Goal: Task Accomplishment & Management: Complete application form

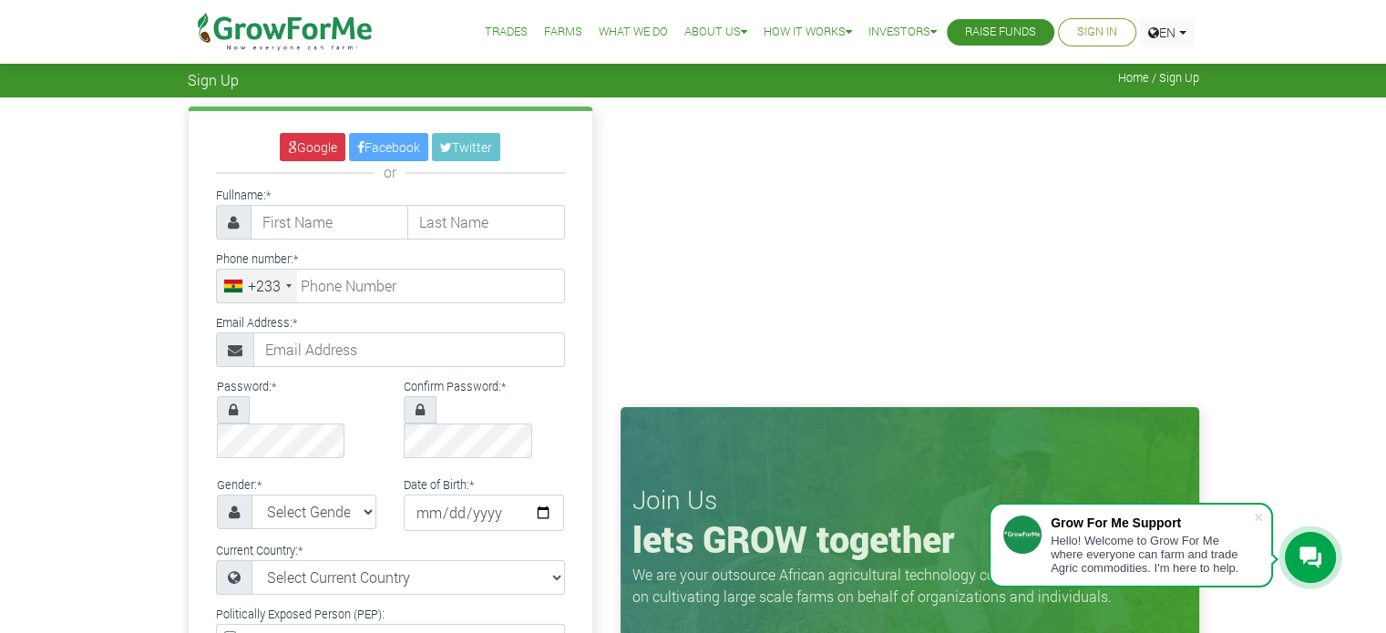
click at [1071, 43] on li "Sign In" at bounding box center [1097, 32] width 78 height 28
click at [1077, 36] on link "Sign In" at bounding box center [1097, 32] width 40 height 19
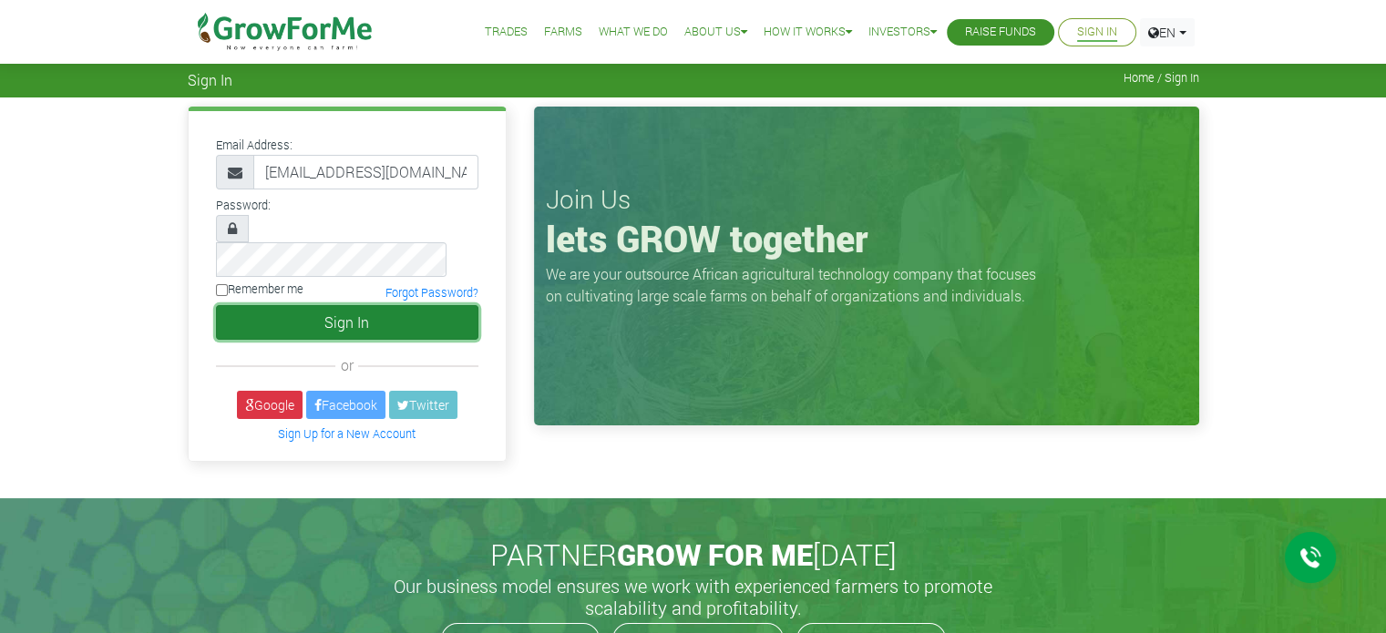
click at [344, 305] on button "Sign In" at bounding box center [347, 322] width 262 height 35
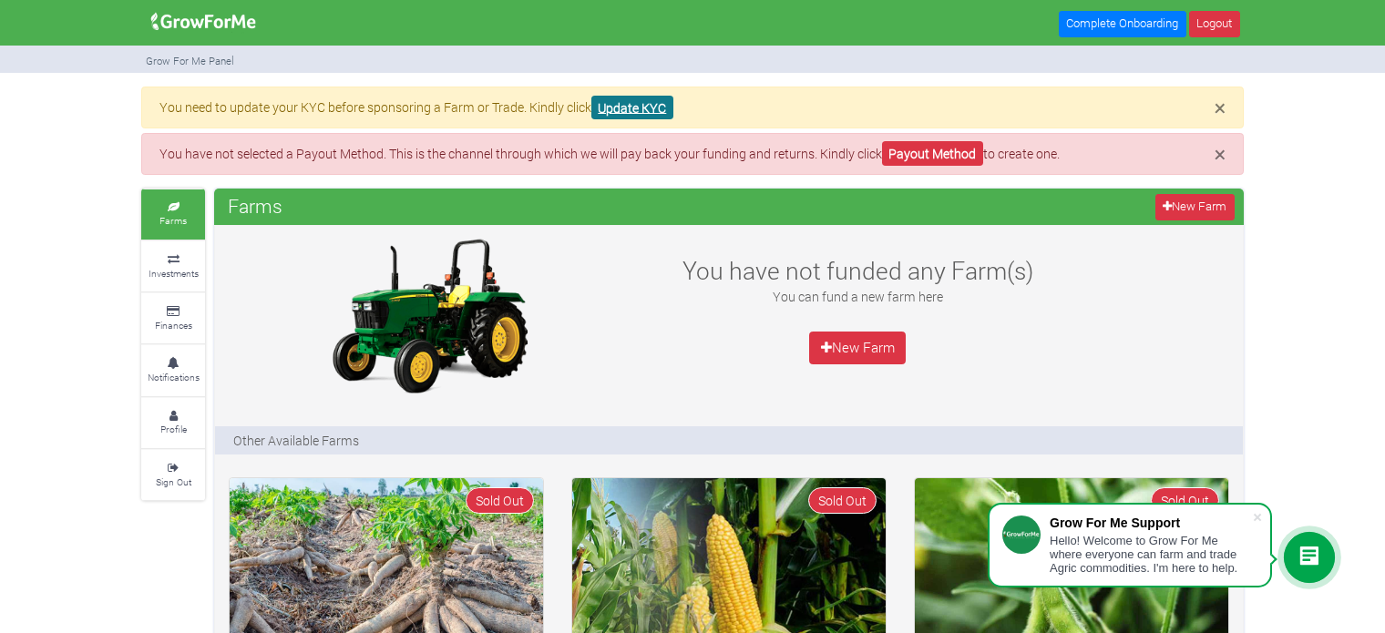
click at [645, 105] on link "Update KYC" at bounding box center [632, 108] width 82 height 25
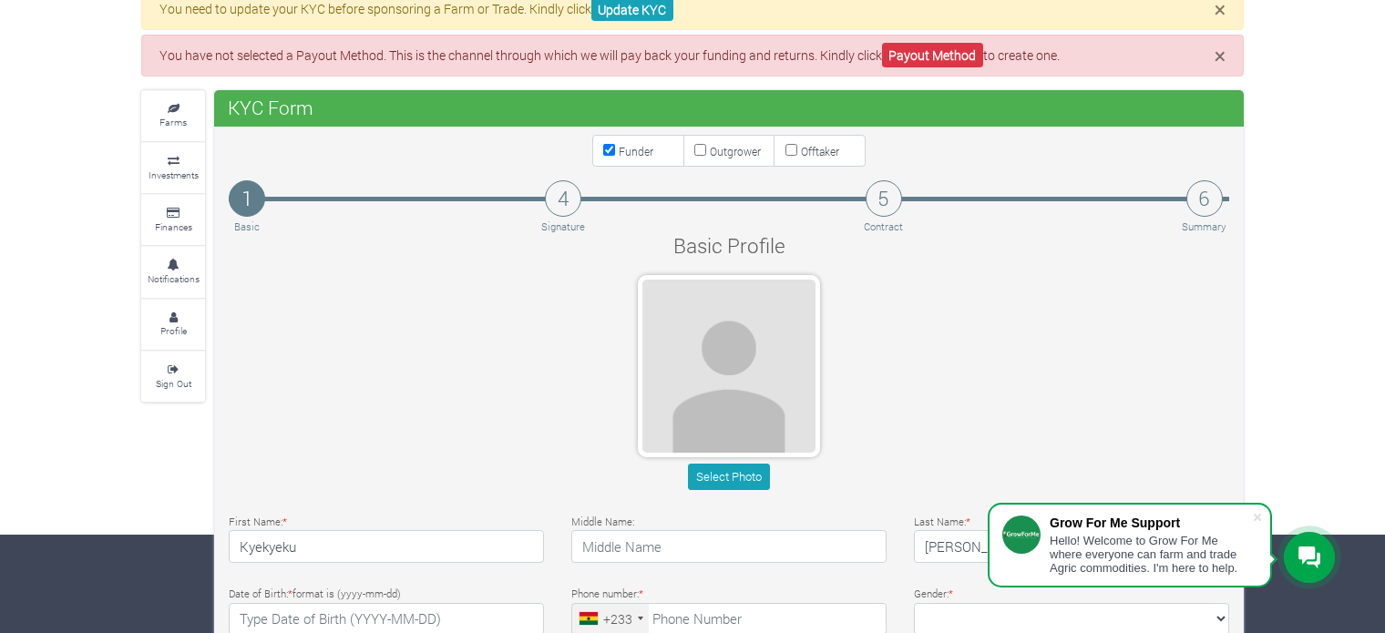
scroll to position [164, 0]
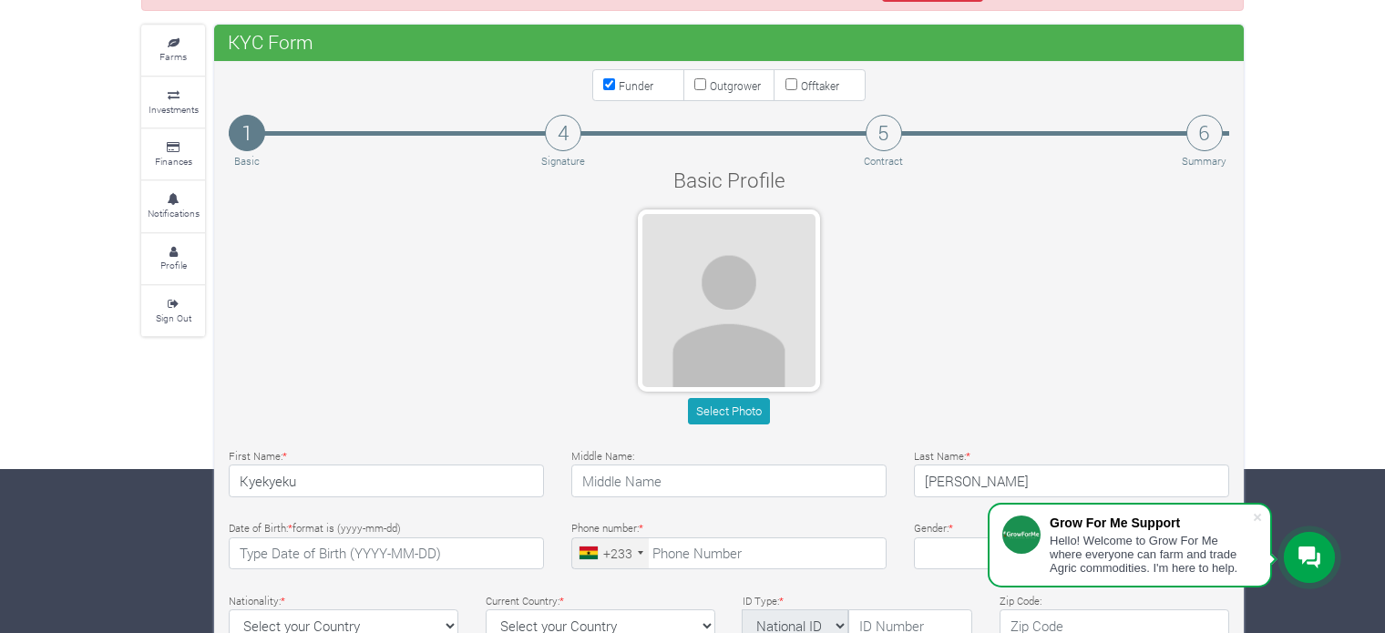
click at [696, 83] on input "Outgrower" at bounding box center [700, 84] width 12 height 12
checkbox input "true"
click at [612, 85] on input "Funder" at bounding box center [609, 84] width 12 height 12
checkbox input "false"
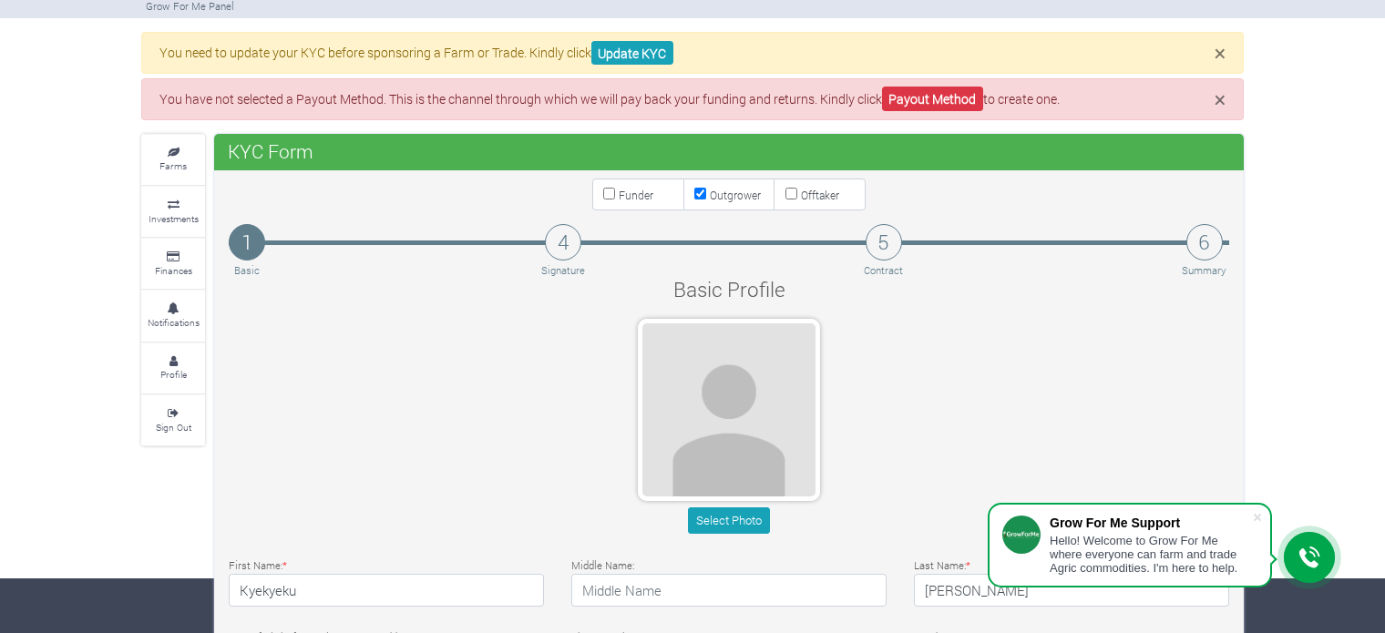
scroll to position [40, 0]
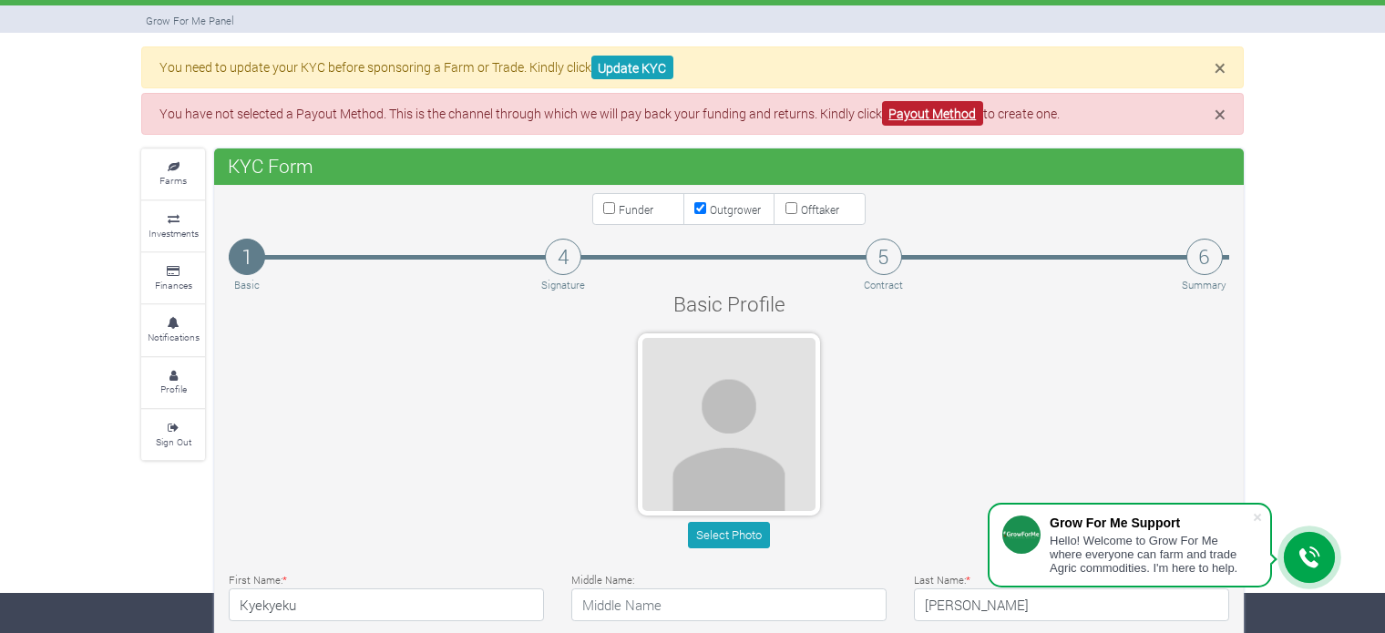
click at [922, 113] on link "Payout Method" at bounding box center [932, 113] width 101 height 25
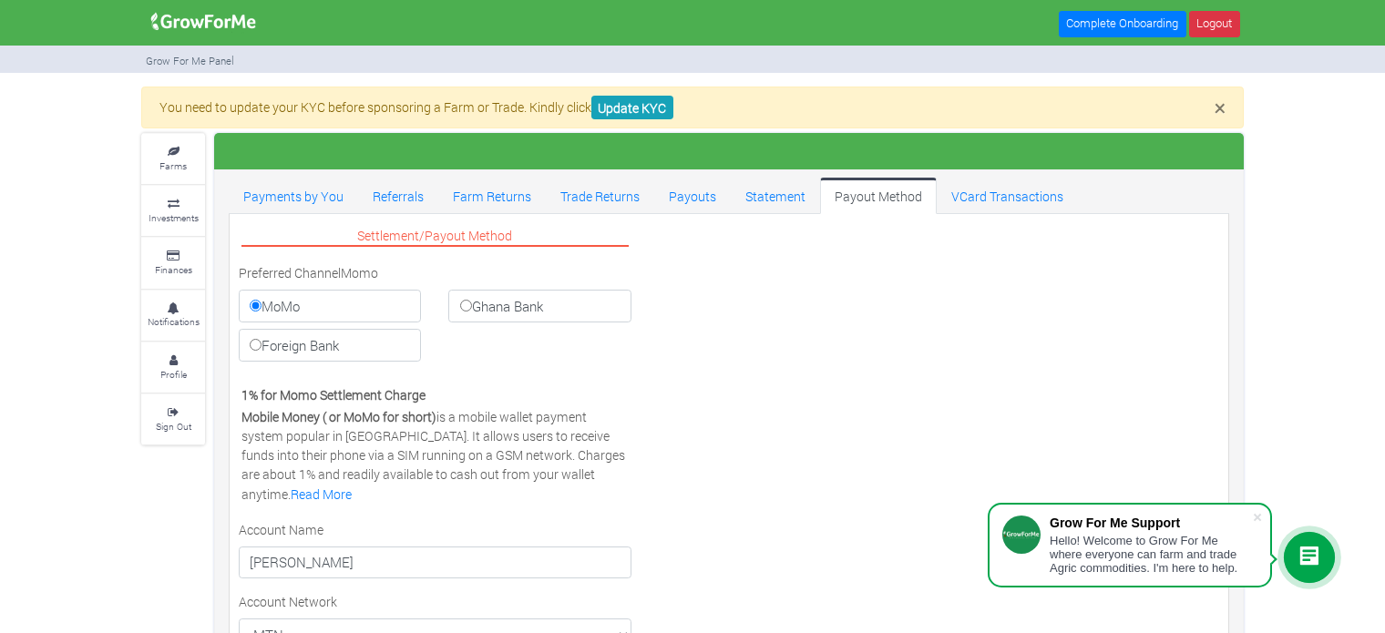
click at [470, 303] on input "Ghana Bank" at bounding box center [466, 306] width 12 height 12
radio input "true"
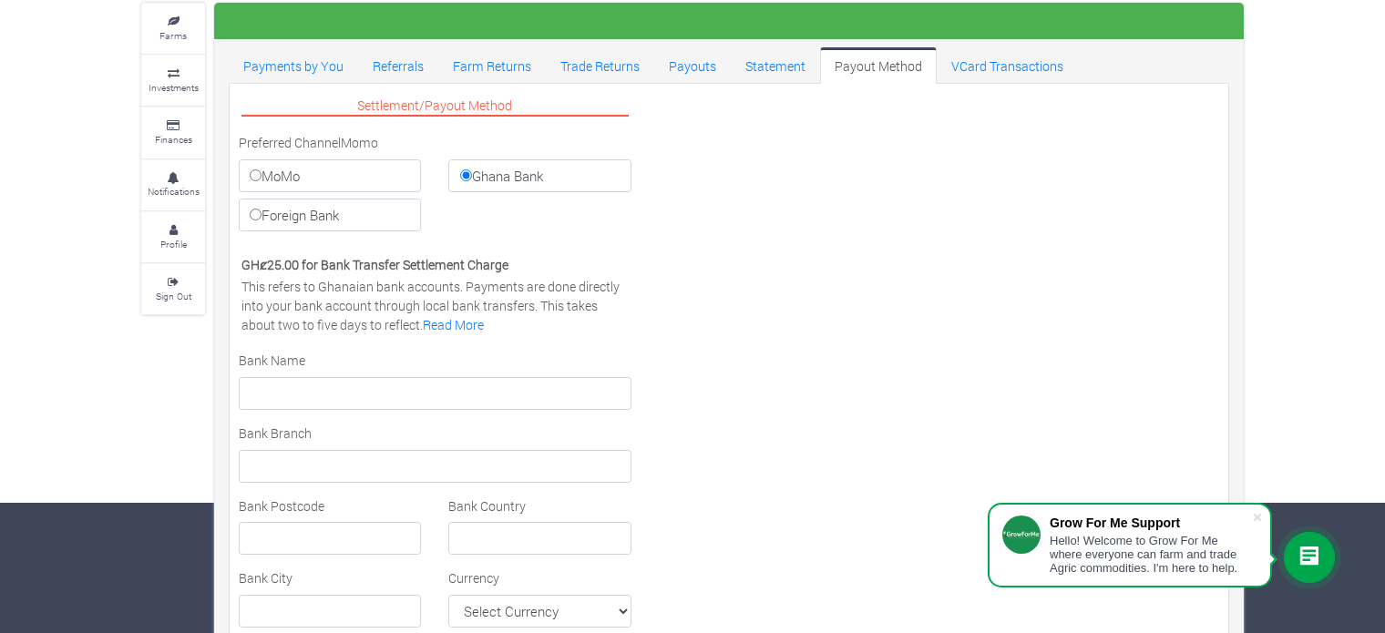
scroll to position [134, 0]
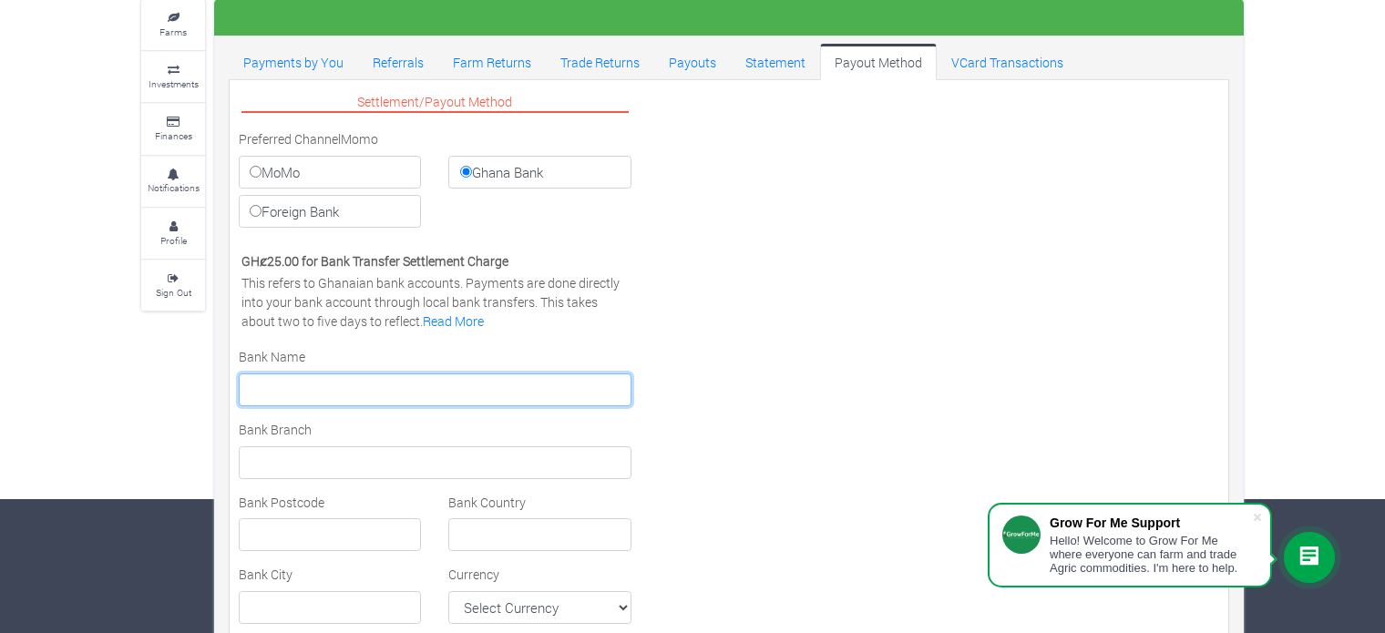
click at [461, 389] on input "text" at bounding box center [435, 390] width 393 height 33
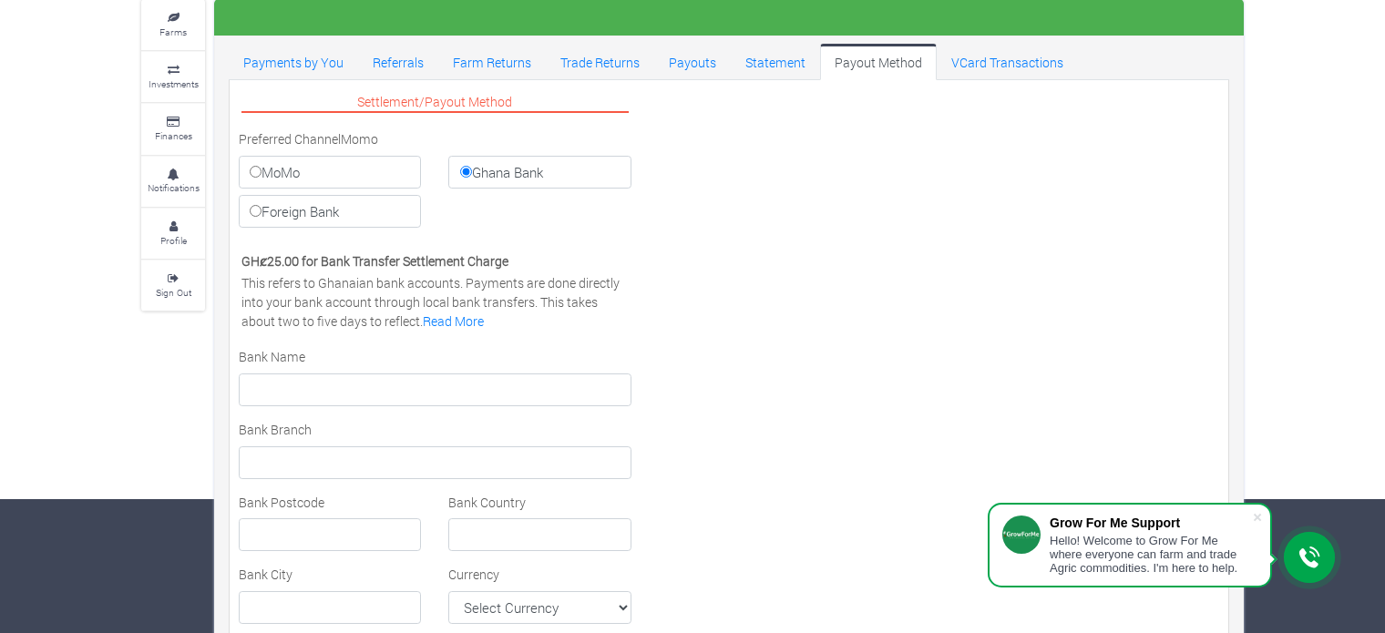
click at [507, 337] on div "Settlement/Payout Method Preferred Channel Momo [GEOGRAPHIC_DATA] Ghana Bank Fo…" at bounding box center [435, 525] width 420 height 872
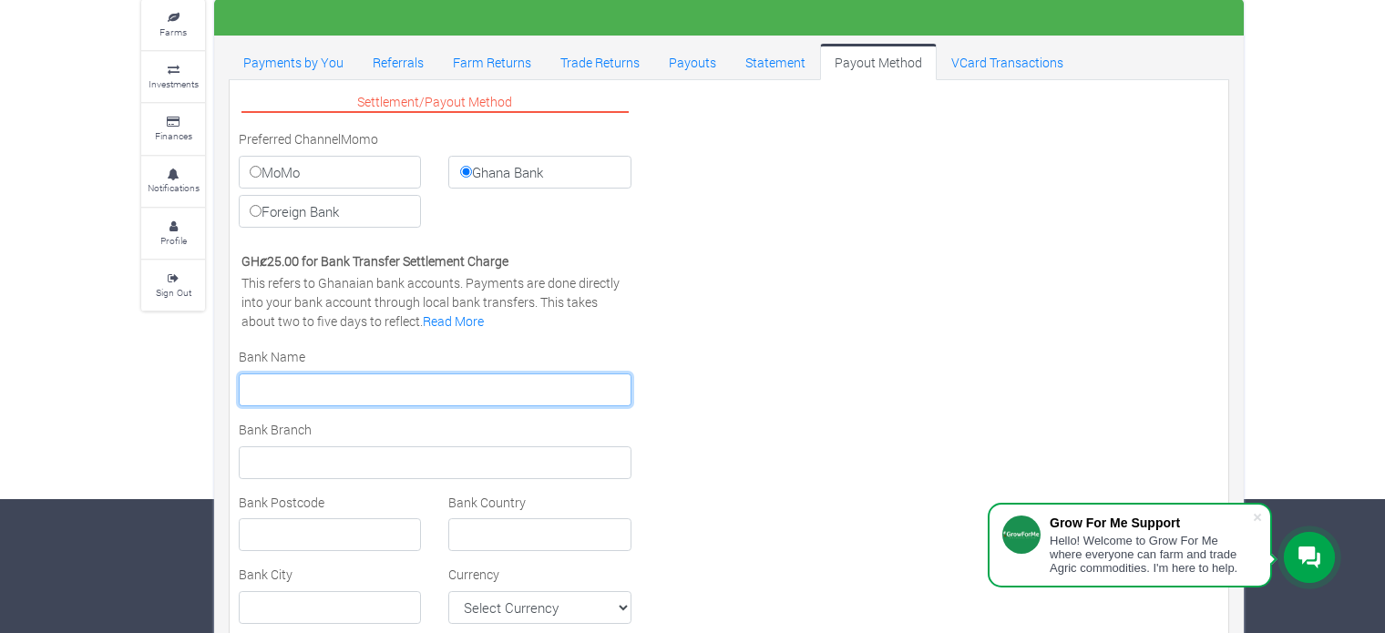
click at [467, 379] on input "text" at bounding box center [435, 390] width 393 height 33
type input "GCB"
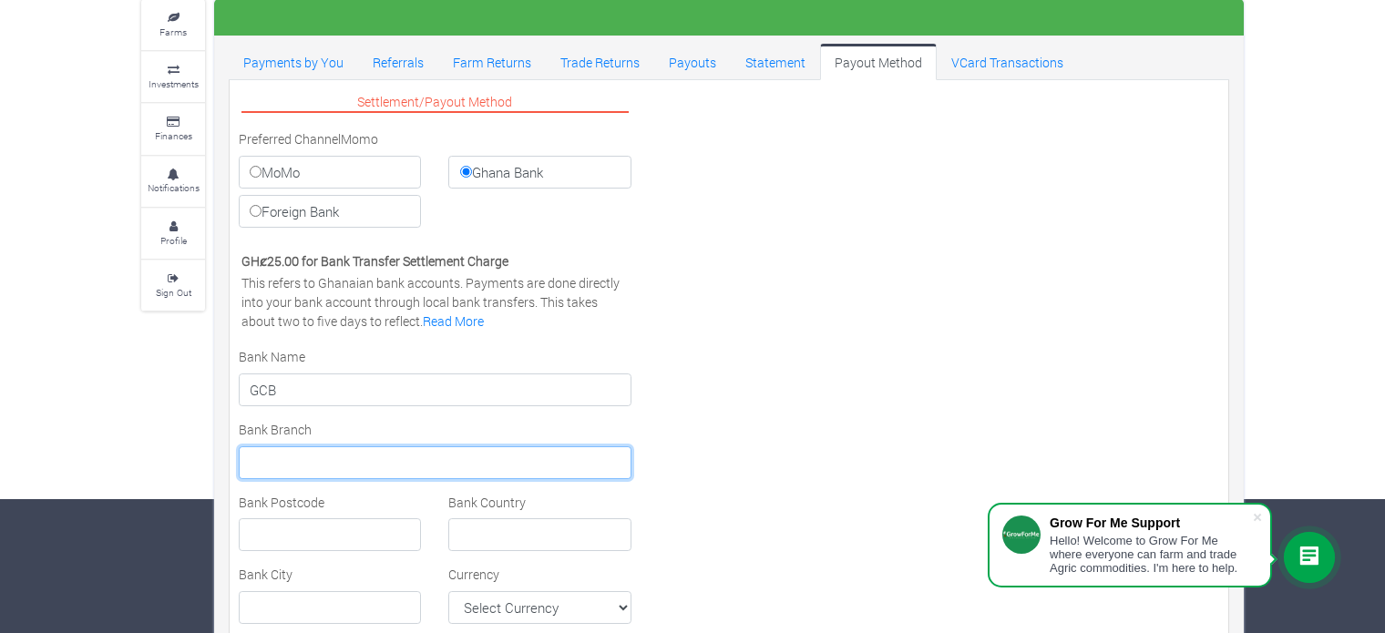
click at [402, 461] on input "text" at bounding box center [435, 463] width 393 height 33
type input "l"
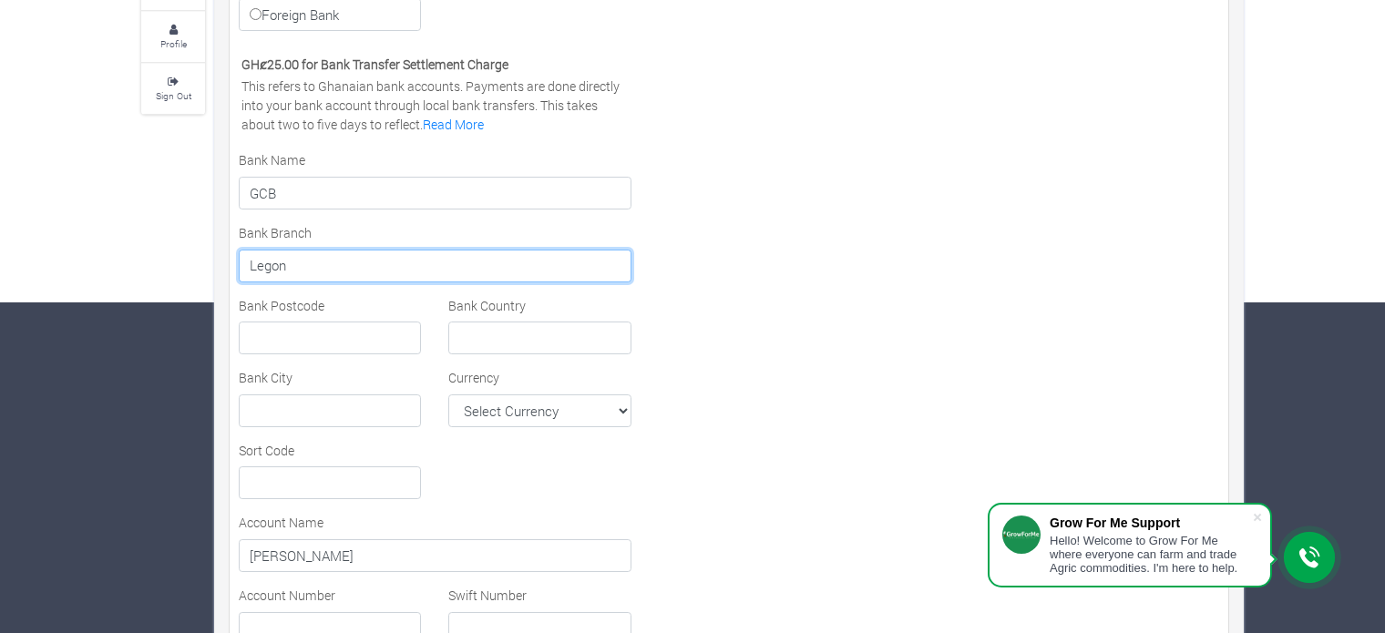
scroll to position [383, 0]
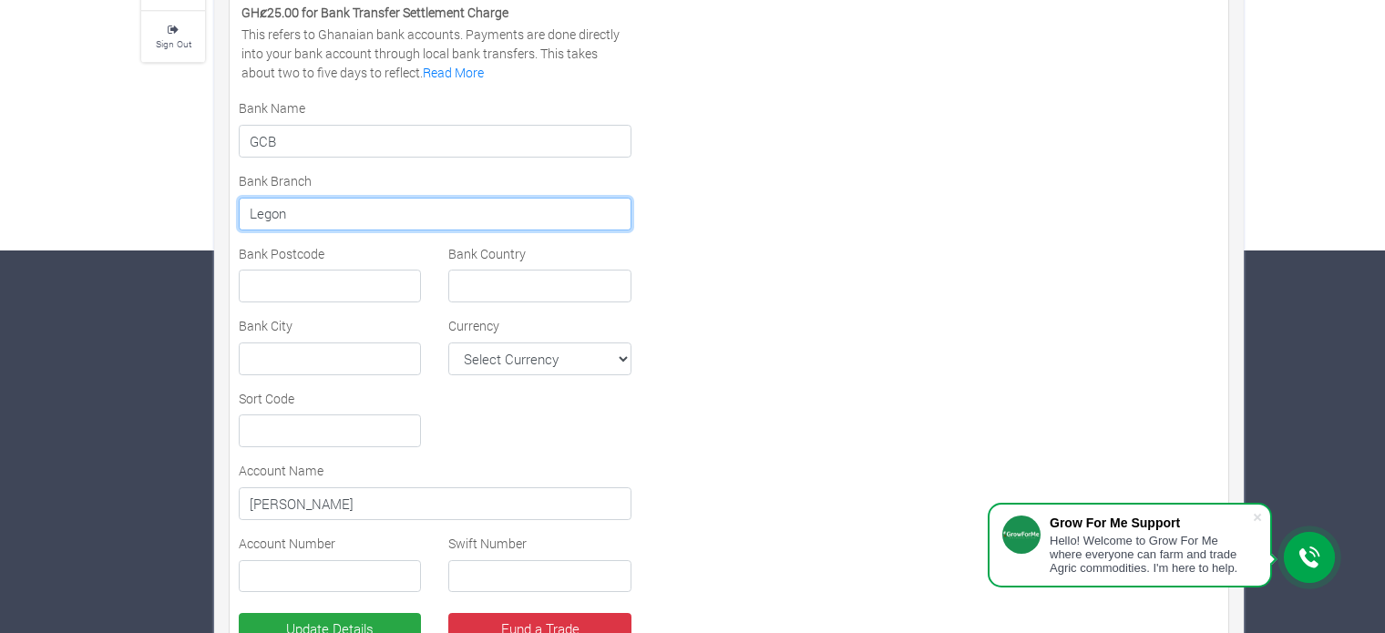
type input "Legon"
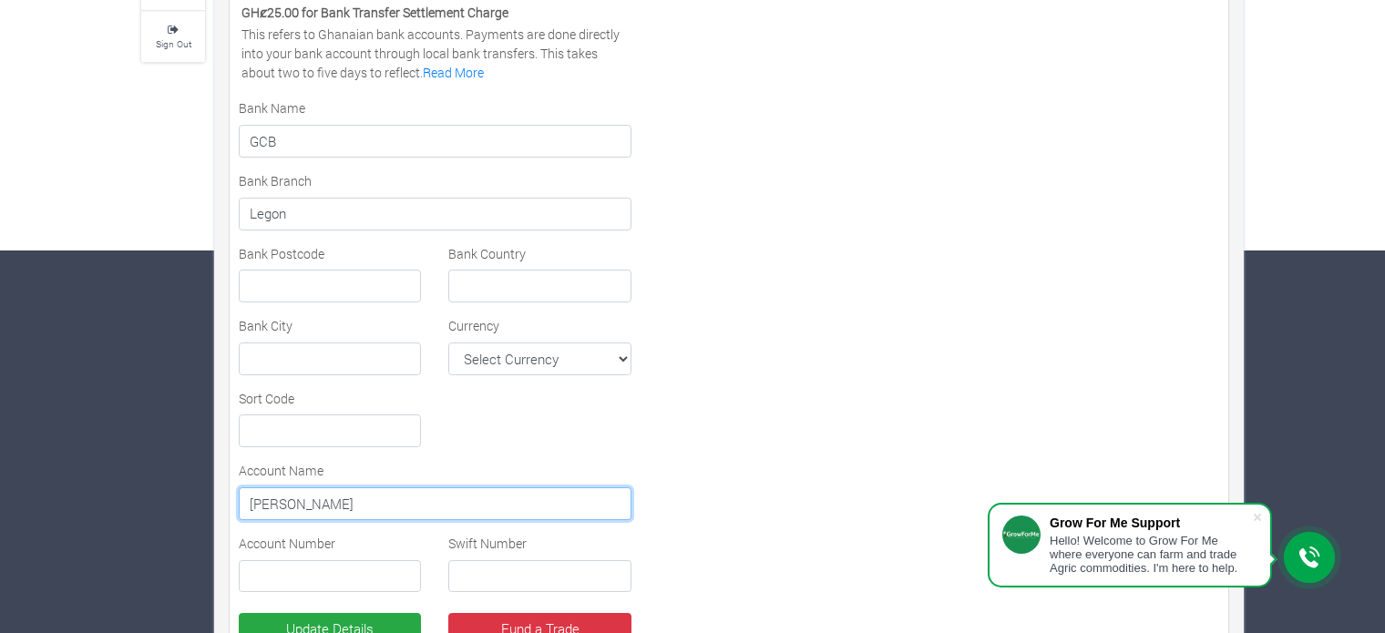
click at [269, 500] on input "[PERSON_NAME]" at bounding box center [435, 504] width 393 height 33
click at [246, 497] on input "[PERSON_NAME]" at bounding box center [435, 504] width 393 height 33
click at [365, 503] on input "[PERSON_NAME]" at bounding box center [435, 504] width 393 height 33
type input "K"
type input "Samuel Siba Kyekyeku"
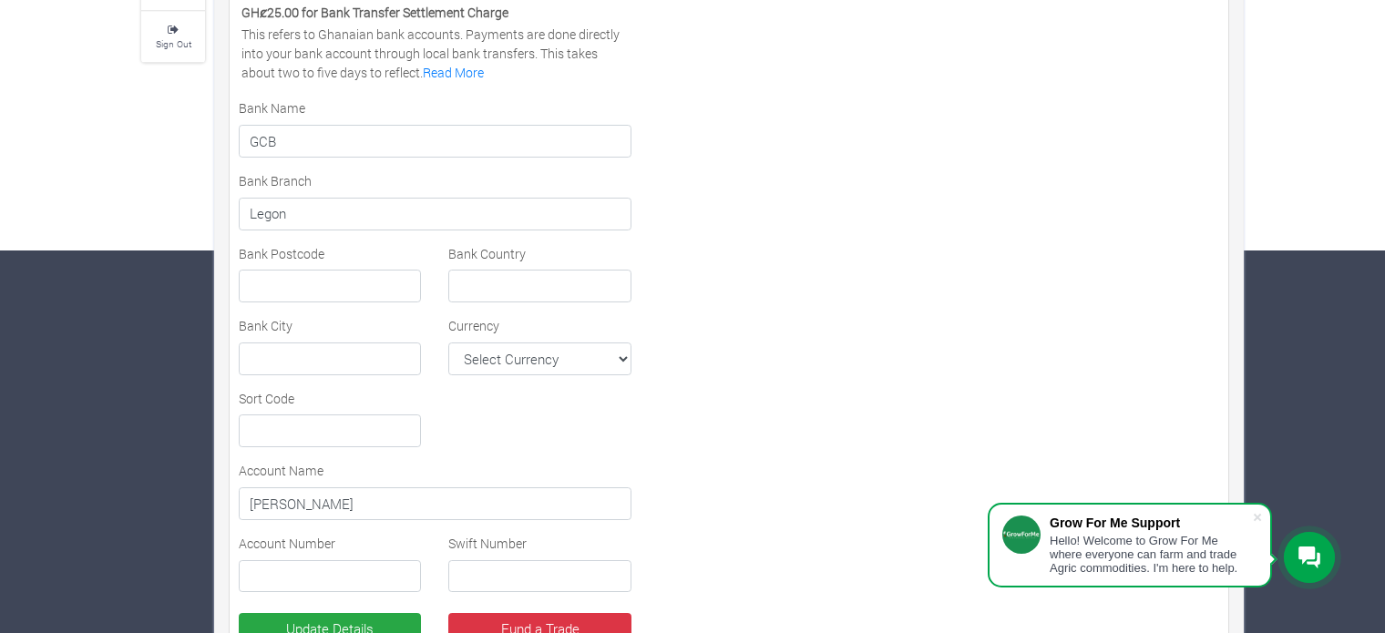
click at [447, 475] on div "Account Name Samuel Siba Kyekyeku" at bounding box center [435, 490] width 420 height 59
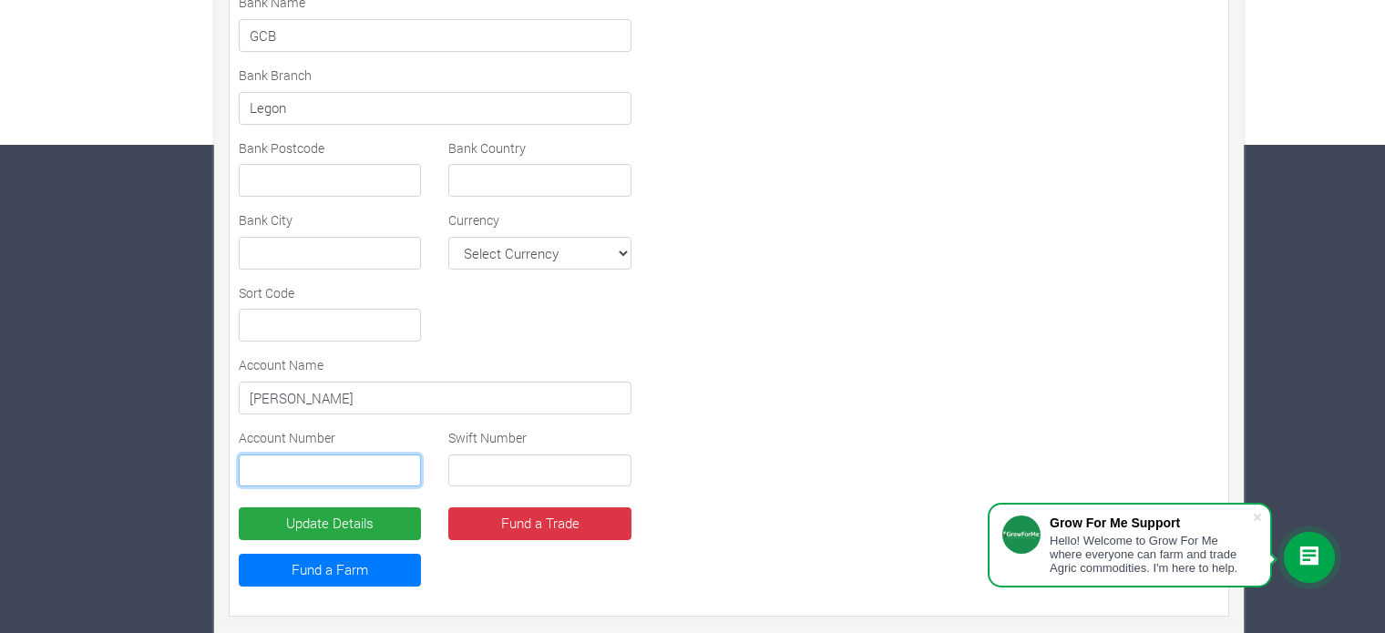
click at [371, 467] on input "text" at bounding box center [330, 471] width 182 height 33
click at [509, 428] on label "Swift Number" at bounding box center [487, 437] width 78 height 19
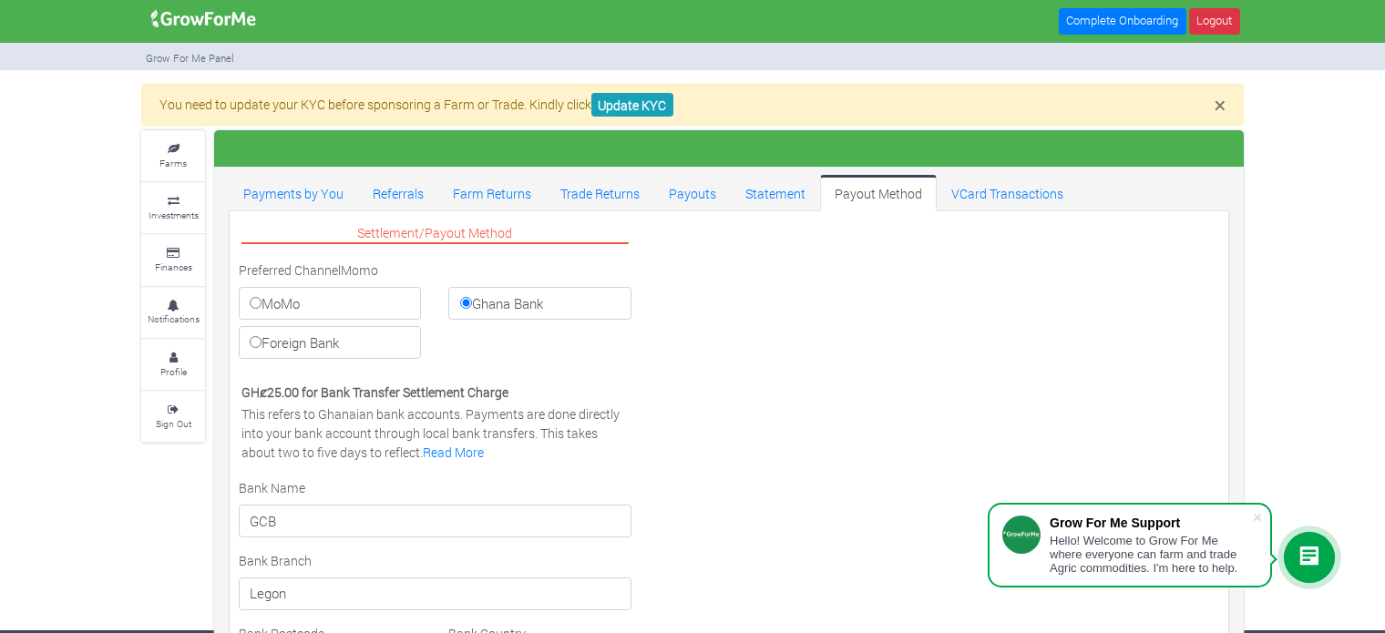
scroll to position [0, 0]
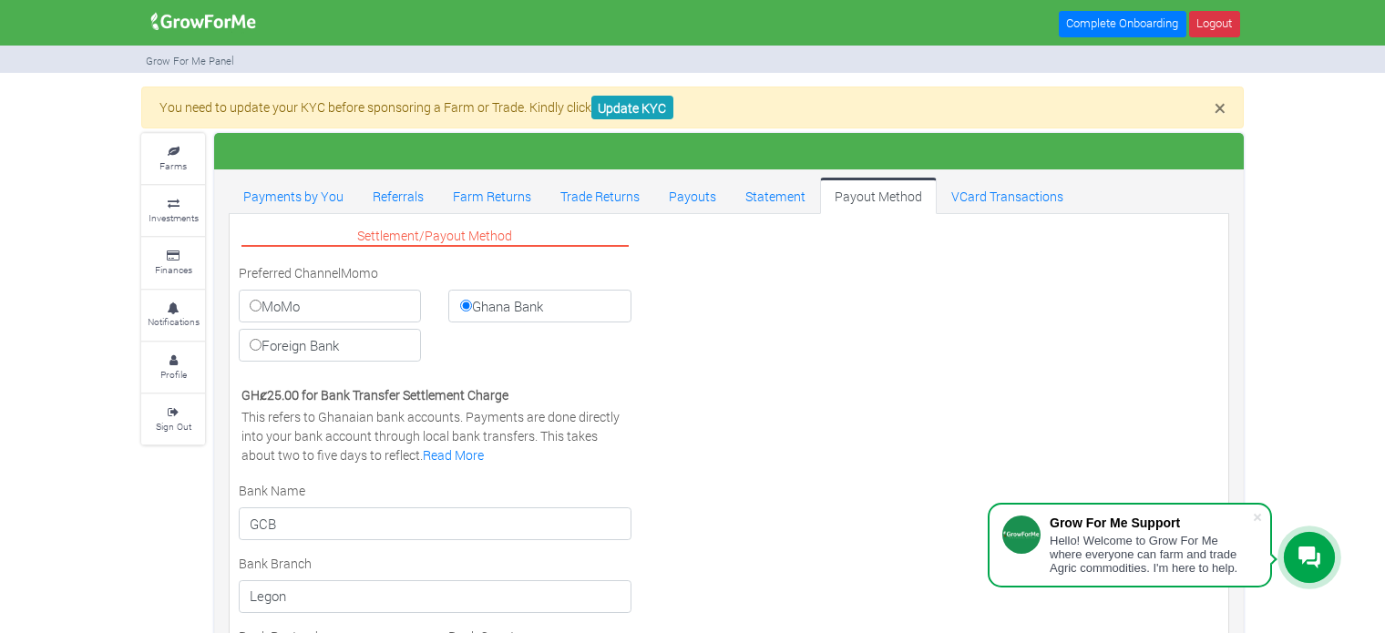
click at [255, 301] on input "MoMo" at bounding box center [256, 306] width 12 height 12
radio input "true"
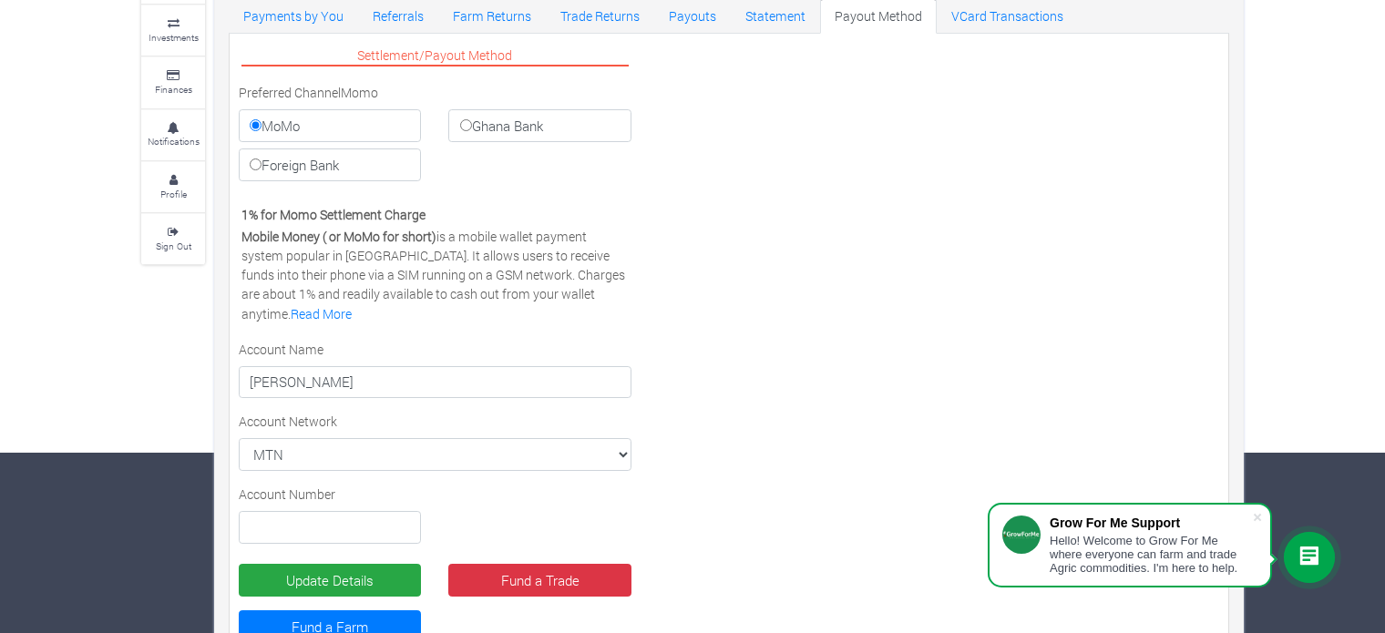
scroll to position [239, 0]
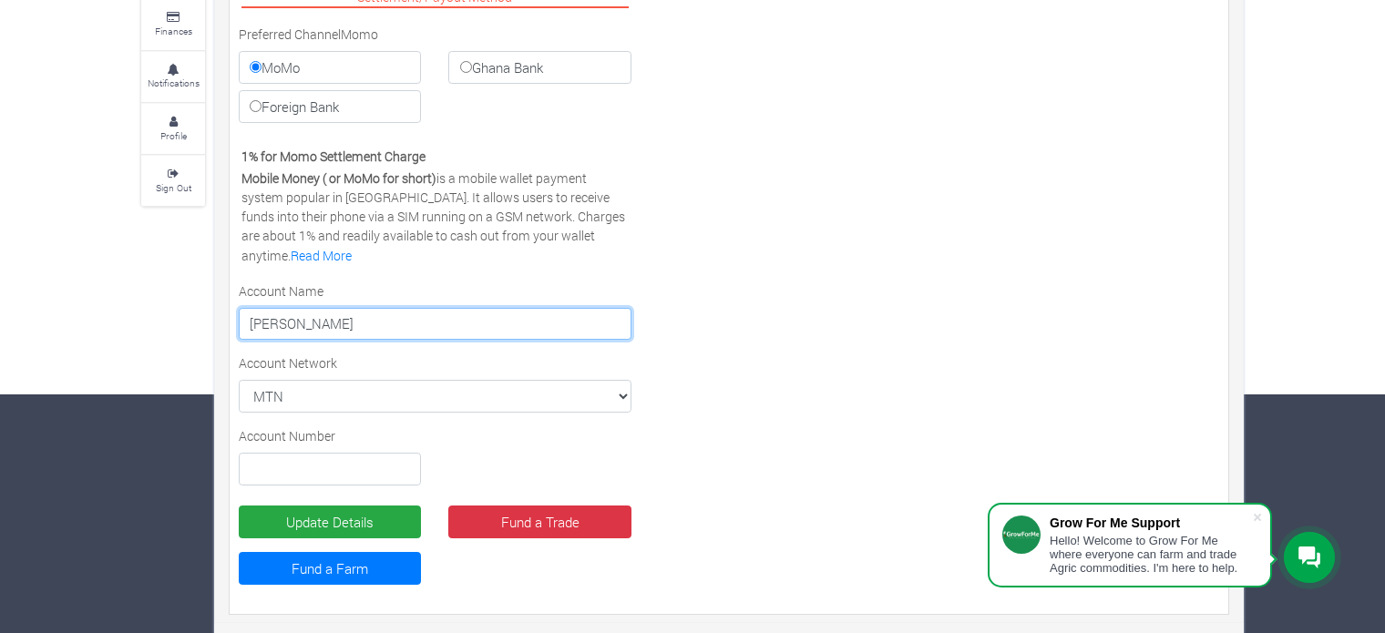
click at [405, 322] on input "Samuel Siba Kyekyeku" at bounding box center [435, 324] width 393 height 33
type input "[PERSON_NAME]"
click at [696, 356] on div "Settlement/Payout Method Preferred Channel Momo MoMo Ghana Bank Foreign Bank Vi…" at bounding box center [729, 295] width 1008 height 621
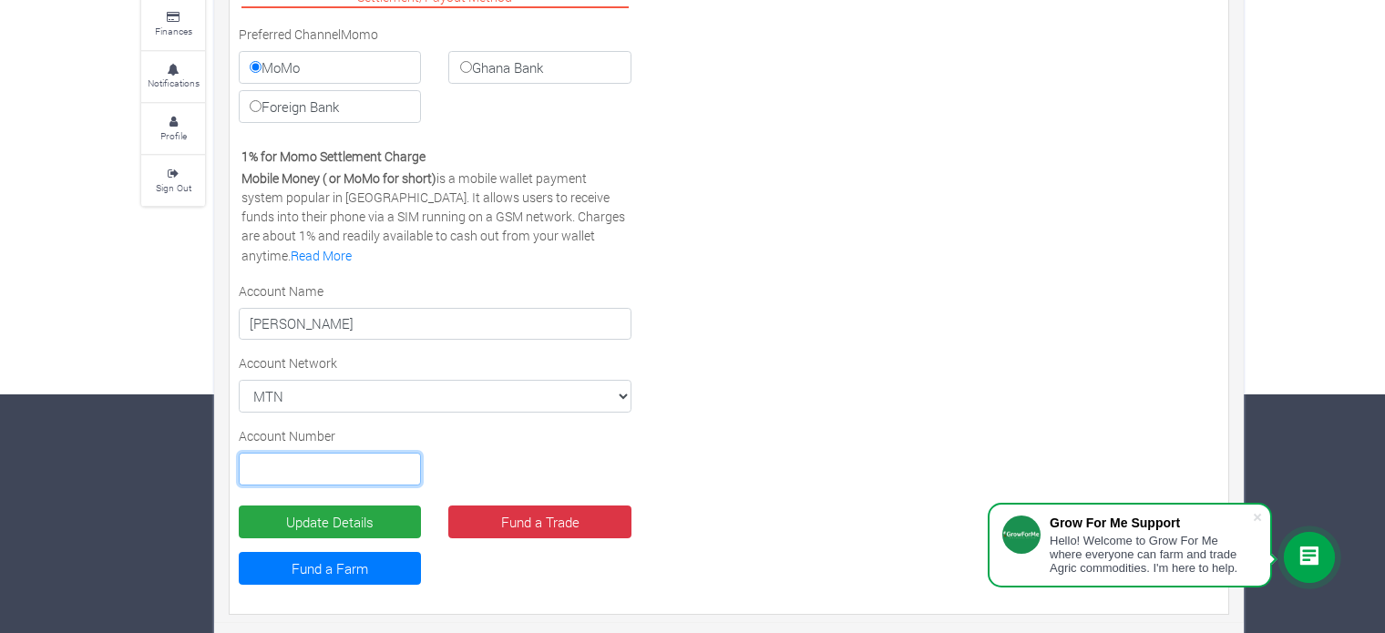
click at [382, 465] on input "text" at bounding box center [330, 469] width 182 height 33
type input "0243916688"
click at [660, 375] on div "Settlement/Payout Method Preferred Channel Momo MoMo Ghana Bank Foreign Bank Vi…" at bounding box center [729, 295] width 1008 height 621
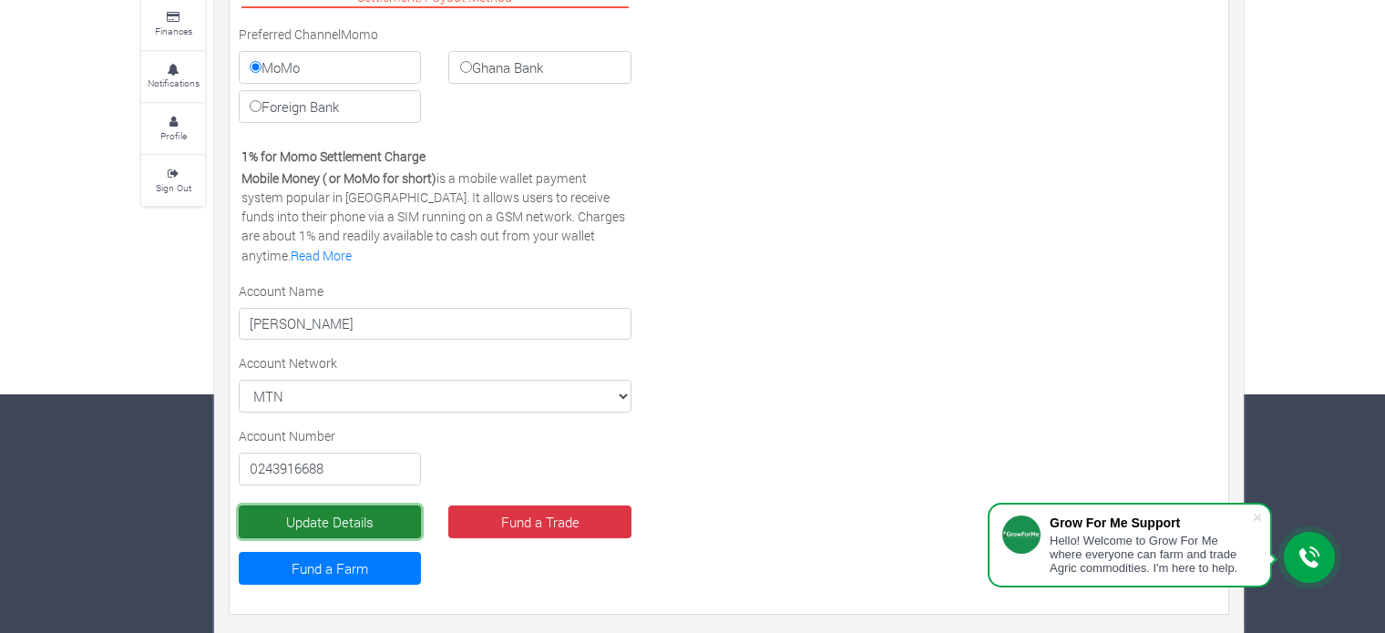
click at [379, 520] on button "Update Details" at bounding box center [330, 522] width 182 height 33
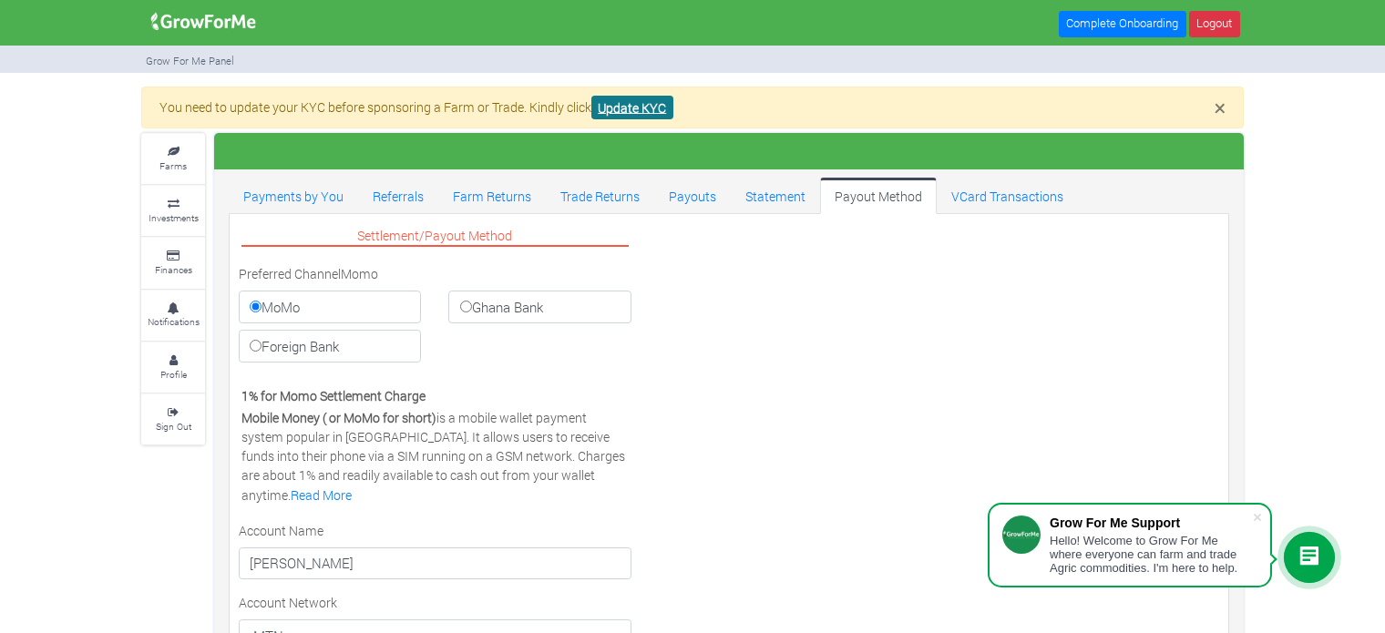
click at [612, 104] on link "Update KYC" at bounding box center [632, 108] width 82 height 25
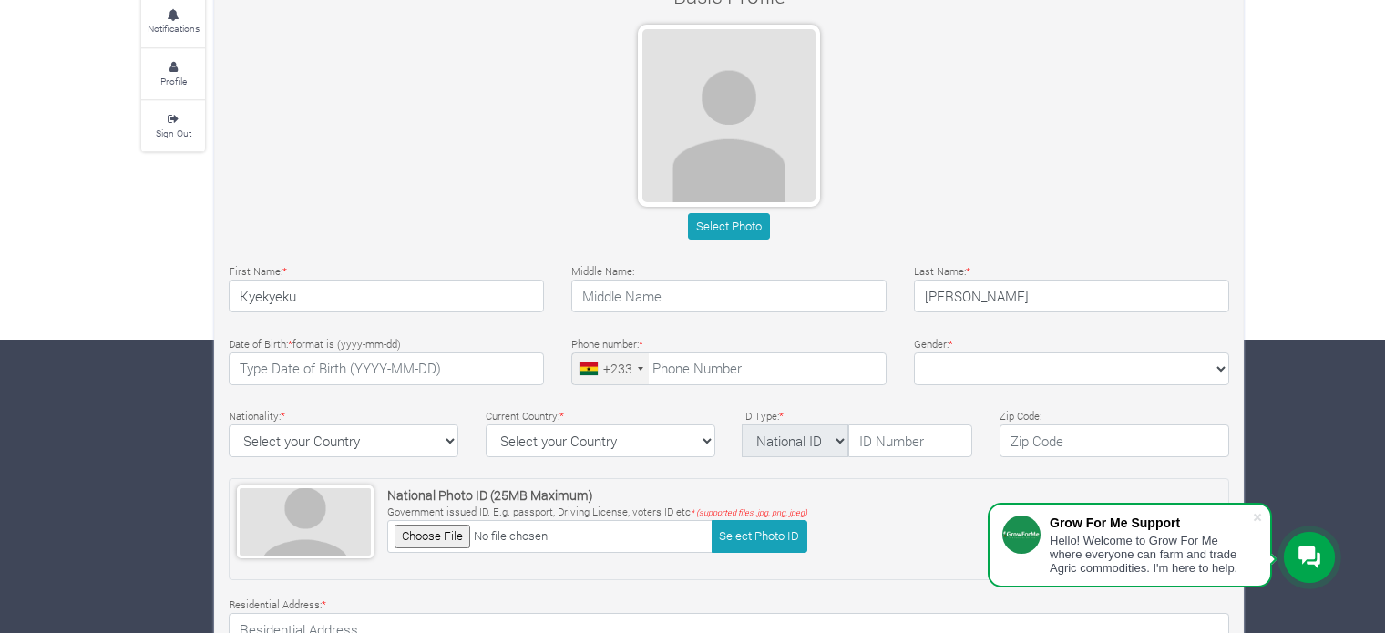
scroll to position [295, 0]
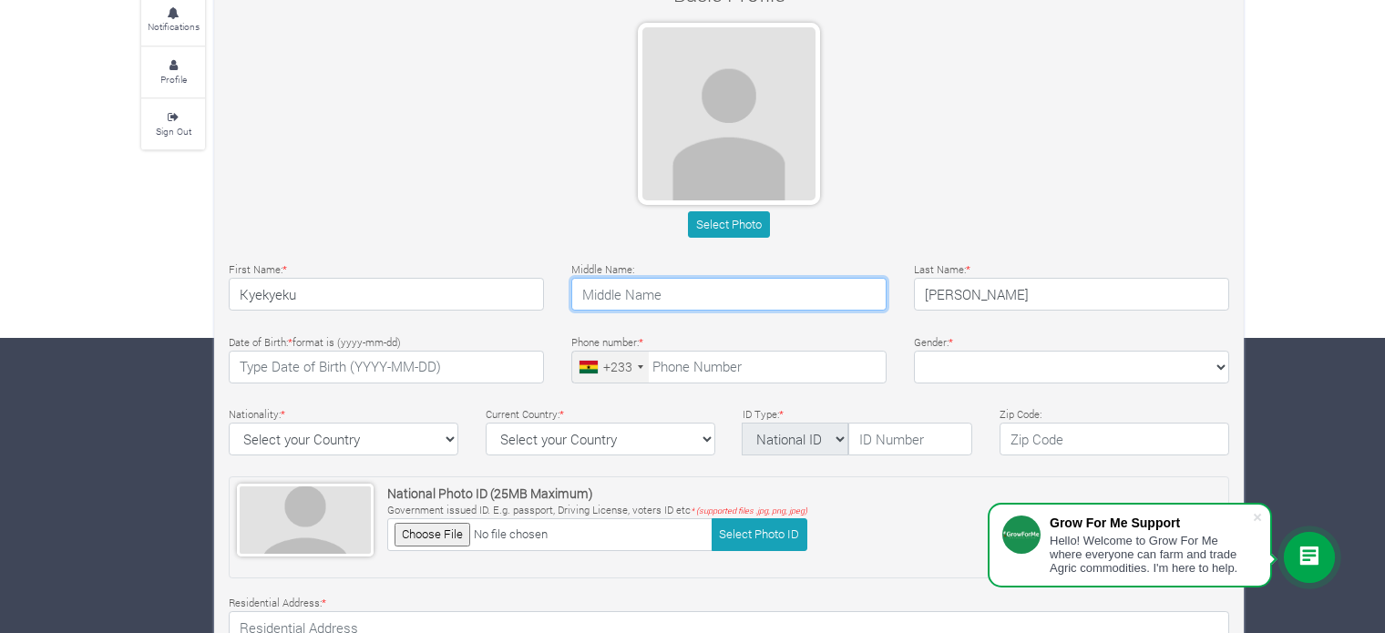
click at [703, 287] on input "text" at bounding box center [728, 294] width 315 height 33
type input "Siba"
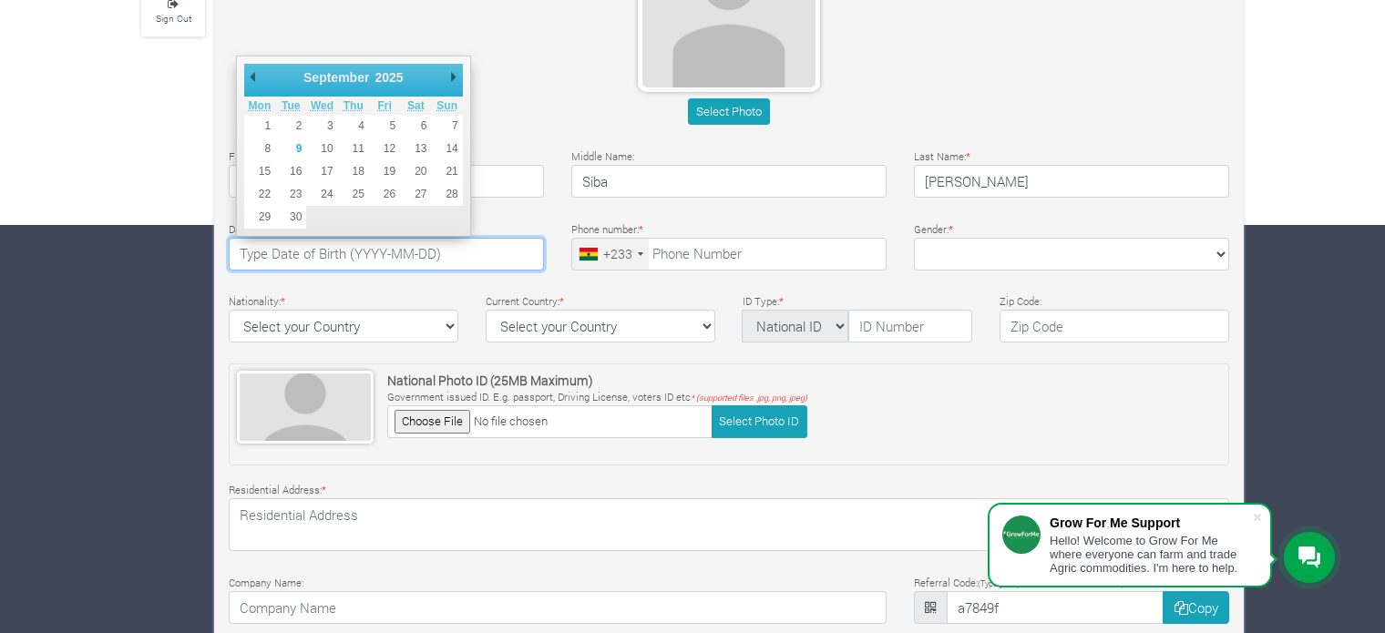
click at [453, 243] on input "text" at bounding box center [386, 254] width 315 height 33
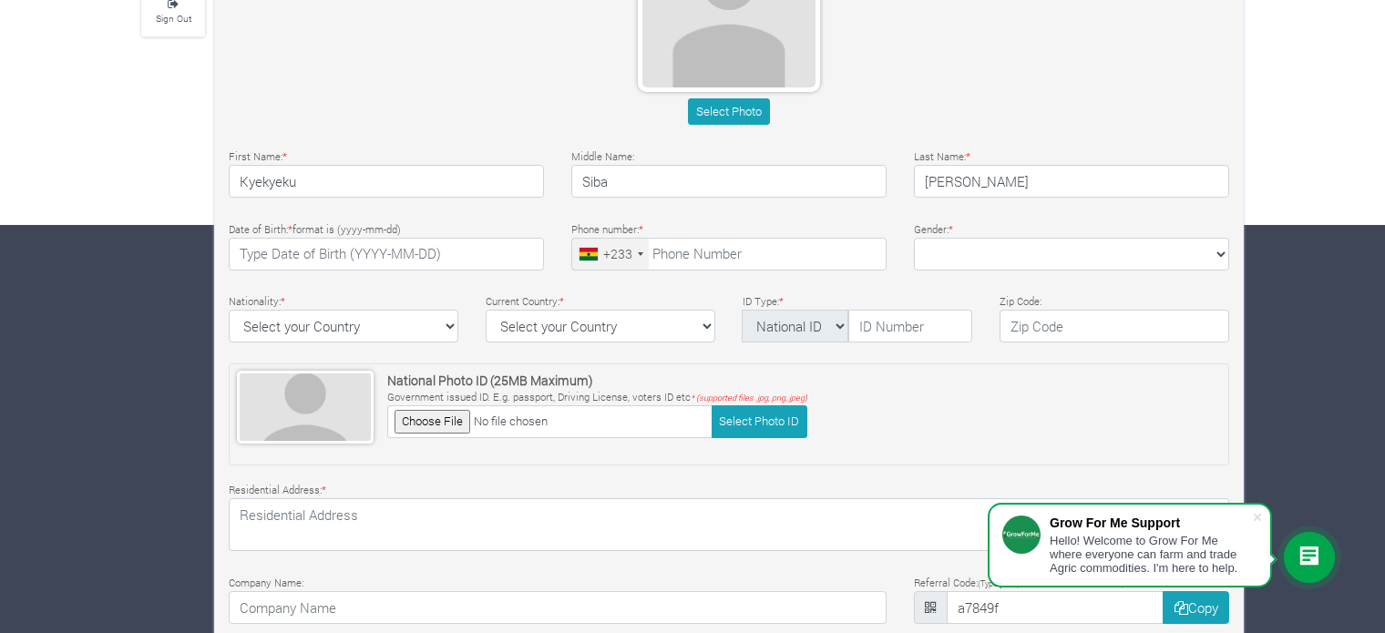
click at [495, 111] on div "Select Photo" at bounding box center [729, 111] width 1001 height 26
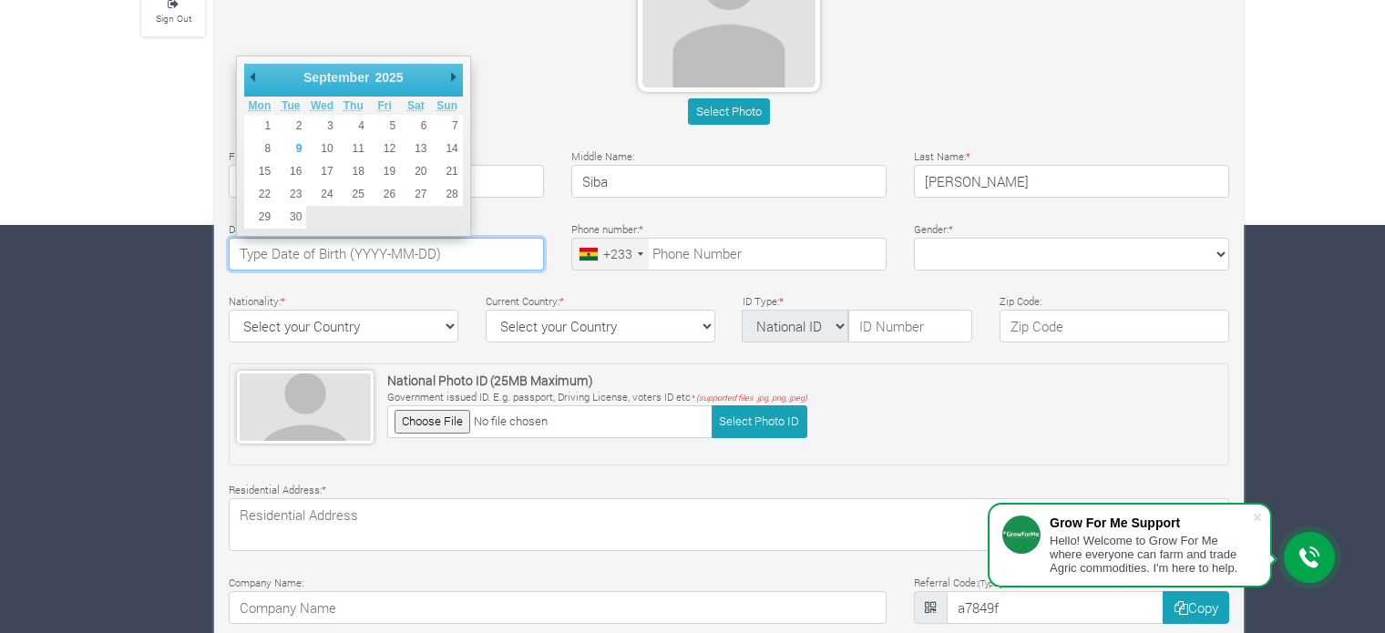
click at [473, 257] on input "text" at bounding box center [386, 254] width 315 height 33
type input "[DATE]"
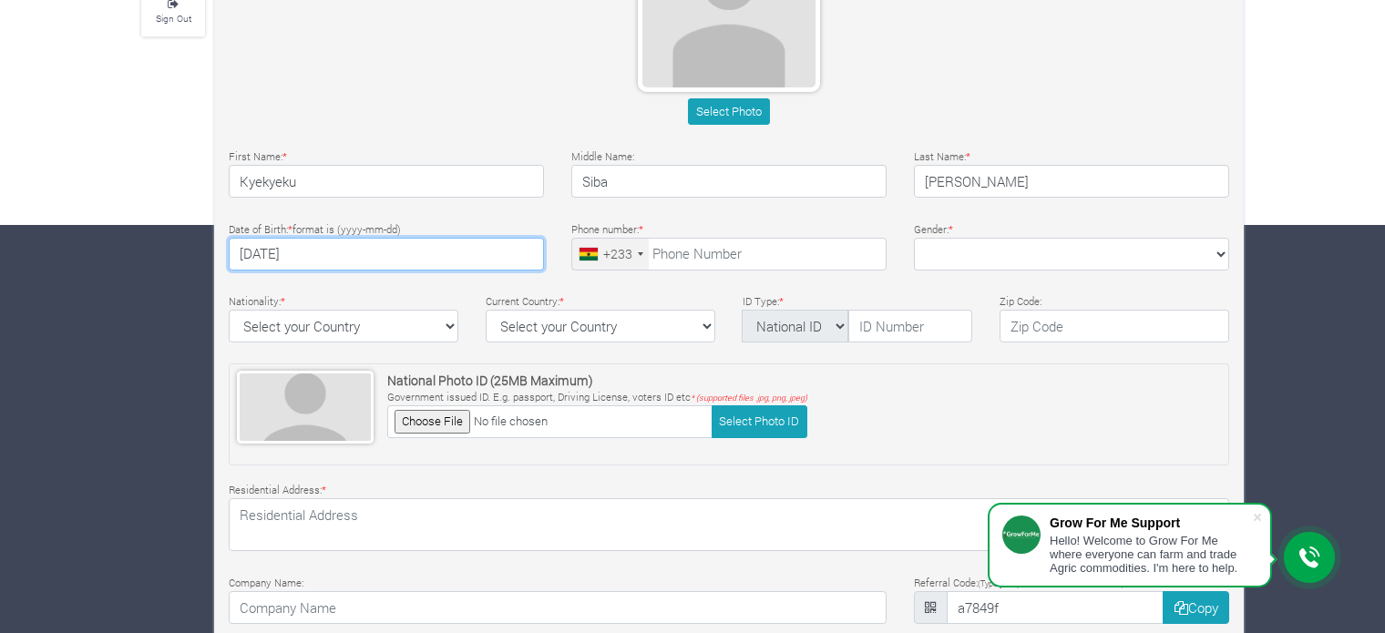
click at [515, 124] on div "Select Photo" at bounding box center [729, 21] width 1028 height 222
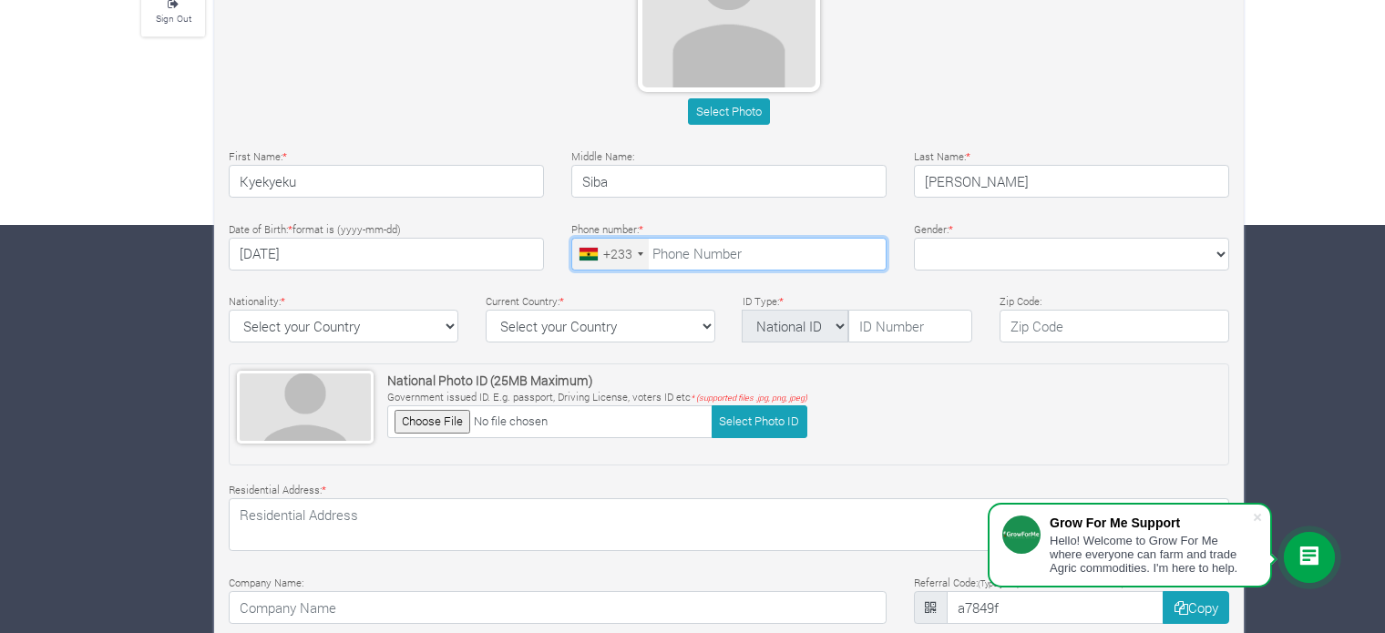
click at [707, 244] on input "tel" at bounding box center [728, 254] width 315 height 33
type input "24 391 6688"
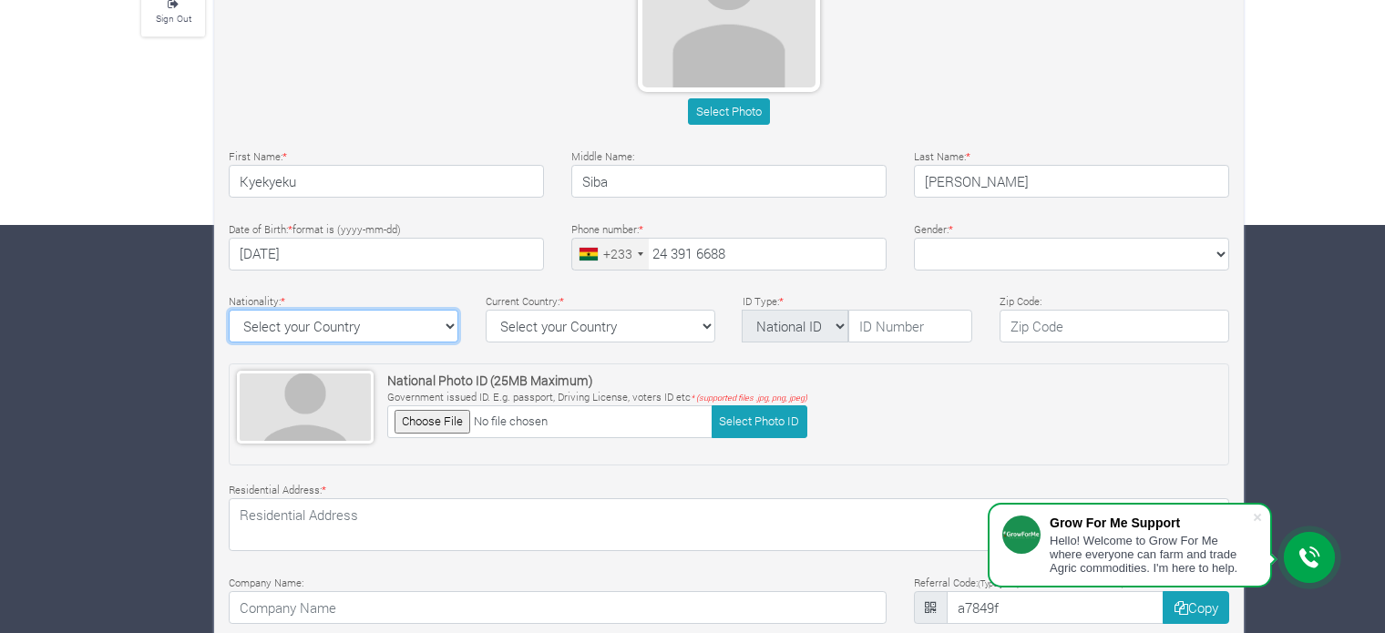
select select "[GEOGRAPHIC_DATA]"
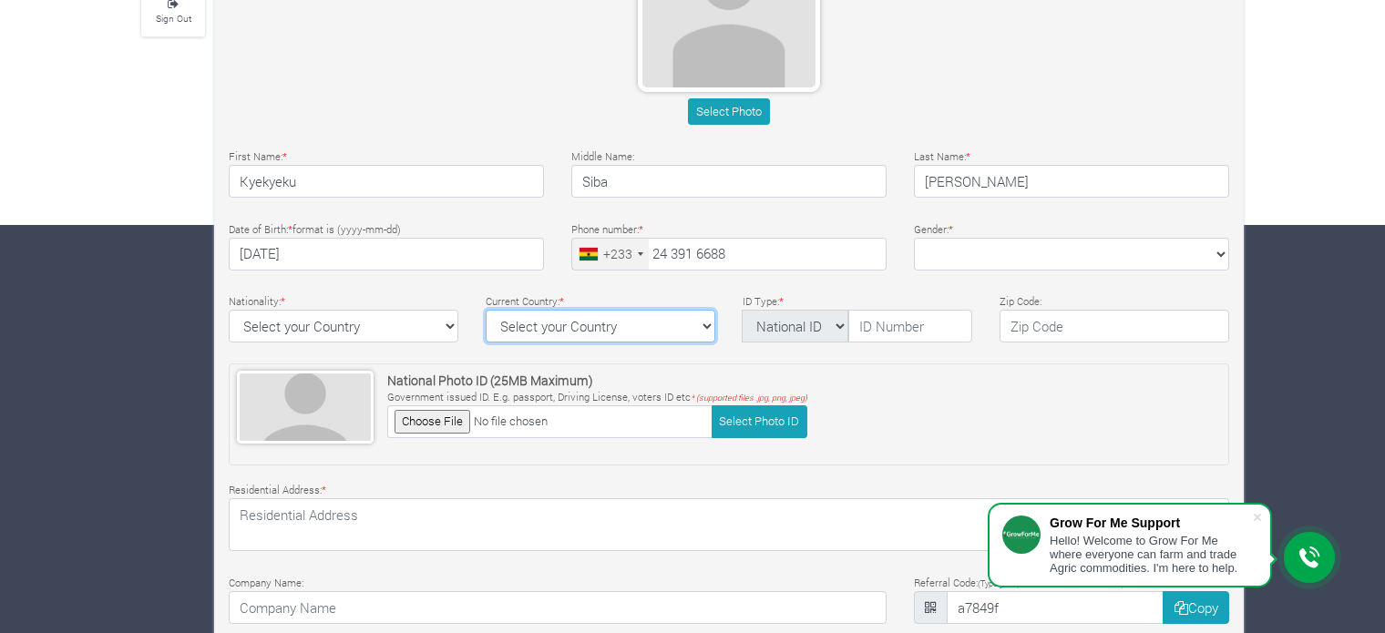
select select "Ghana"
type textarea "p.o box kn2405"
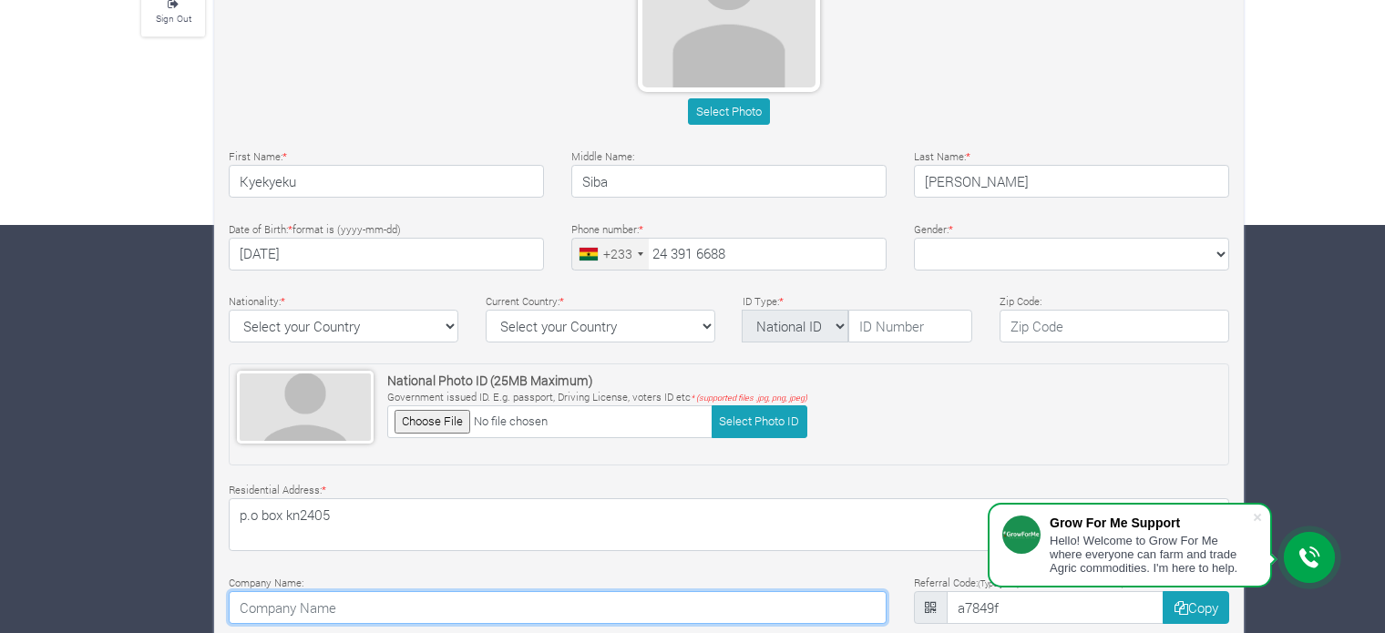
type input "AFRICA WORLD AIRLINE"
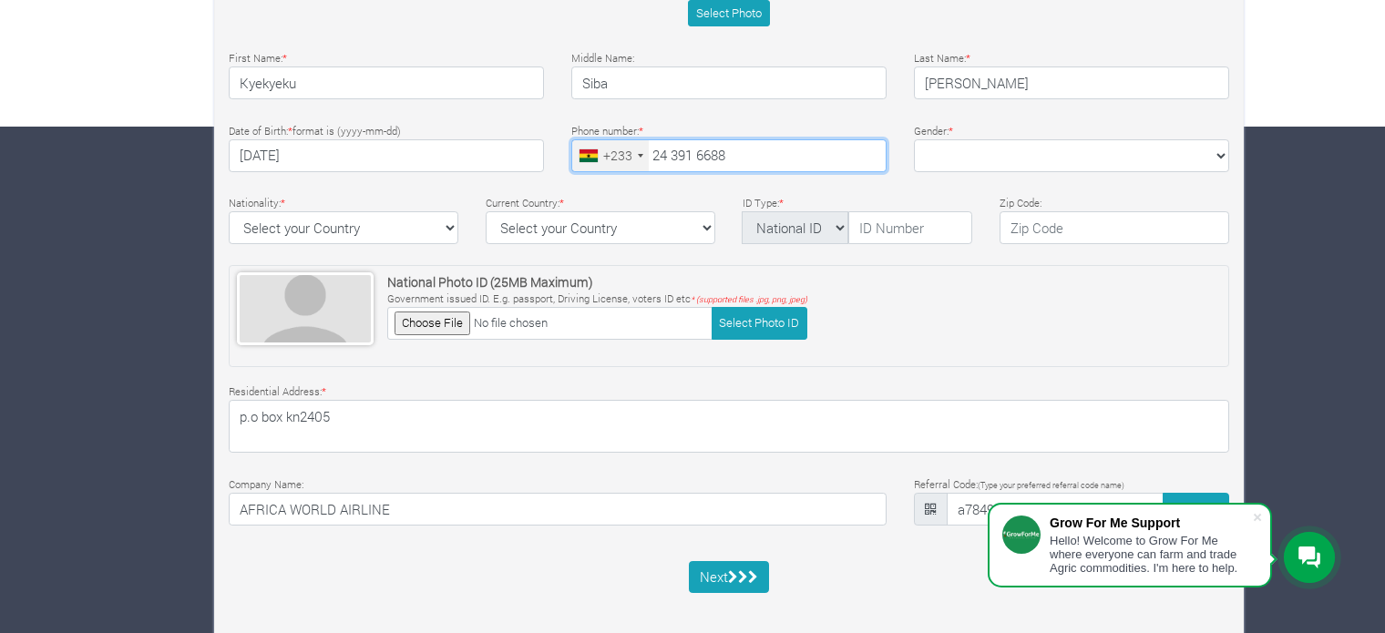
scroll to position [507, 0]
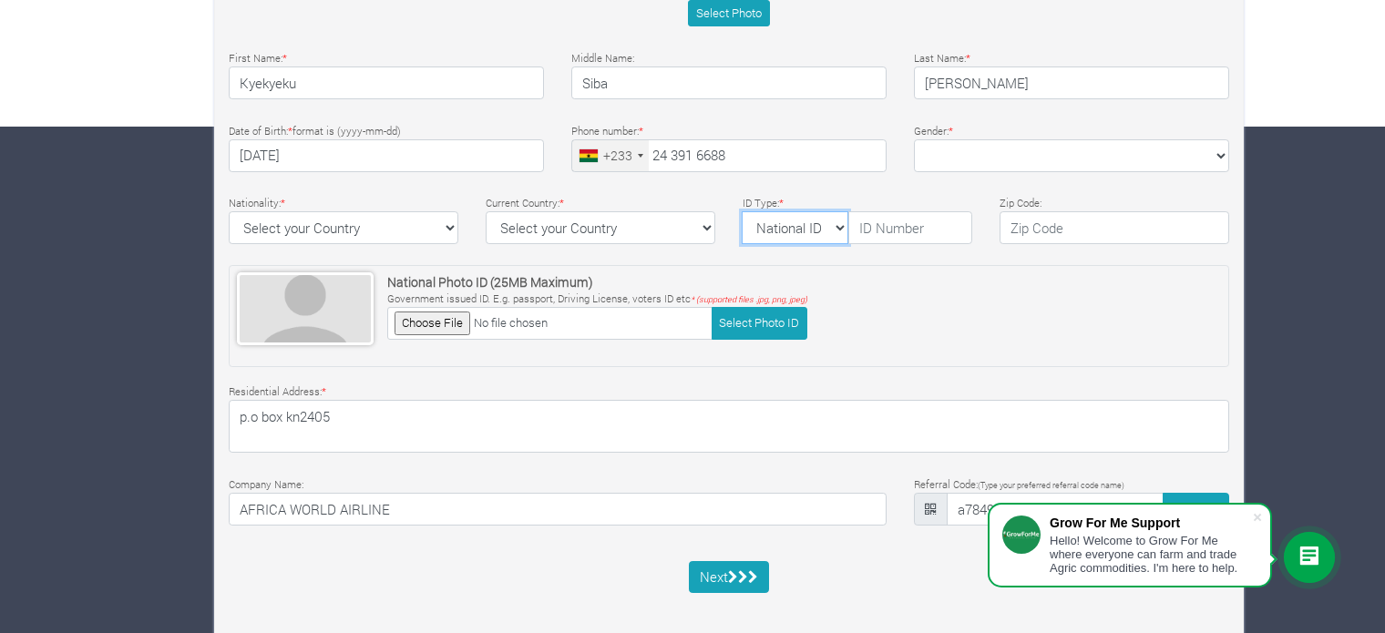
click at [834, 221] on select "National ID Ghana ID Passport Drivers" at bounding box center [795, 227] width 107 height 33
select select "Ghana ID"
click at [742, 211] on select "National ID Ghana ID Passport Drivers" at bounding box center [795, 227] width 107 height 33
click at [912, 225] on input "text" at bounding box center [910, 227] width 124 height 33
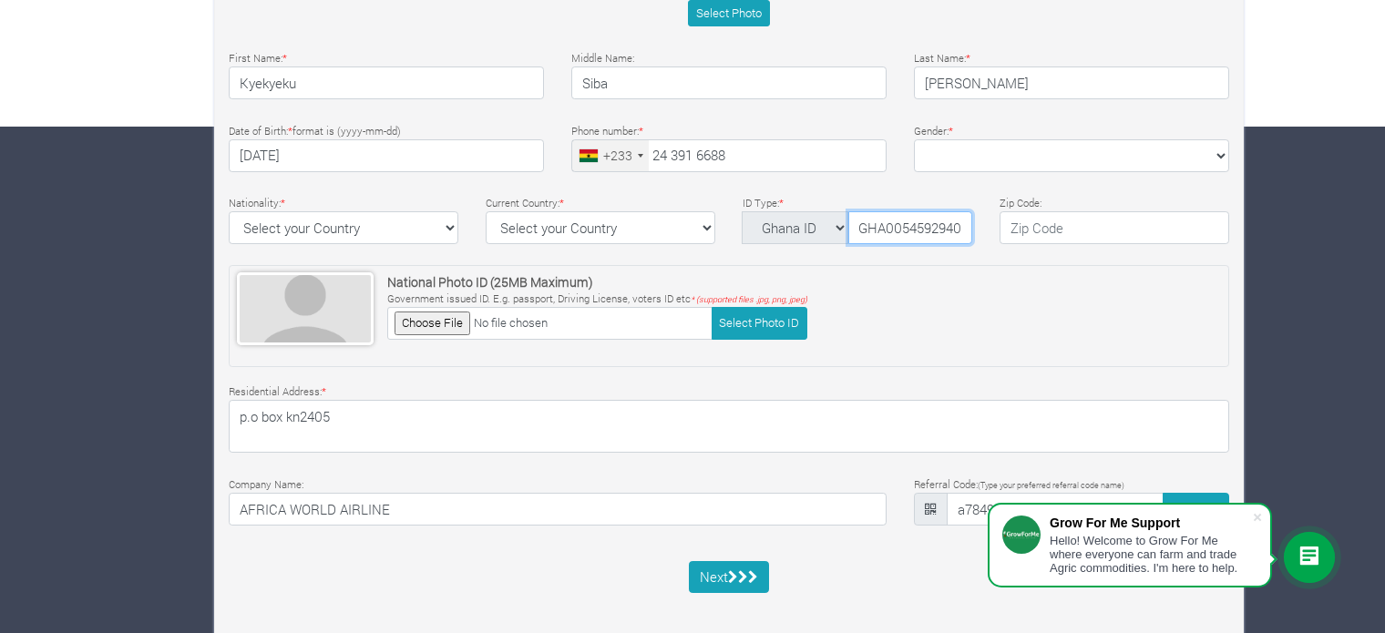
type input "GHA0054592940"
click at [1011, 223] on input "text" at bounding box center [1115, 227] width 230 height 33
click at [1011, 223] on input "233" at bounding box center [1115, 227] width 230 height 33
type input "00233"
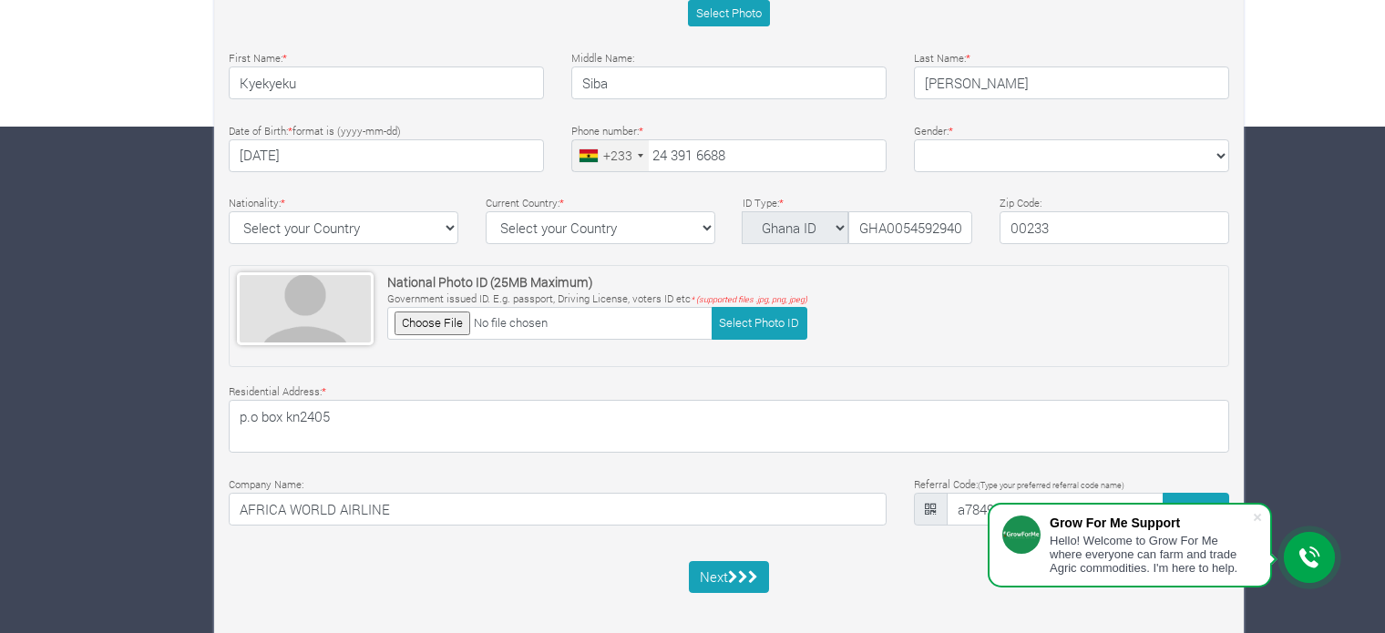
click at [957, 182] on div "Basic Profile Select Photo First Name: * Kyekyeku Middle Name: Siba" at bounding box center [729, 191] width 1028 height 847
click at [1000, 156] on select "Female Male" at bounding box center [1071, 155] width 315 height 33
select select "Male"
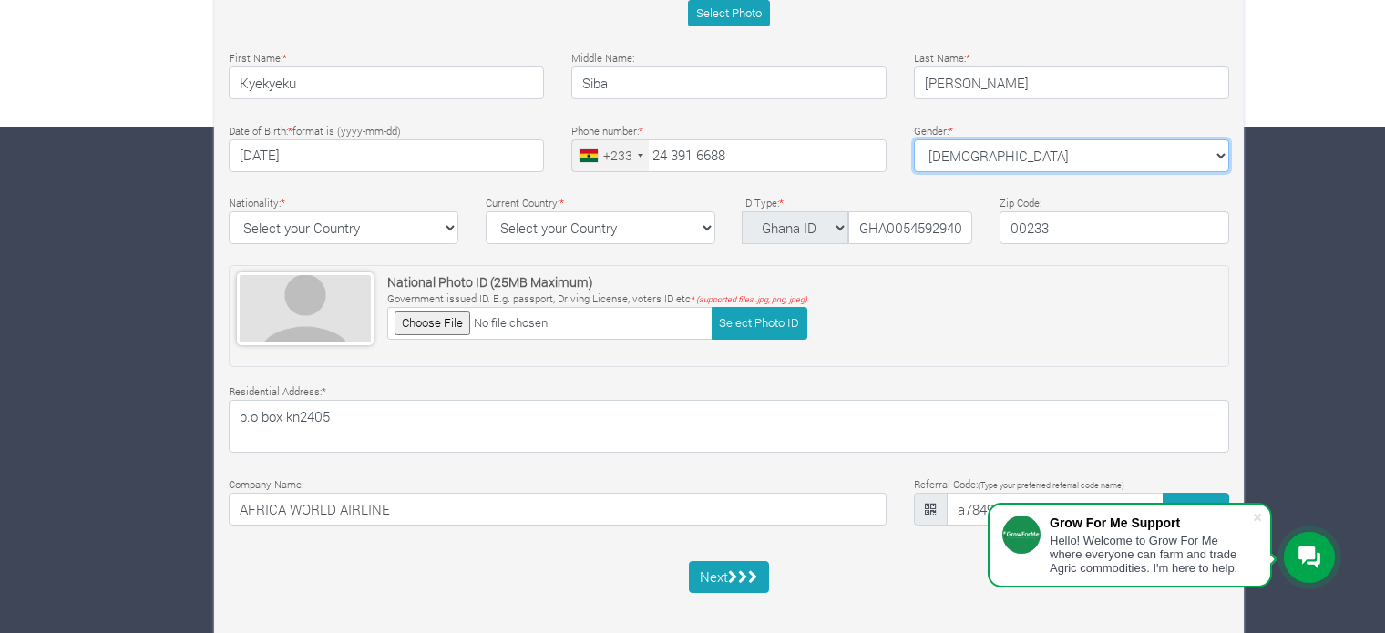
click at [914, 139] on select "Female Male" at bounding box center [1071, 155] width 315 height 33
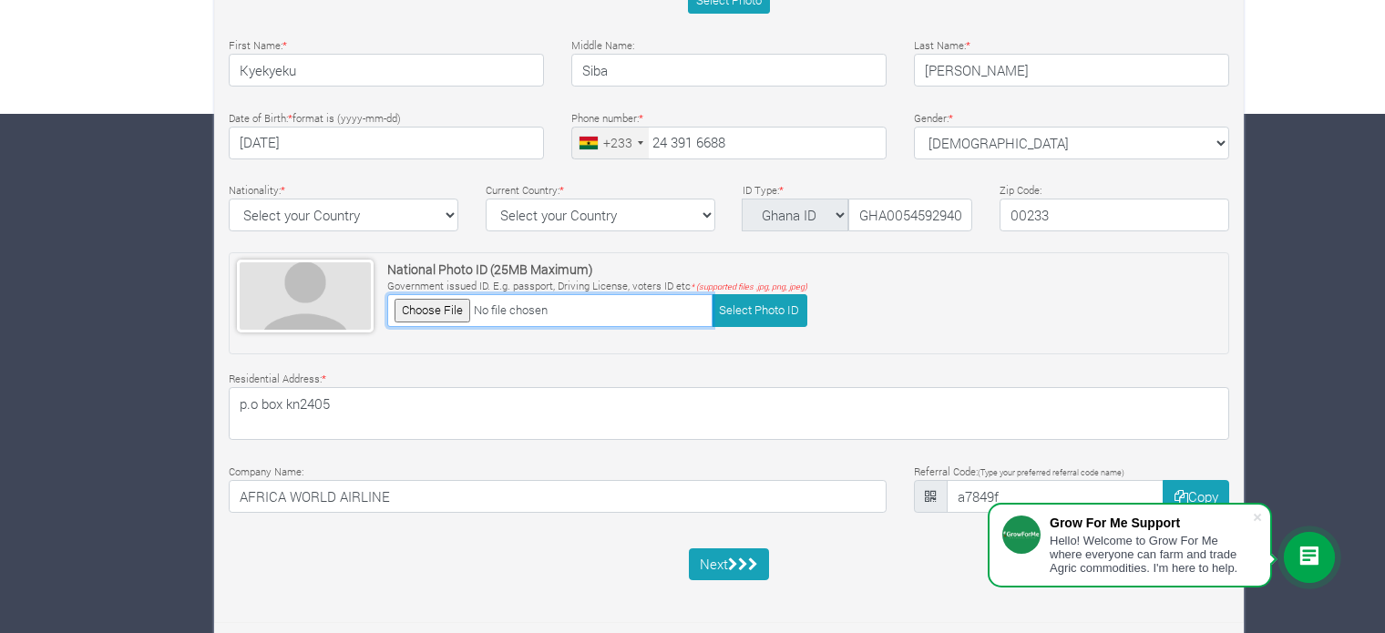
click at [414, 309] on input "file" at bounding box center [549, 310] width 325 height 32
click at [444, 312] on input "file" at bounding box center [549, 310] width 325 height 32
click at [459, 311] on input "file" at bounding box center [549, 310] width 325 height 32
type input "C:\fakepath\WhatsApp Image 2025-09-05 at 18.33.03.jpeg"
click at [456, 302] on input "file" at bounding box center [549, 310] width 325 height 32
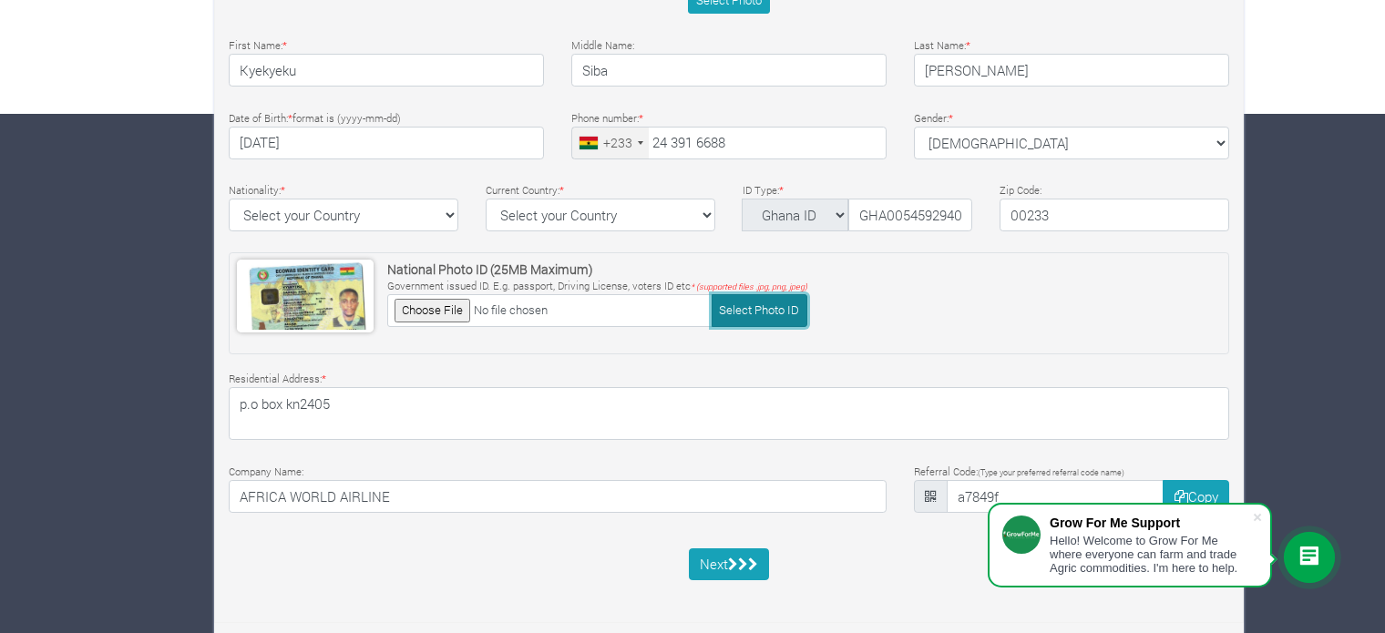
click at [756, 300] on button "Select Photo ID" at bounding box center [760, 310] width 96 height 32
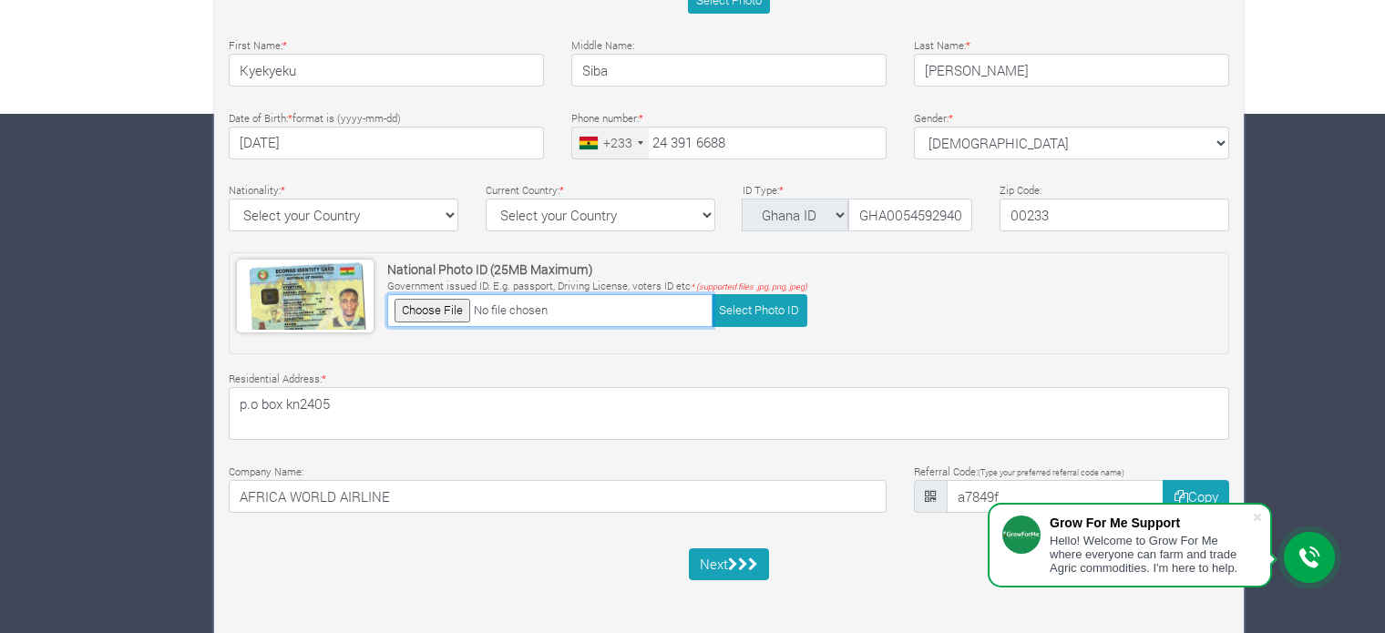
click at [447, 309] on input "file" at bounding box center [549, 310] width 325 height 32
type input "C:\fakepath\WhatsApp Image 2025-09-05 at 18.33.03.jpeg"
click at [1257, 518] on span at bounding box center [1257, 517] width 18 height 18
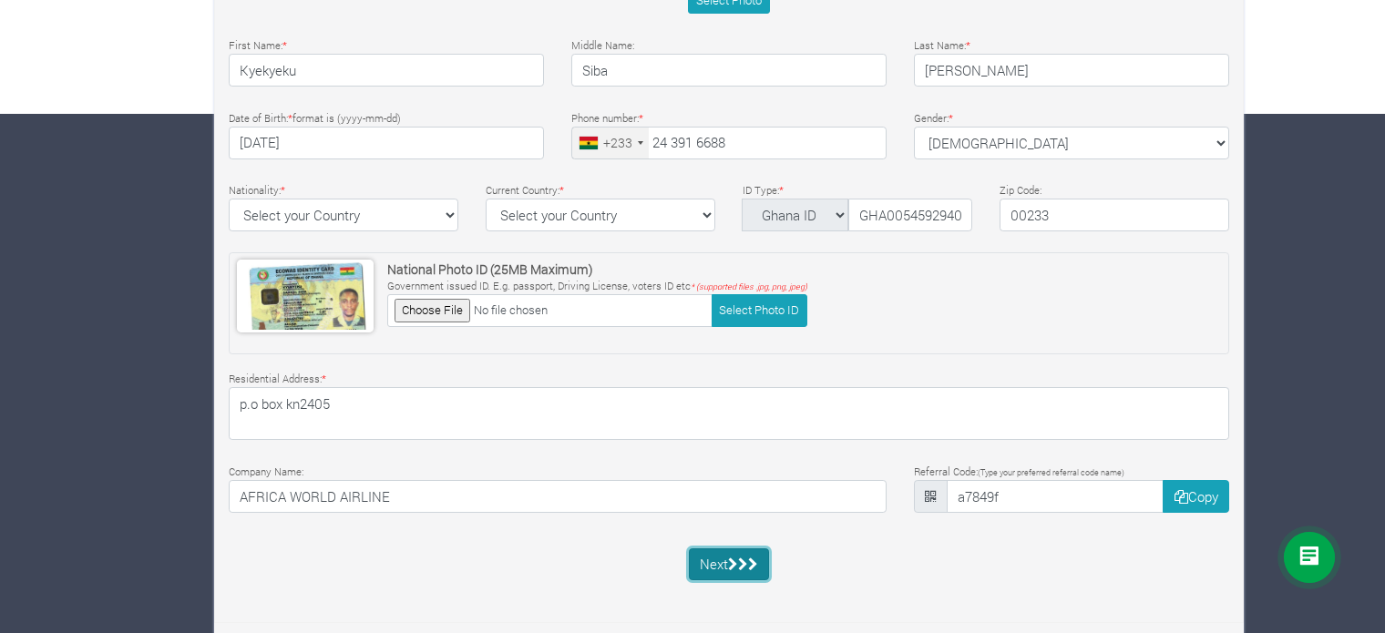
click at [722, 555] on button "Next" at bounding box center [729, 565] width 81 height 33
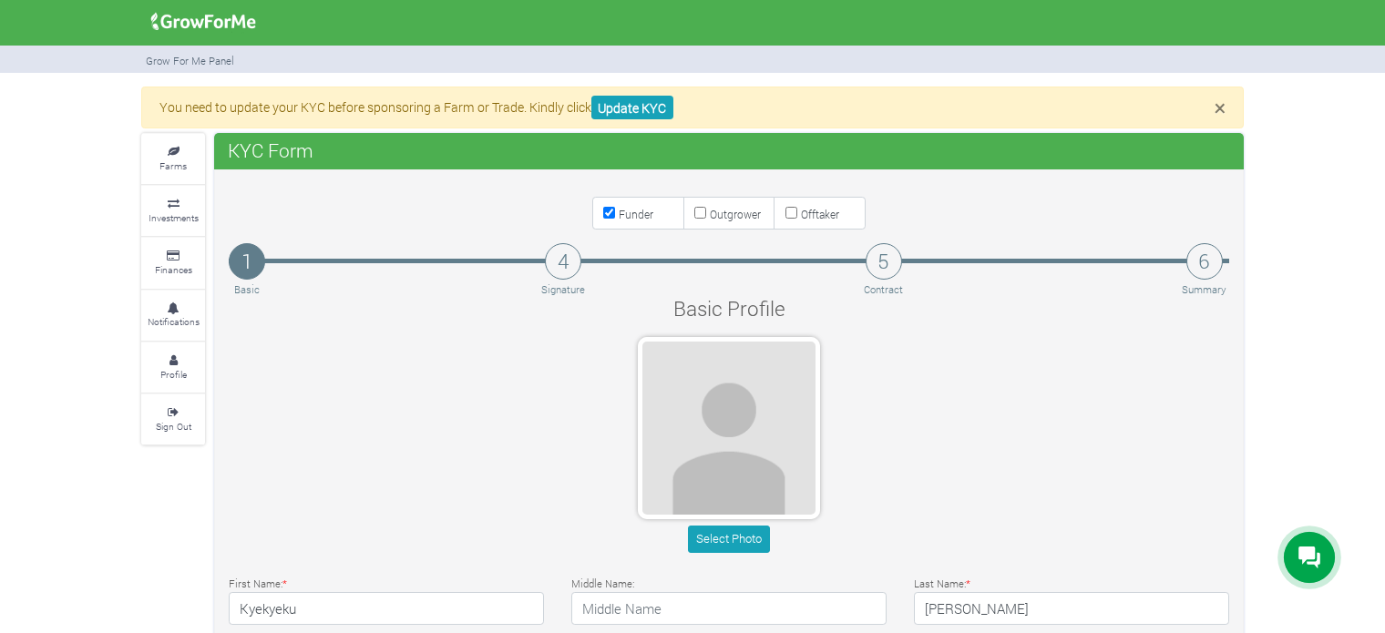
click at [699, 210] on input "Outgrower" at bounding box center [700, 213] width 12 height 12
checkbox input "true"
click at [611, 210] on input "Funder" at bounding box center [609, 213] width 12 height 12
checkbox input "false"
click at [557, 369] on div "Select Photo" at bounding box center [729, 448] width 1028 height 222
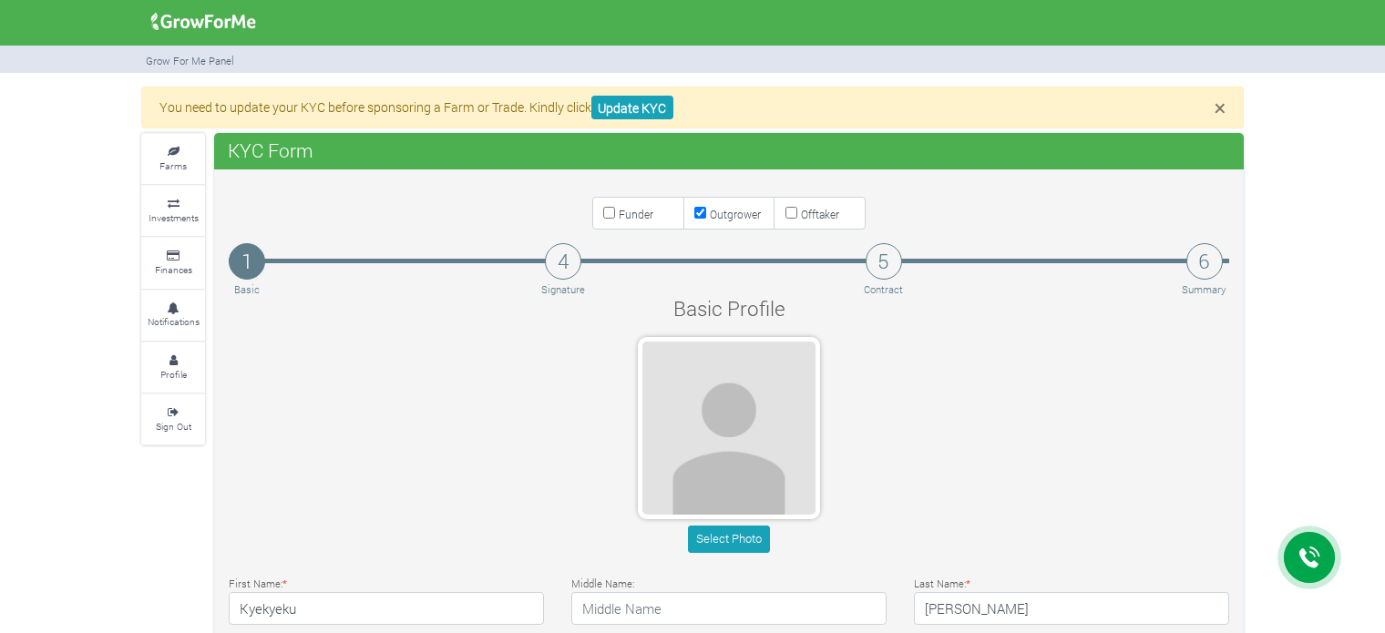
click at [547, 254] on h4 "4" at bounding box center [563, 261] width 36 height 36
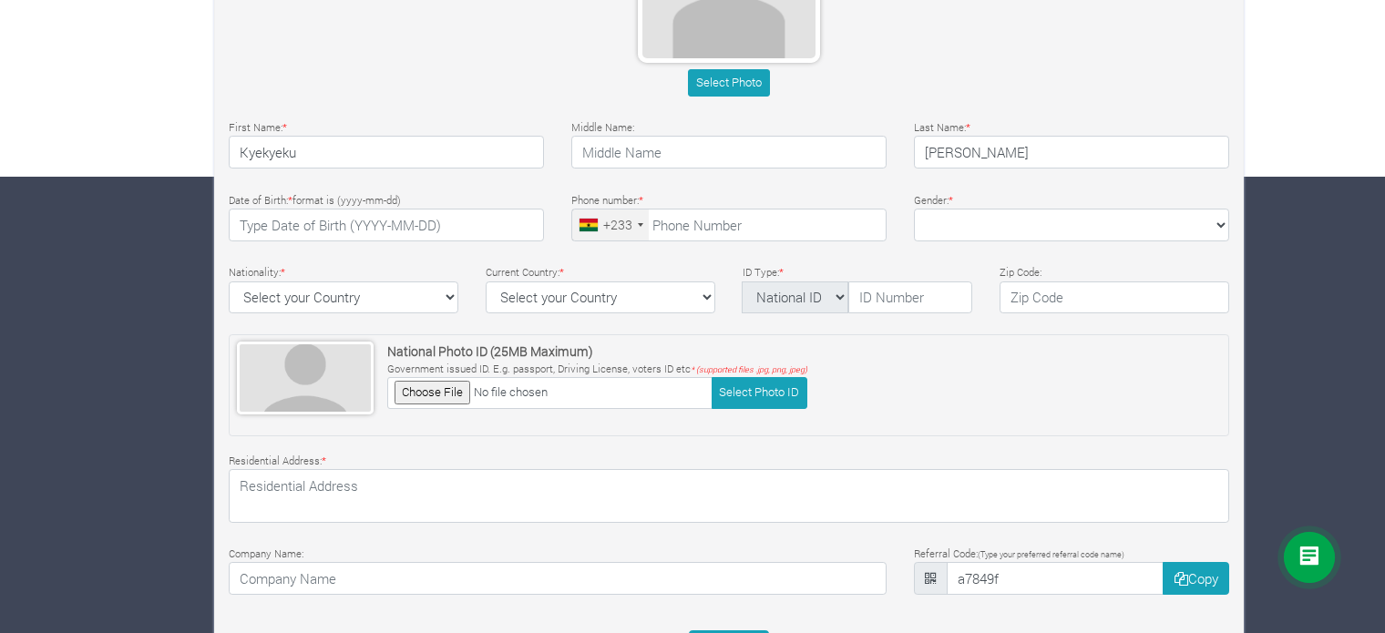
scroll to position [447, 0]
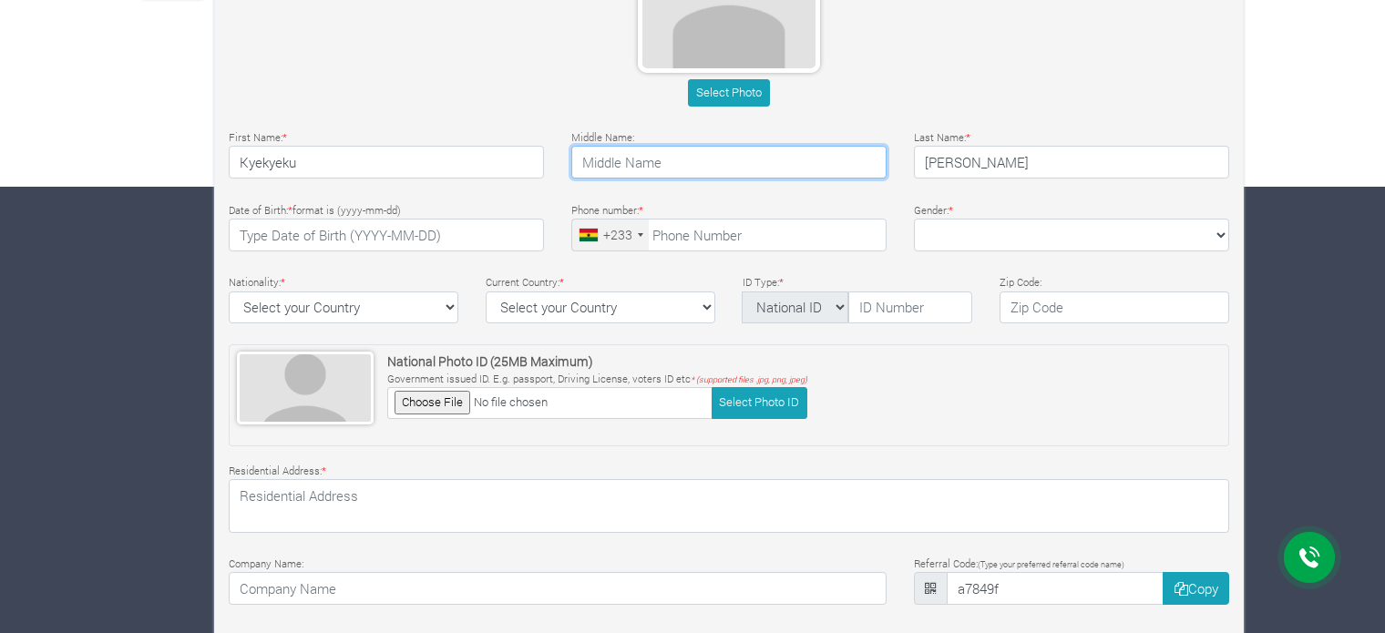
click at [673, 151] on input "text" at bounding box center [728, 162] width 315 height 33
type input "Siba"
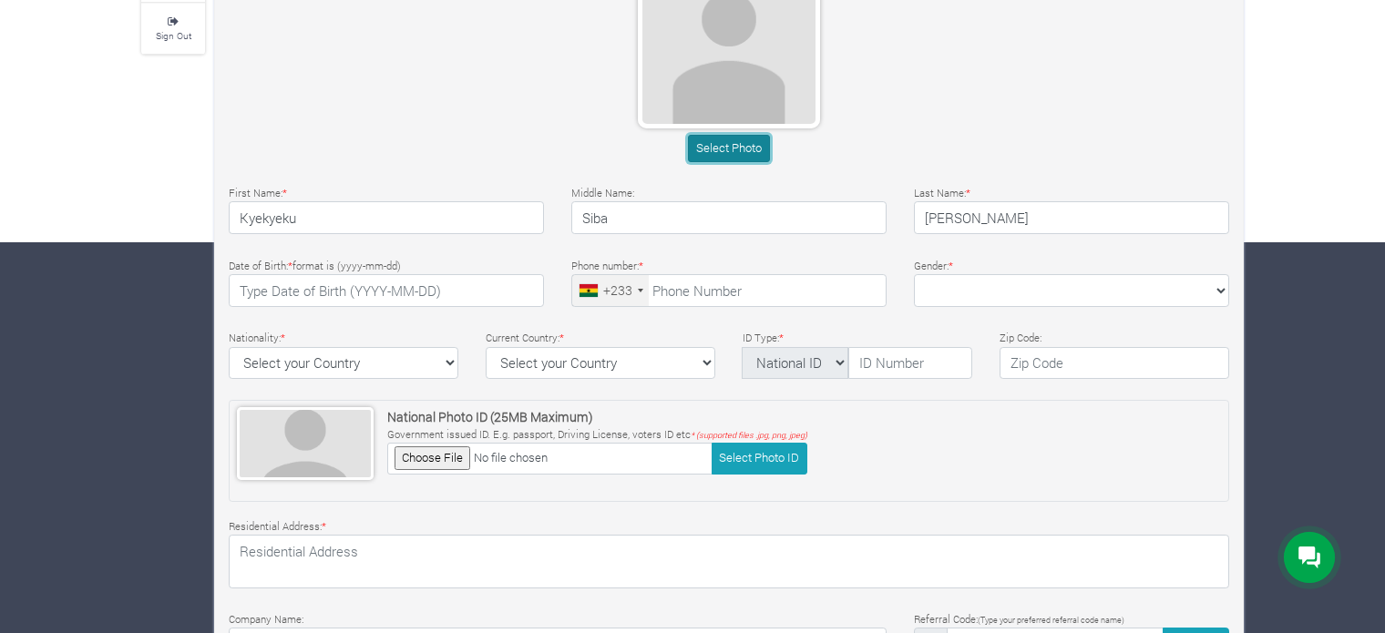
click at [722, 149] on button "Select Photo" at bounding box center [728, 148] width 81 height 26
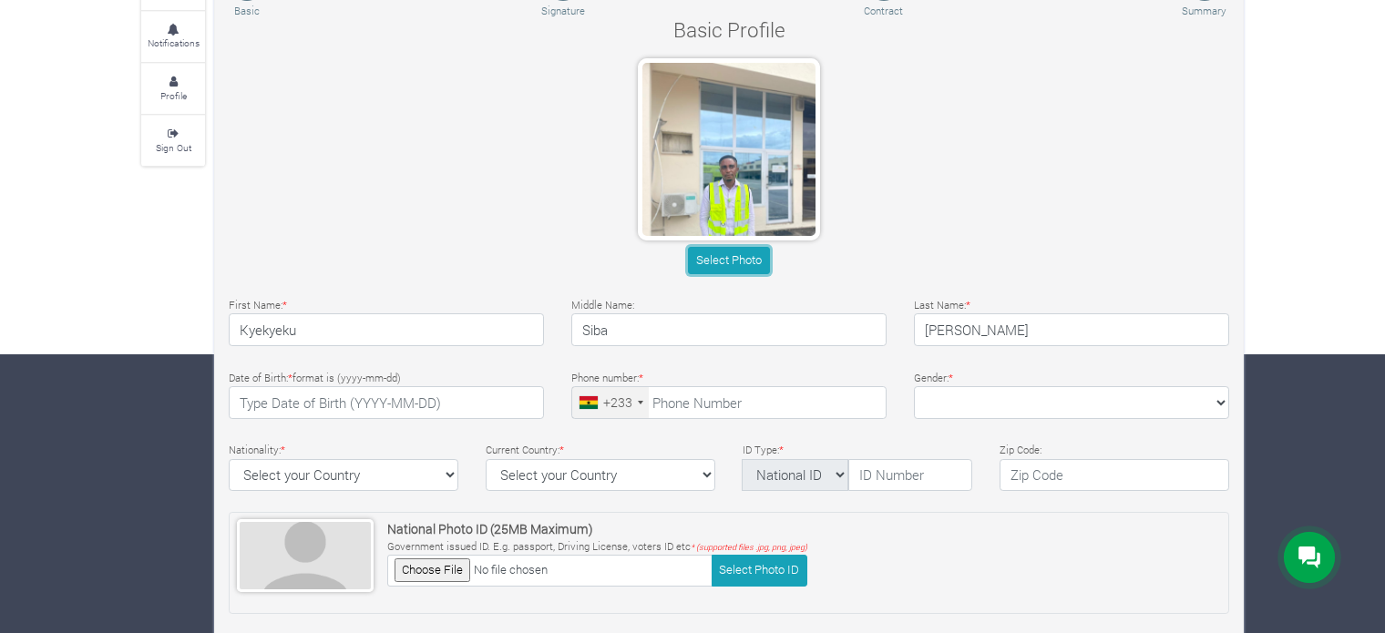
scroll to position [278, 0]
click at [749, 256] on button "Select Photo" at bounding box center [728, 261] width 81 height 26
click at [749, 262] on button "Select Photo" at bounding box center [728, 261] width 81 height 26
click at [735, 255] on button "Select Photo" at bounding box center [728, 261] width 81 height 26
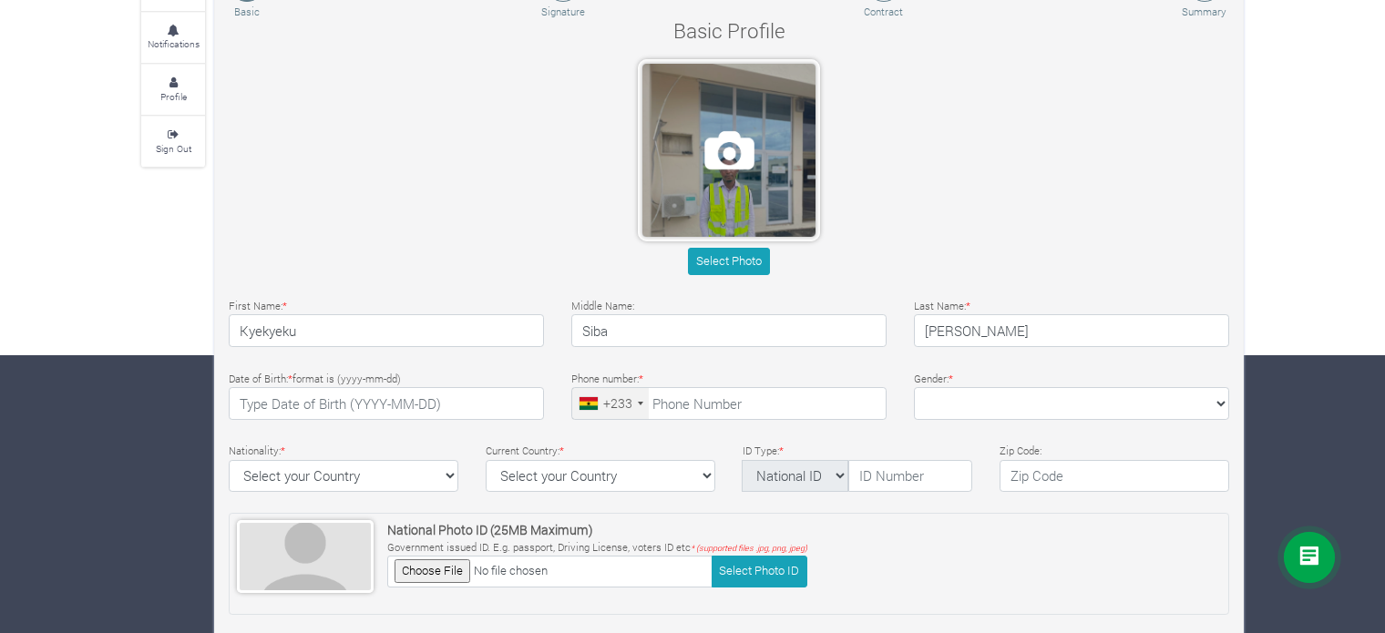
click at [713, 156] on span at bounding box center [728, 150] width 173 height 173
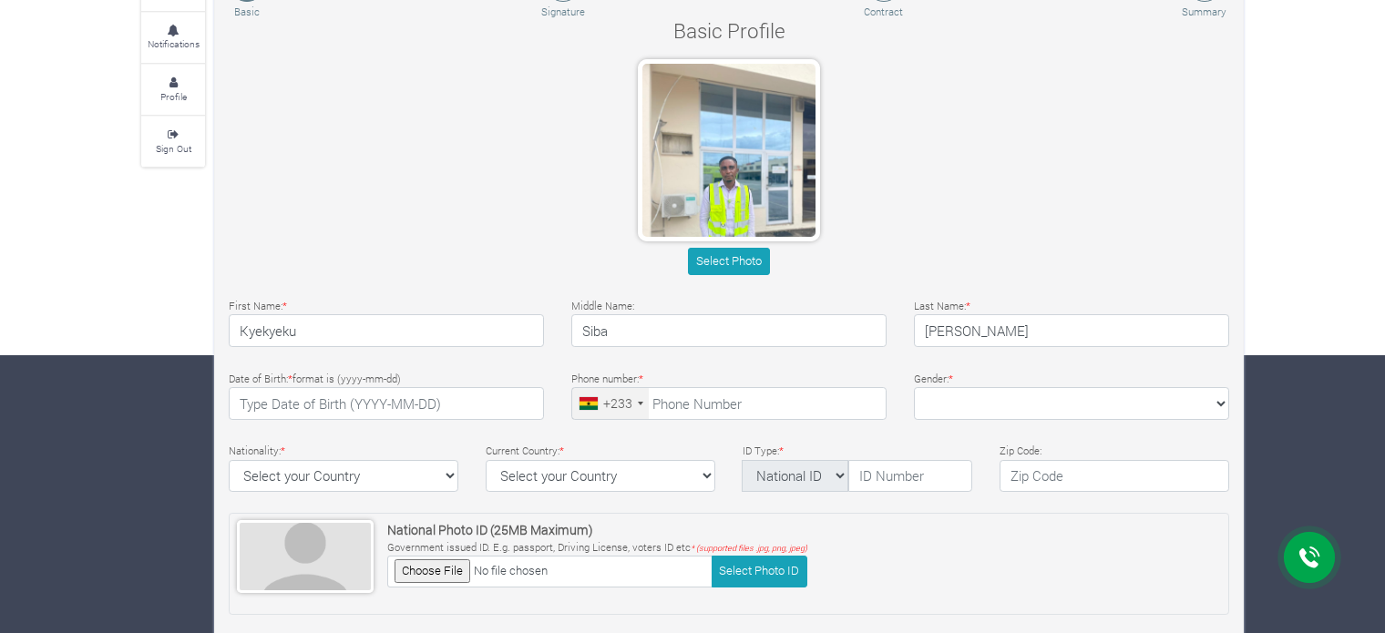
click at [955, 178] on div "Select Photo" at bounding box center [729, 170] width 1028 height 222
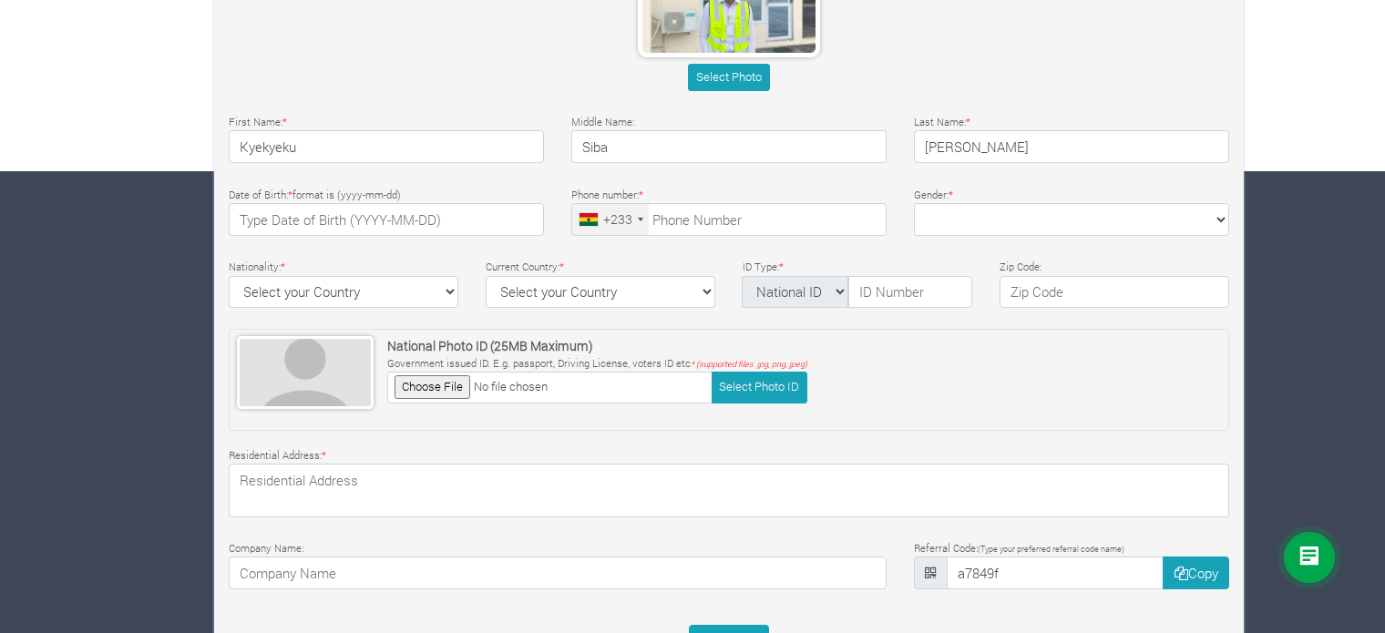
scroll to position [464, 0]
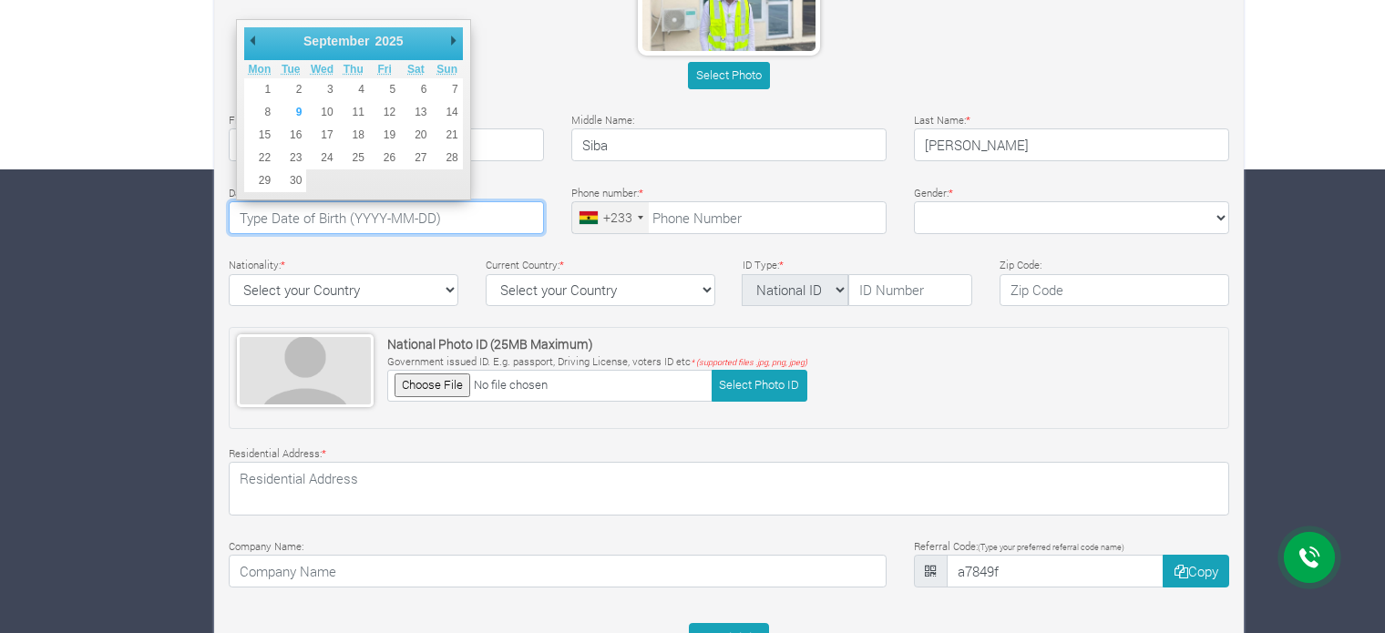
click at [498, 217] on input "text" at bounding box center [386, 217] width 315 height 33
type input "[DATE]"
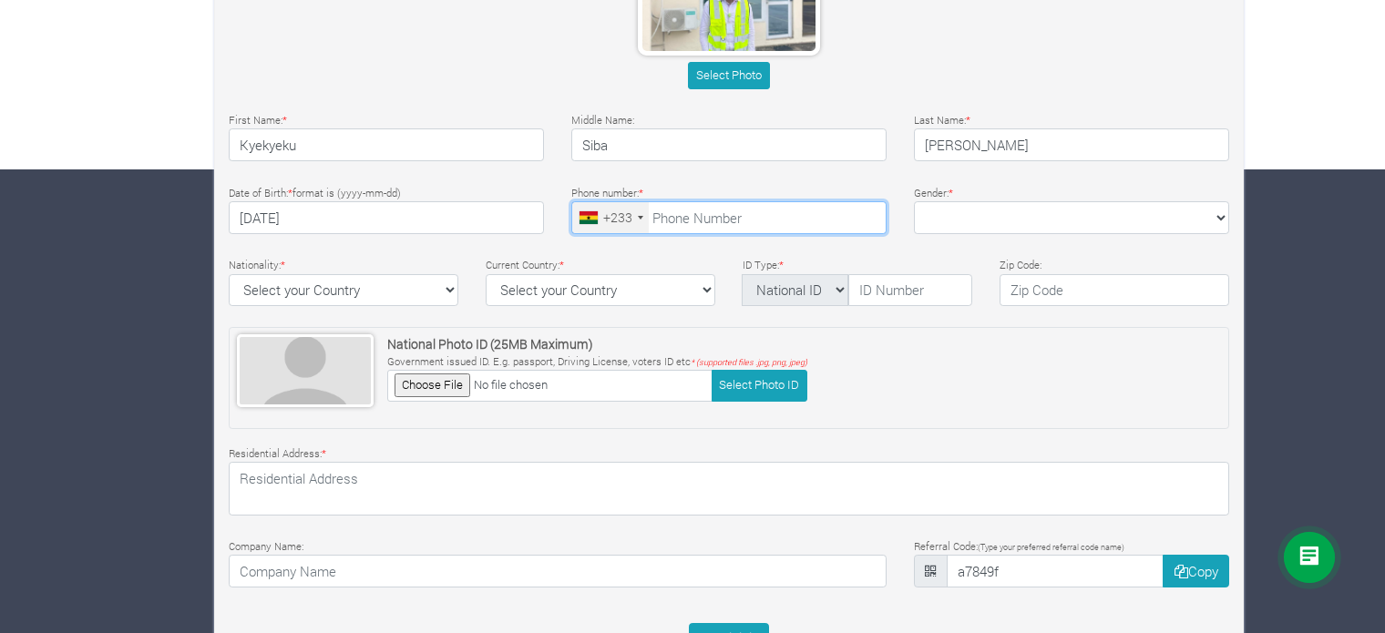
click at [717, 215] on input "tel" at bounding box center [728, 217] width 315 height 33
type input "24 391 6688"
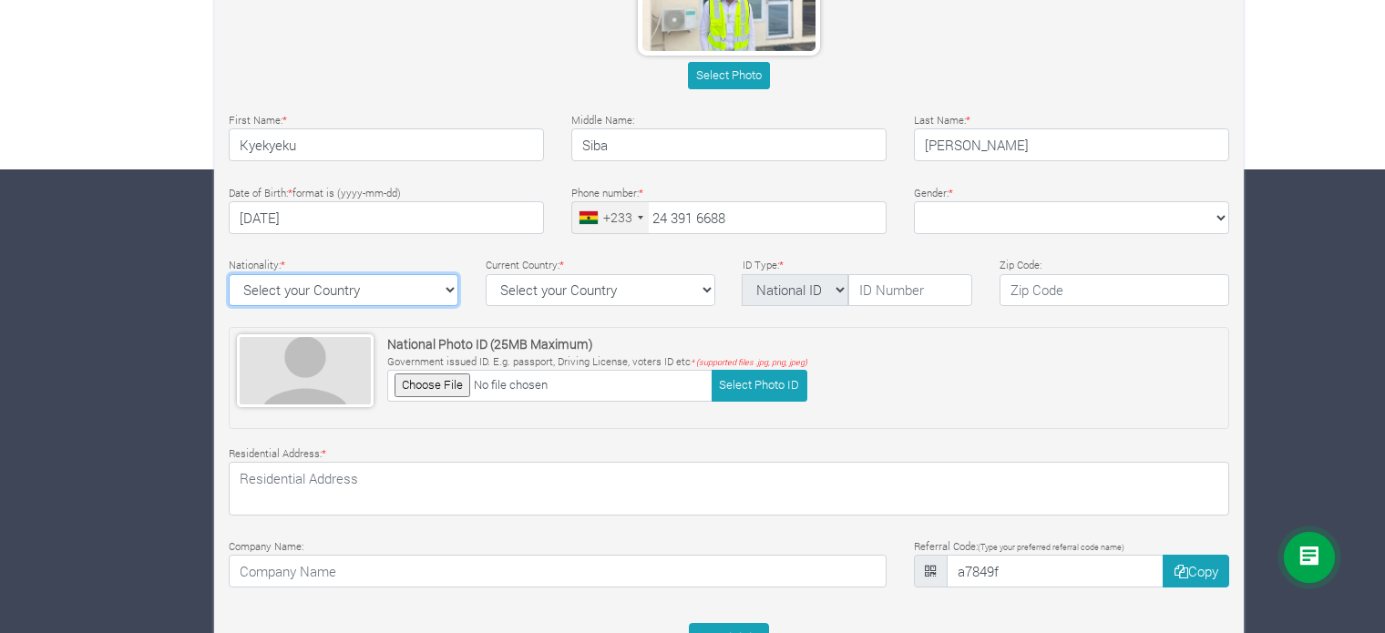
select select "[GEOGRAPHIC_DATA]"
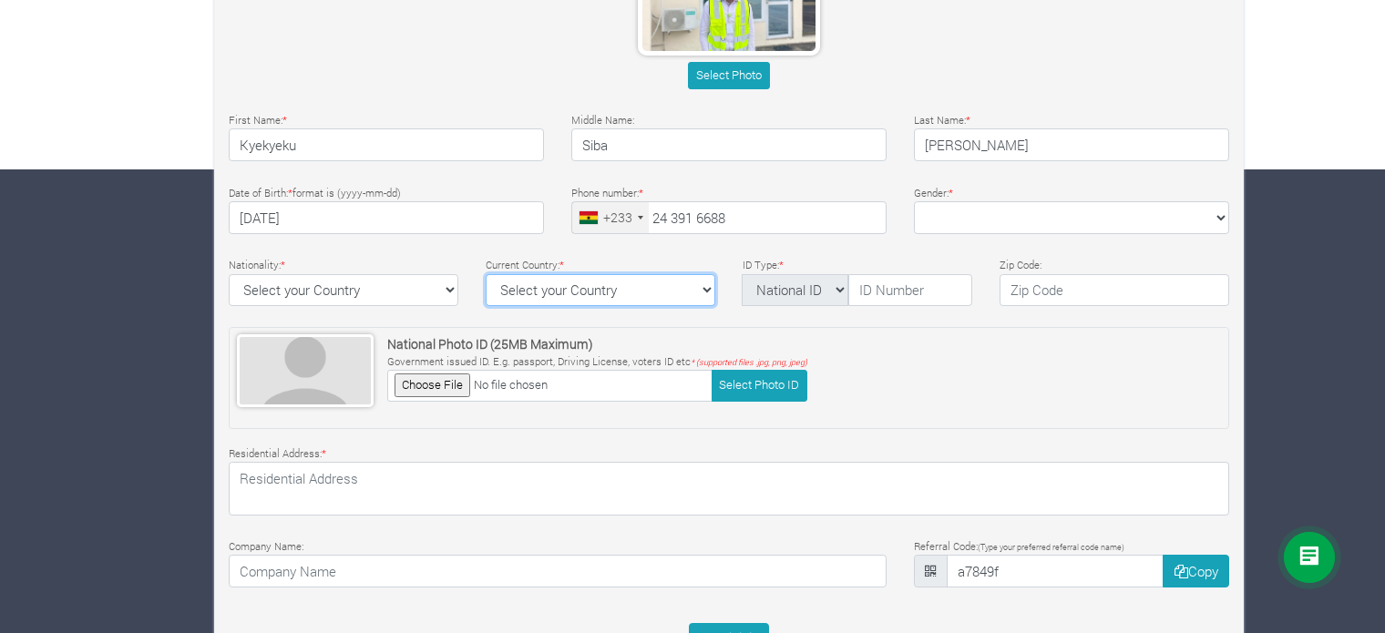
select select "[GEOGRAPHIC_DATA]"
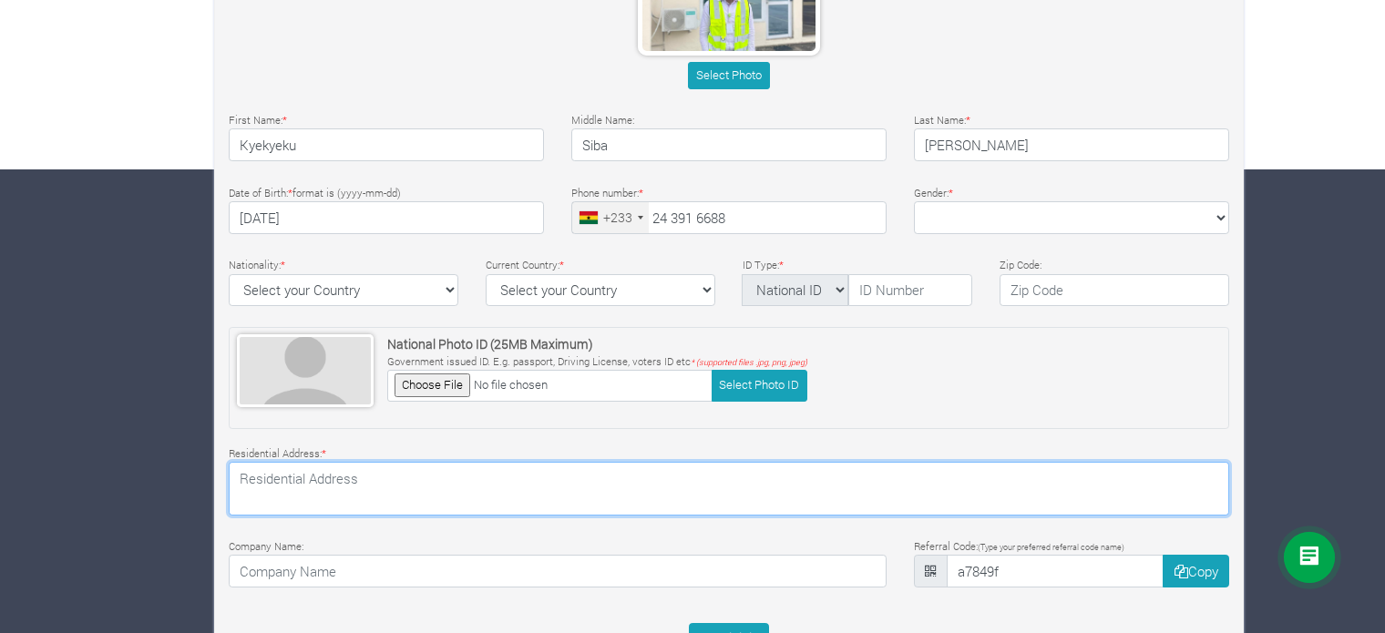
type textarea "p.o box kn2405"
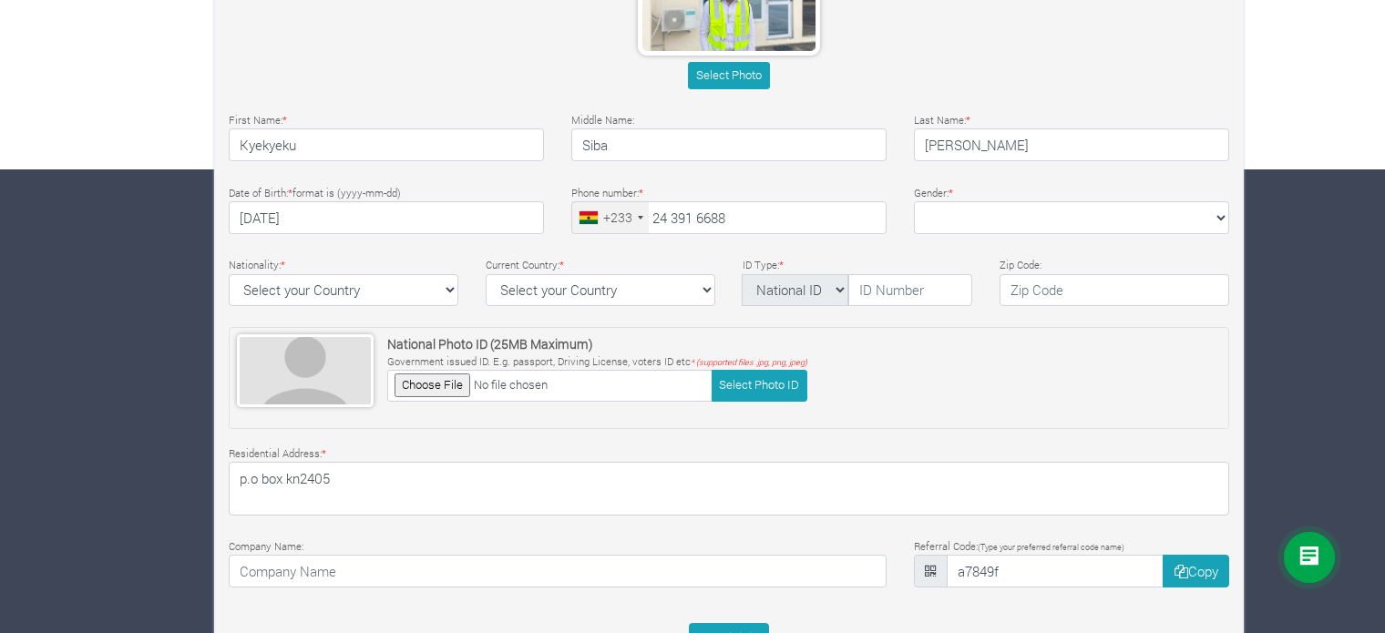
type input "AFRICA WORLD AIRLINE"
click at [956, 210] on select "Female Male" at bounding box center [1071, 217] width 315 height 33
select select "[DEMOGRAPHIC_DATA]"
click at [914, 201] on select "Female Male" at bounding box center [1071, 217] width 315 height 33
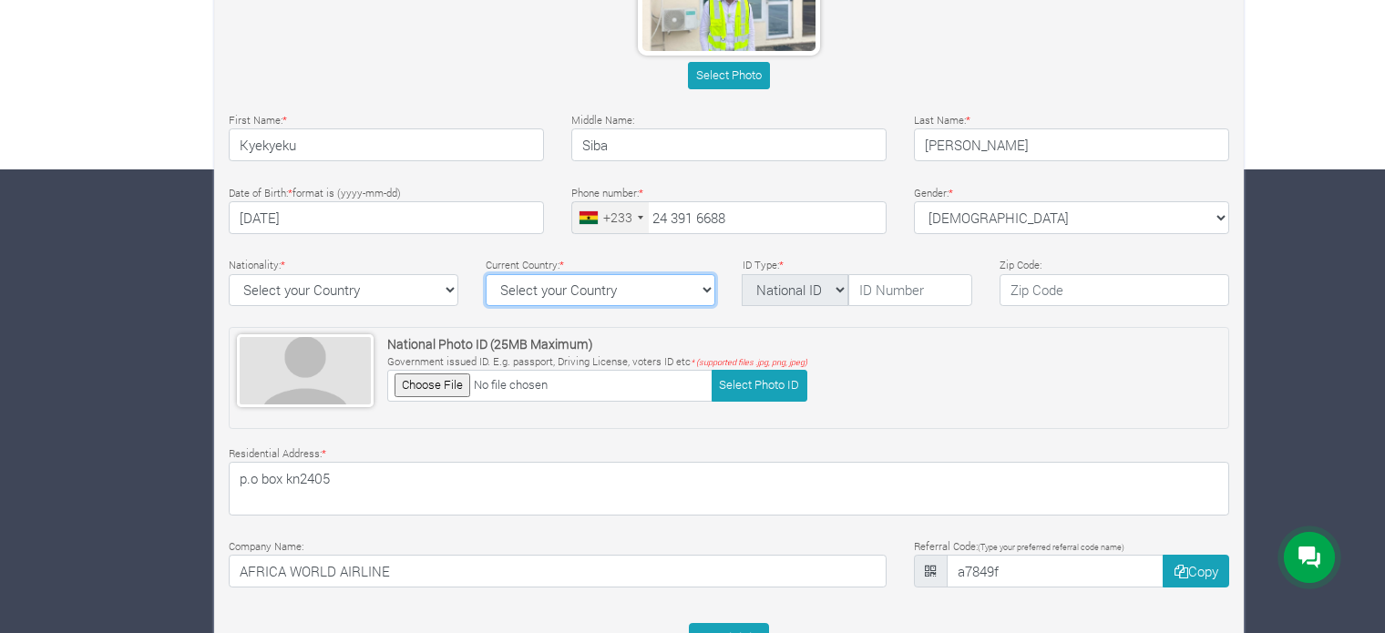
click at [692, 294] on select "Select your Country Afghanistan Albania Algeria American Samoa Andorra Angola A…" at bounding box center [601, 290] width 230 height 33
click at [834, 288] on select "National ID Ghana ID Passport Drivers" at bounding box center [795, 290] width 107 height 33
select select "Ghana ID"
click at [742, 274] on select "National ID Ghana ID Passport Drivers" at bounding box center [795, 290] width 107 height 33
click at [895, 292] on input "text" at bounding box center [910, 290] width 124 height 33
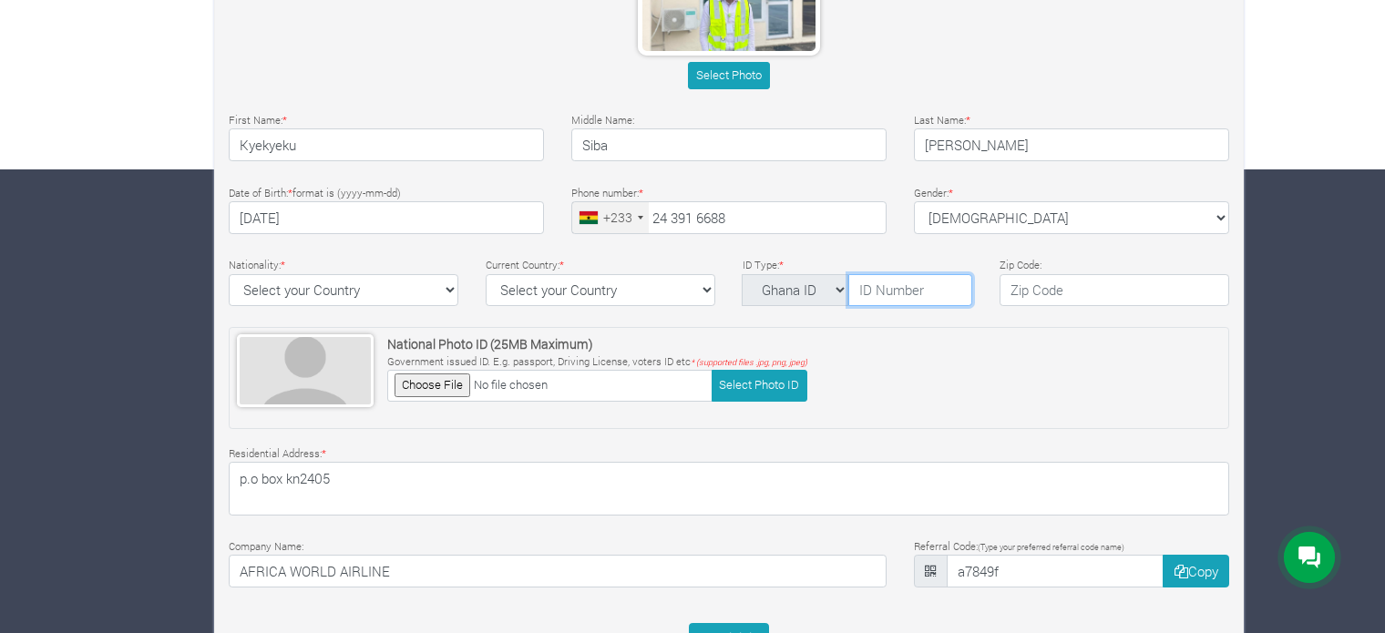
type input "GHA0054592940"
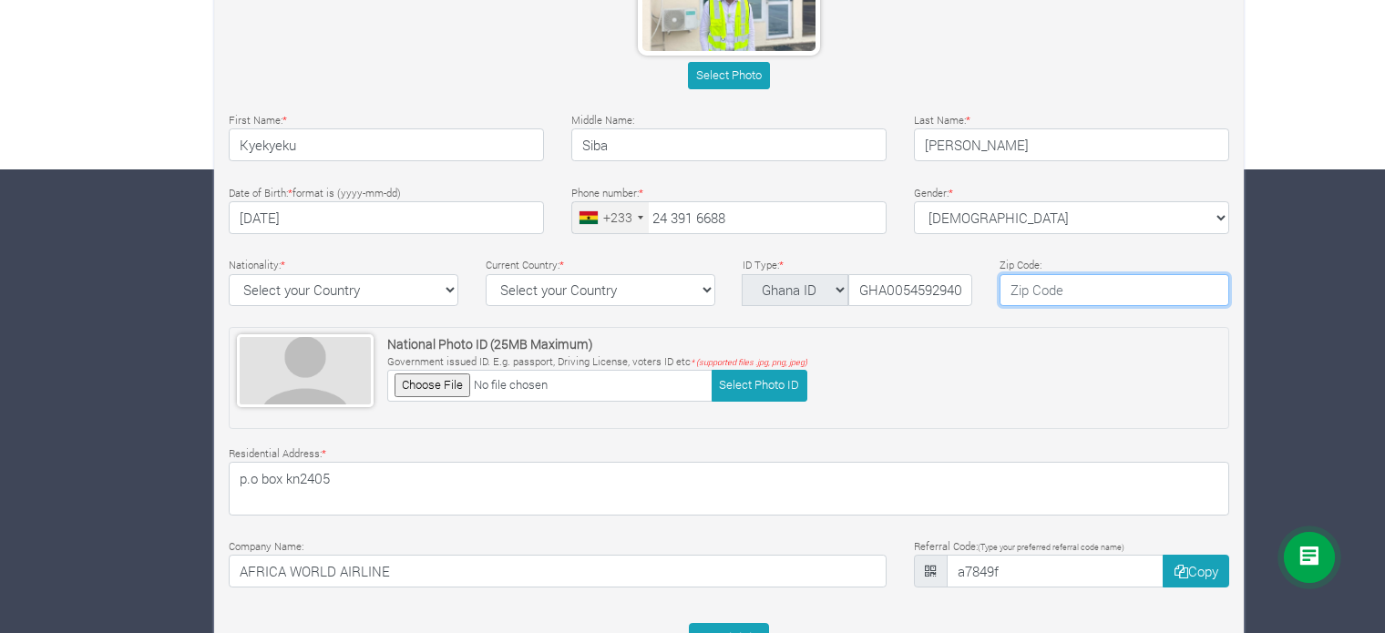
click at [1042, 295] on input "text" at bounding box center [1115, 290] width 230 height 33
type input "00233"
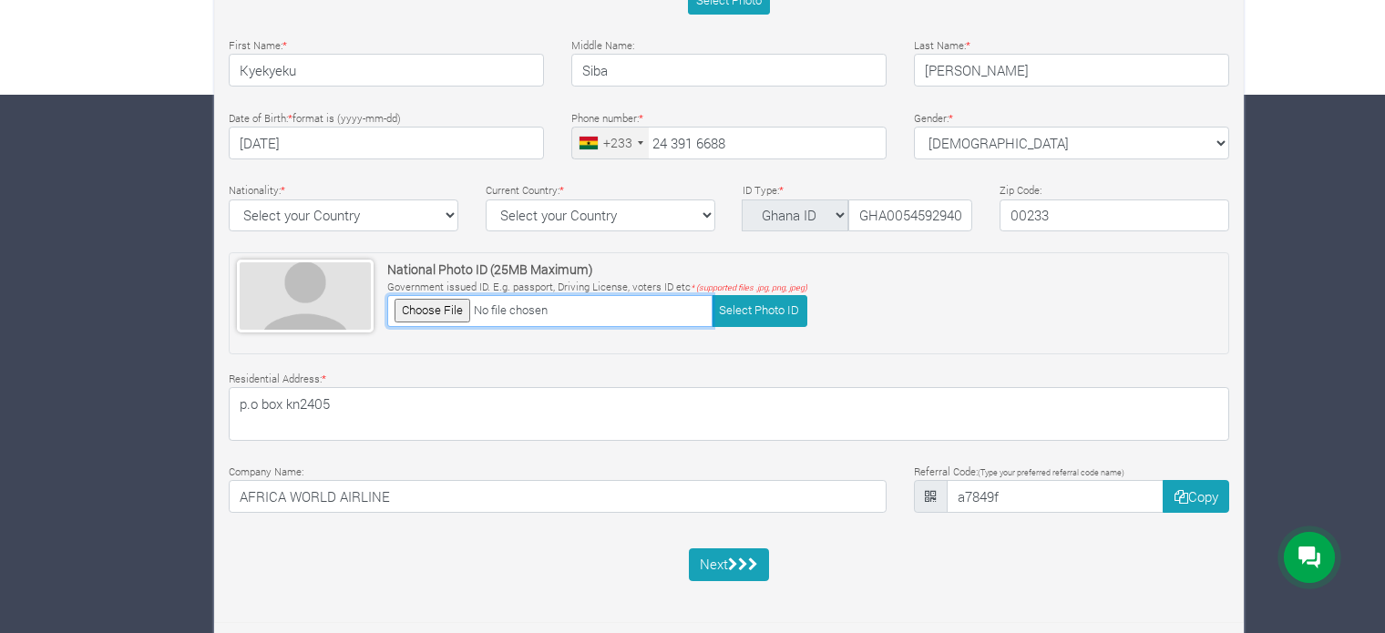
click at [454, 310] on input "file" at bounding box center [549, 311] width 325 height 32
type input "C:\fakepath\WhatsApp Image 2025-09-05 at 18.33.03.jpeg"
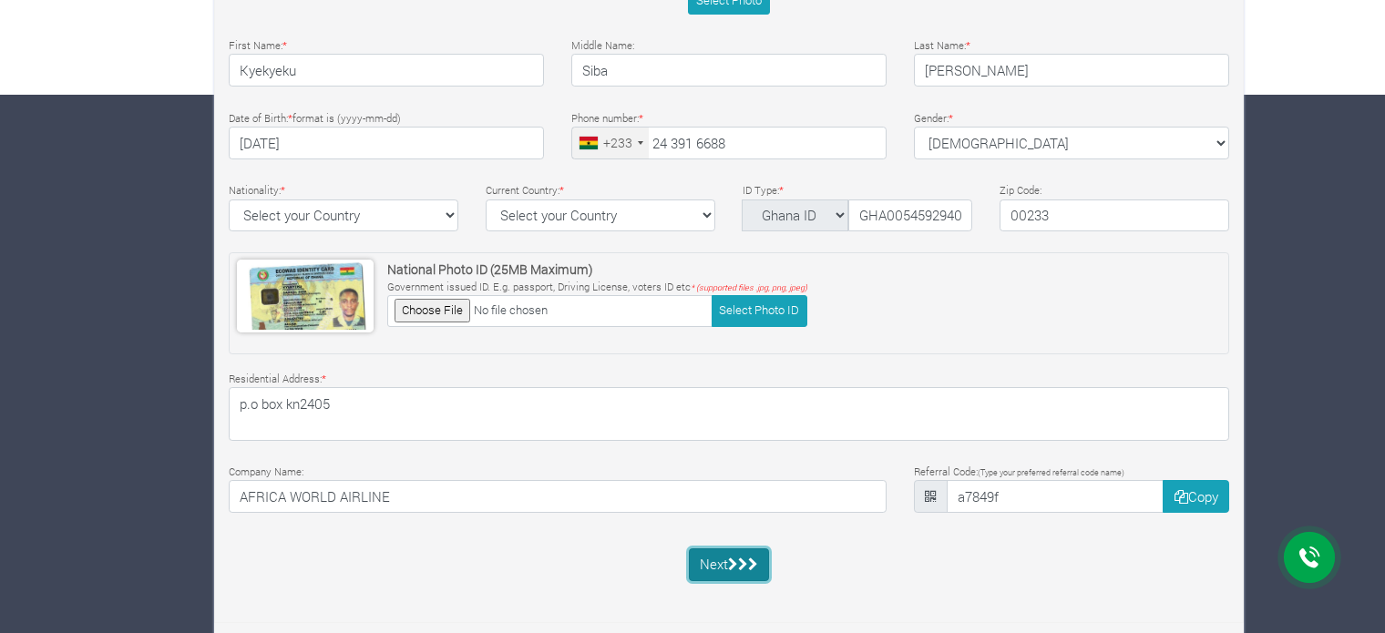
click at [744, 562] on icon "submit" at bounding box center [743, 565] width 10 height 14
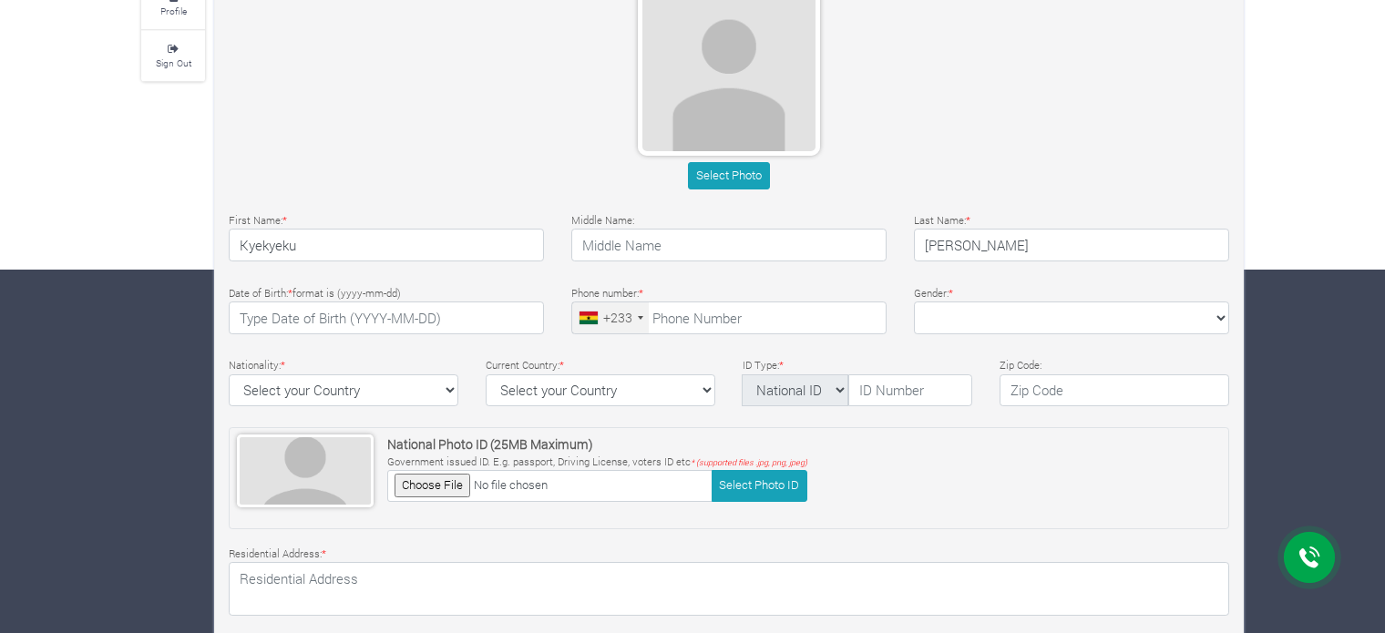
scroll to position [364, 0]
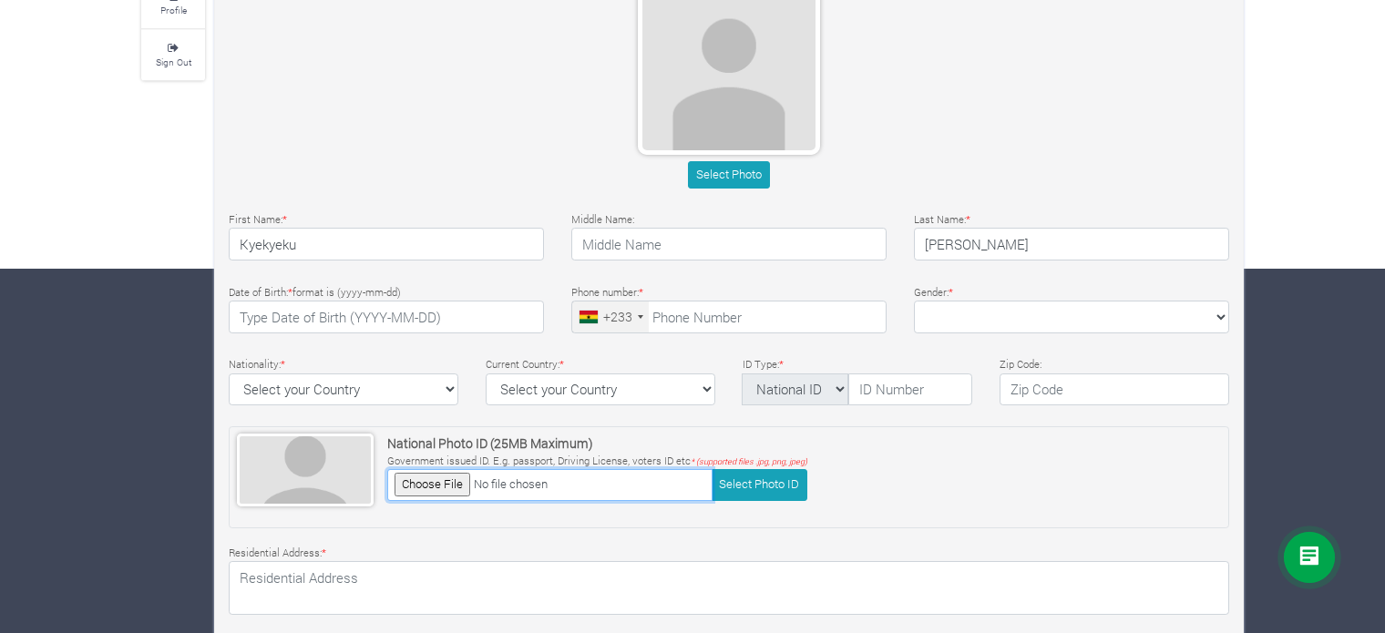
click at [457, 480] on input "file" at bounding box center [549, 485] width 325 height 32
type input "C:\fakepath\WhatsApp Image [DATE] 18.33.03.jpeg"
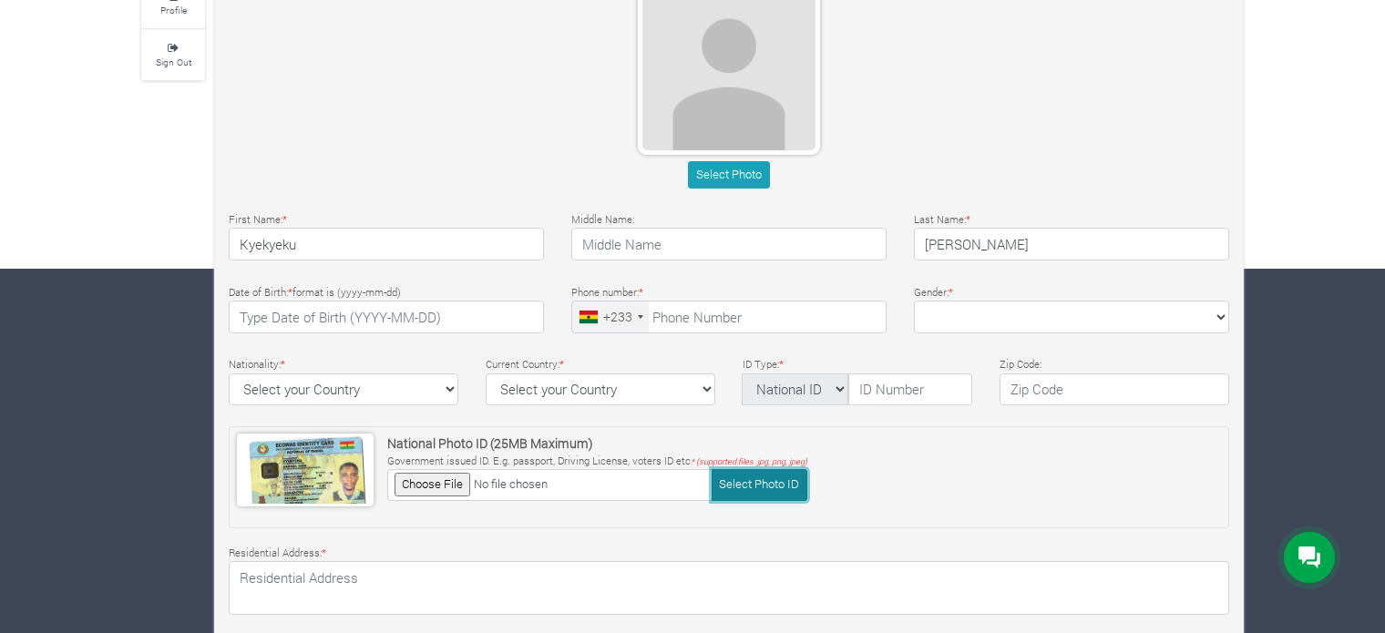
click at [772, 484] on button "Select Photo ID" at bounding box center [760, 485] width 96 height 32
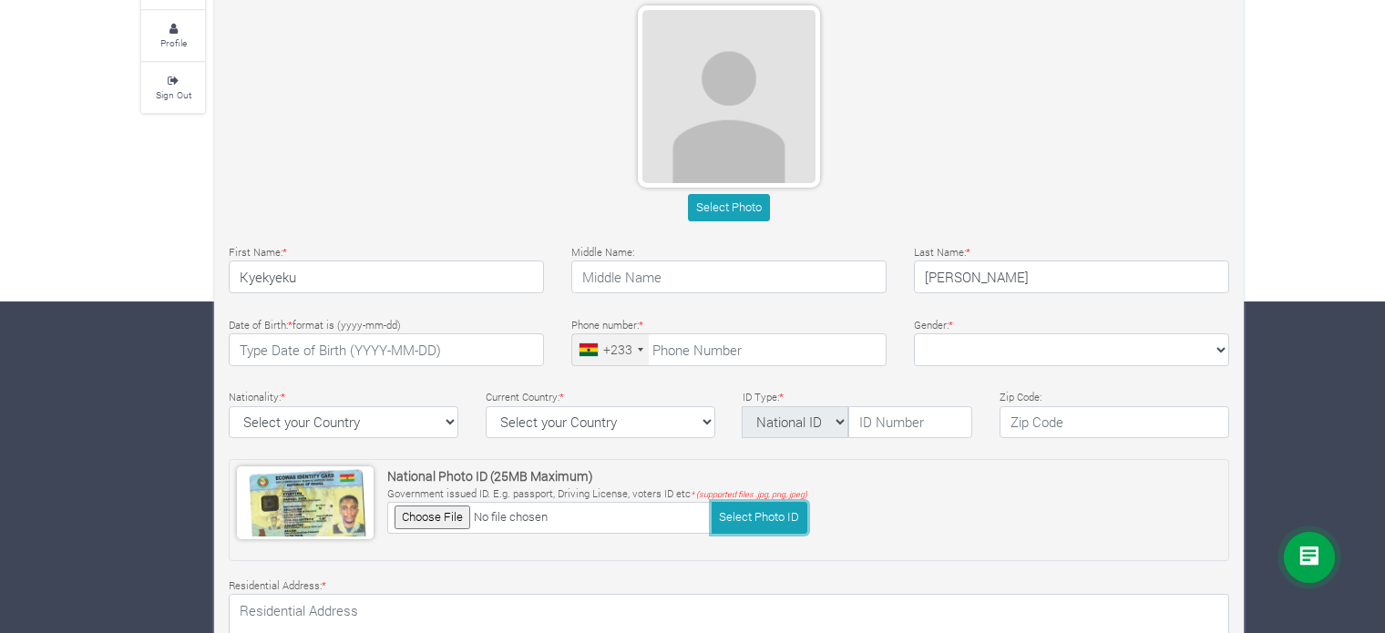
scroll to position [328, 0]
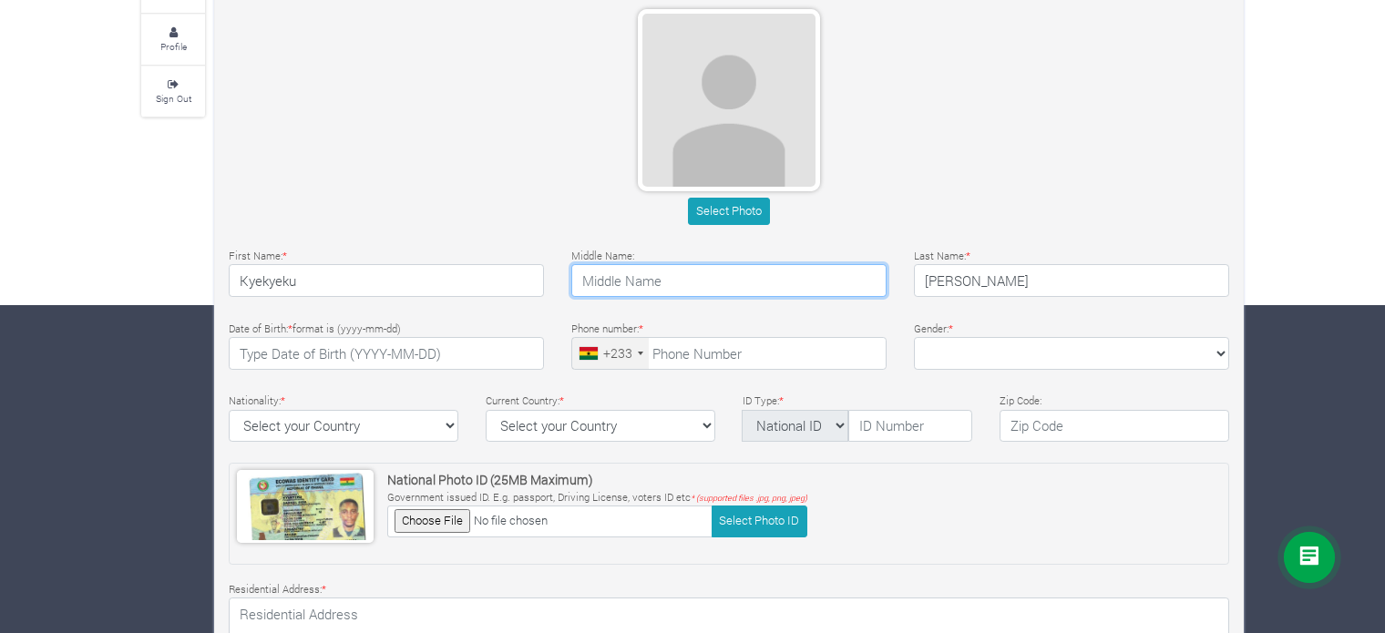
click at [643, 272] on input "text" at bounding box center [728, 280] width 315 height 33
type input "Siba"
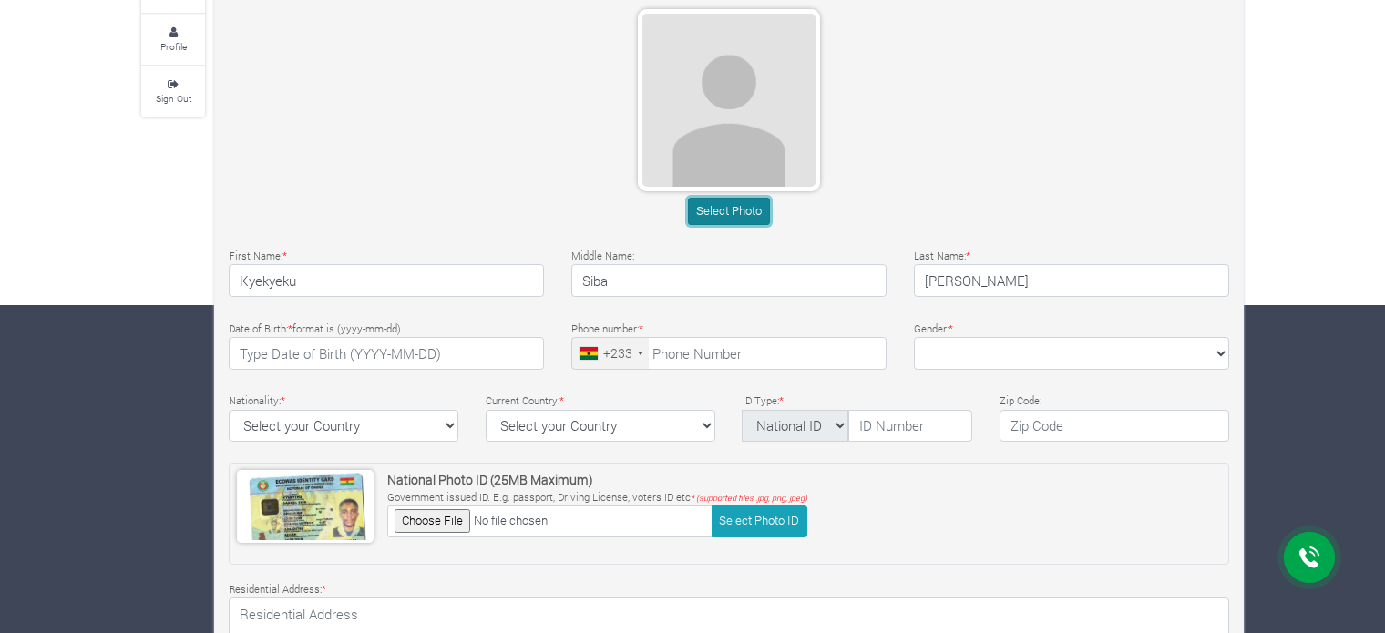
click at [736, 217] on button "Select Photo" at bounding box center [728, 211] width 81 height 26
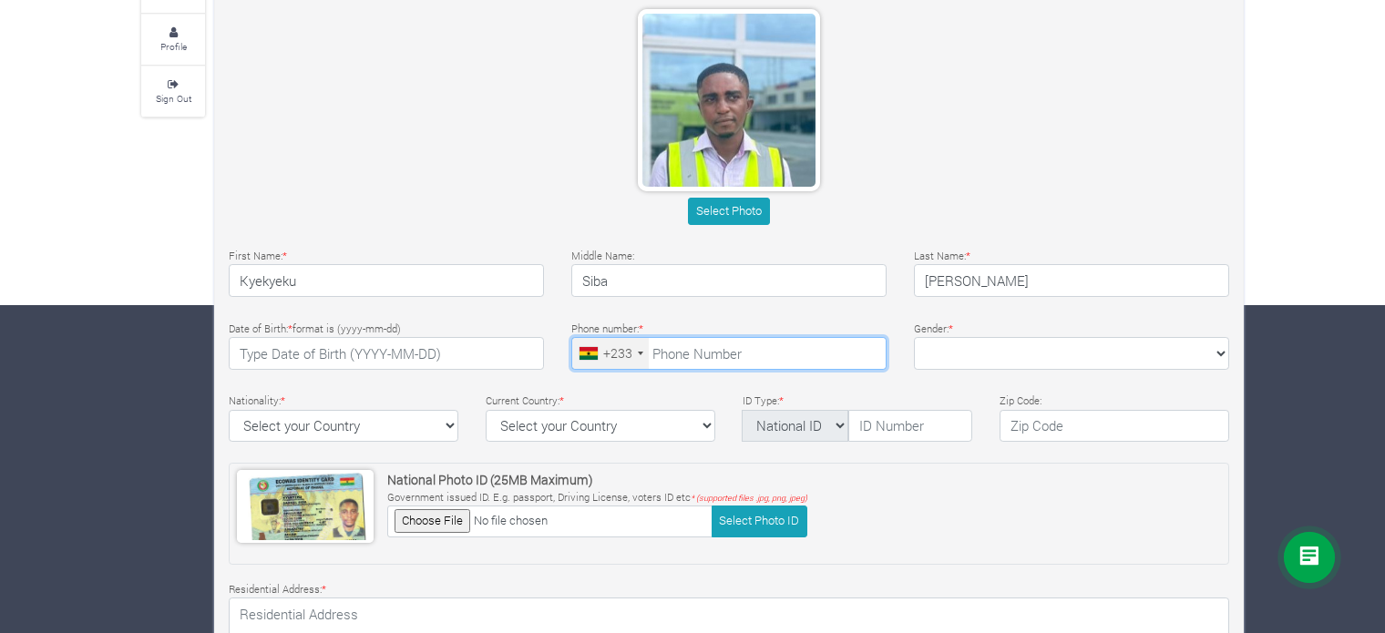
click at [744, 348] on input "tel" at bounding box center [728, 353] width 315 height 33
type input "24 391 6688"
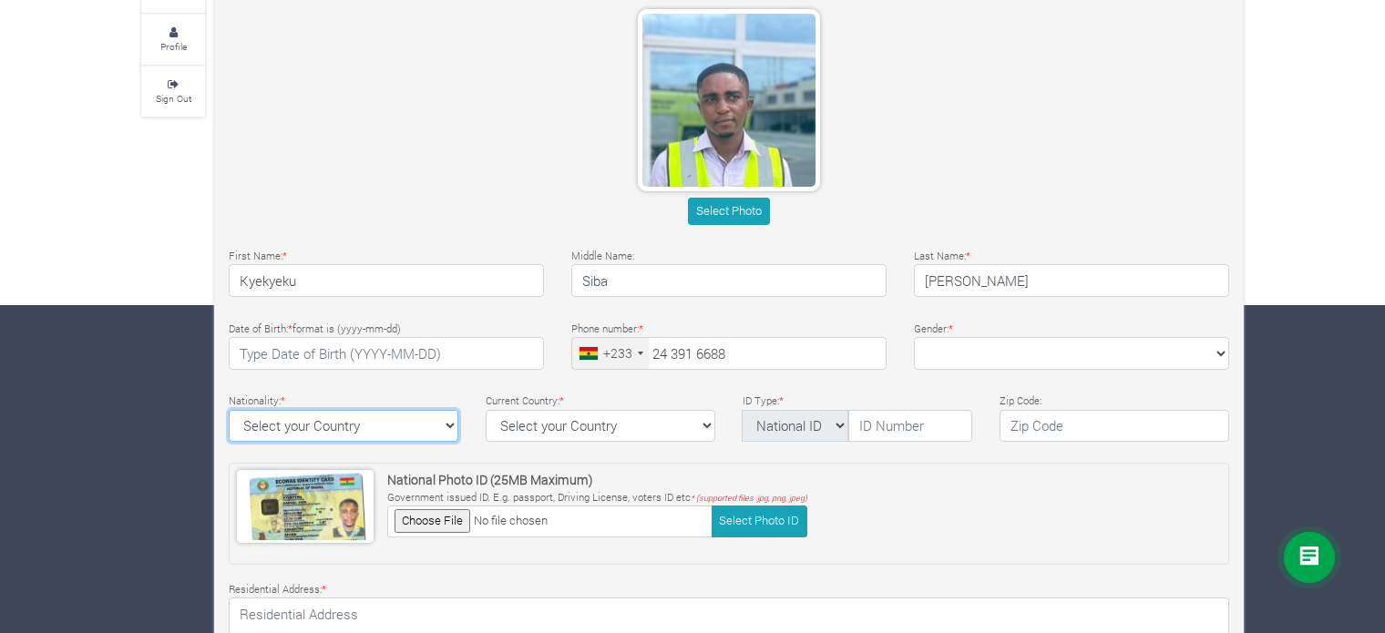
select select "Ghana"
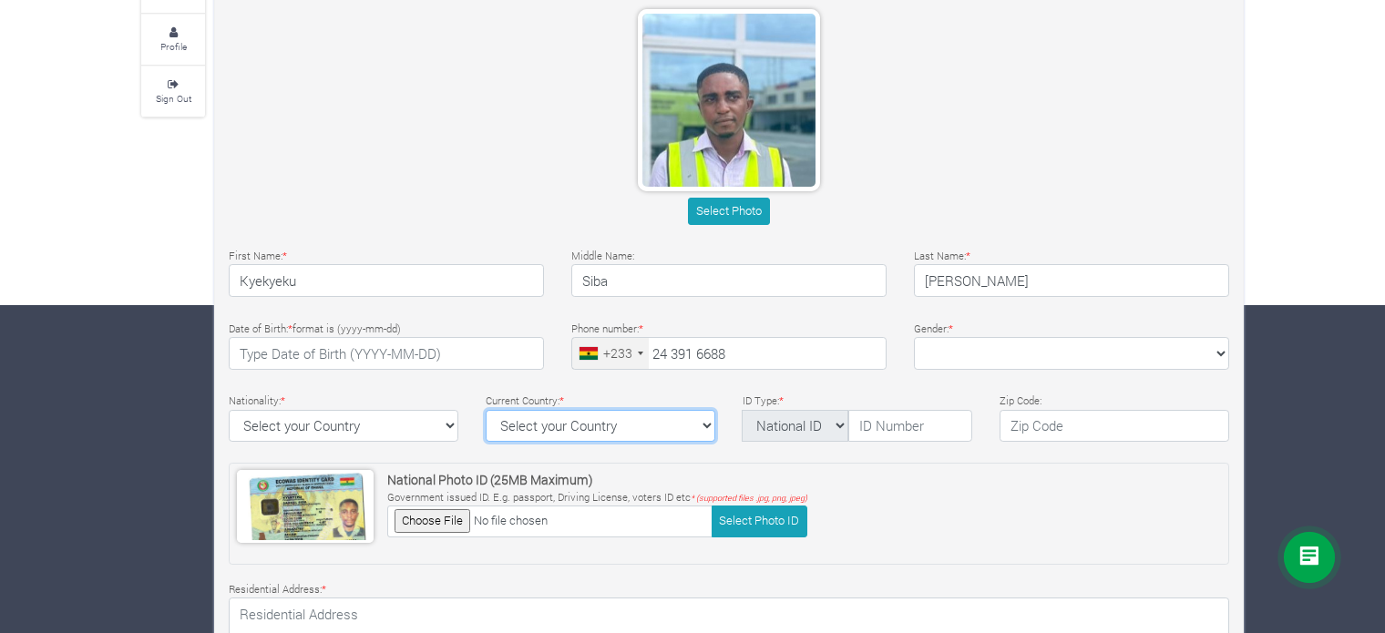
select select "Ghana"
type textarea "p.o box kn2405"
type input "AFRICA WORLD AIRLINE"
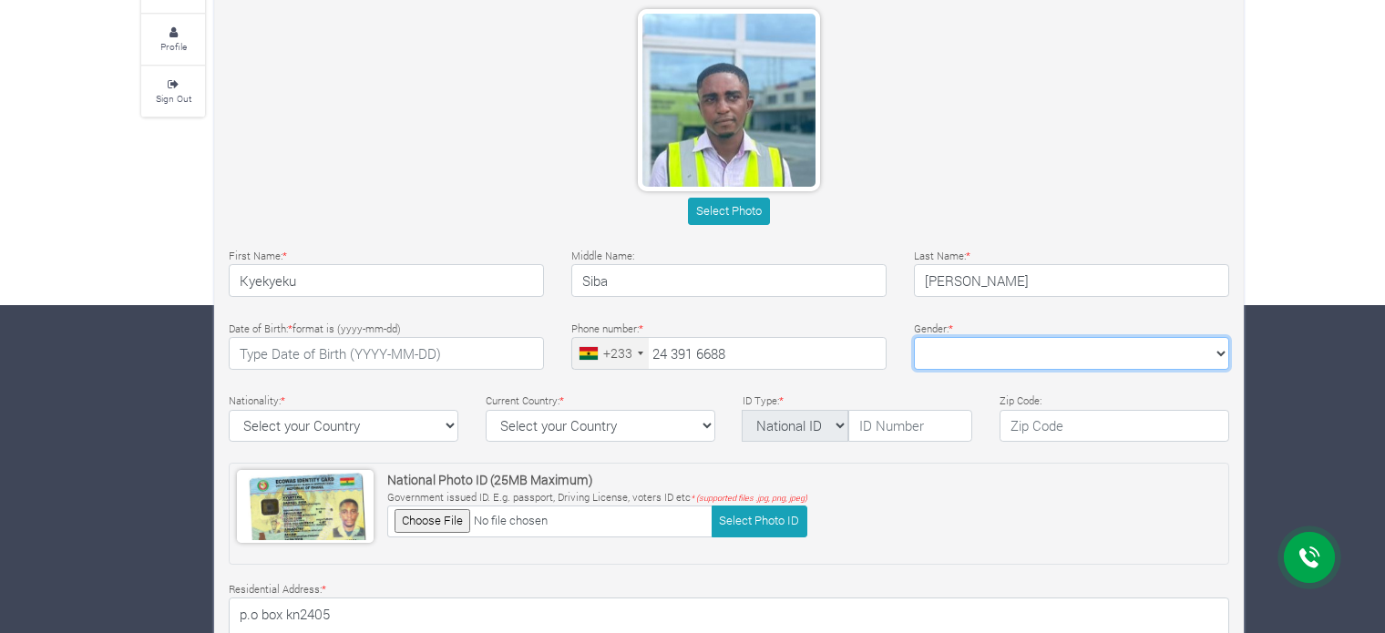
click at [976, 343] on select "Female Male" at bounding box center [1071, 353] width 315 height 33
click at [982, 349] on select "Female Male" at bounding box center [1071, 353] width 315 height 33
select select "Male"
click at [914, 337] on select "Female Male" at bounding box center [1071, 353] width 315 height 33
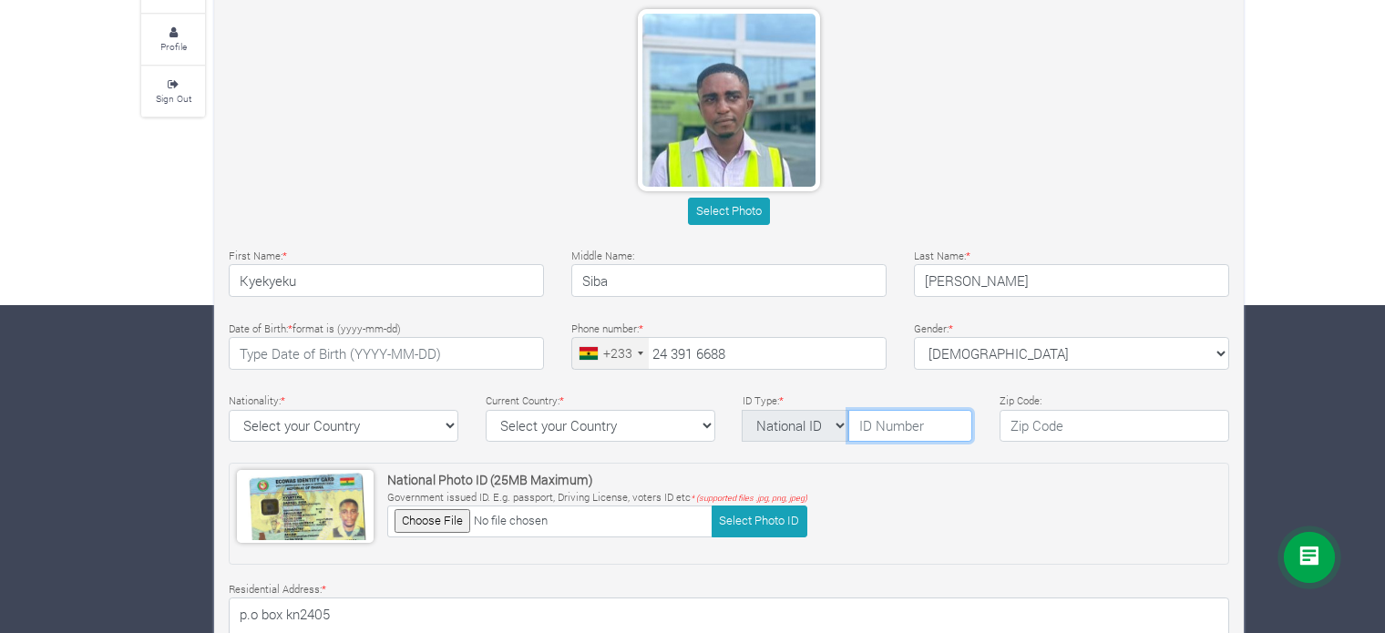
click at [922, 429] on input "text" at bounding box center [910, 426] width 124 height 33
type input "GHA0054592940"
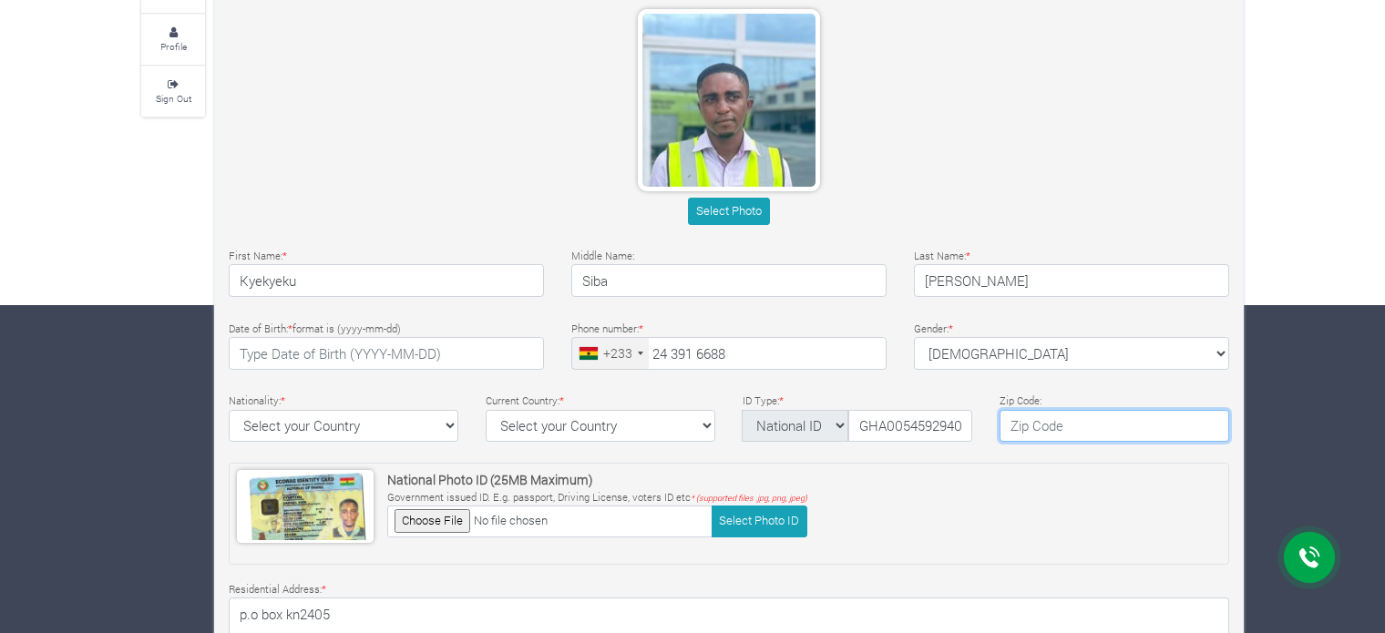
click at [1050, 426] on input "text" at bounding box center [1115, 426] width 230 height 33
type input "00233"
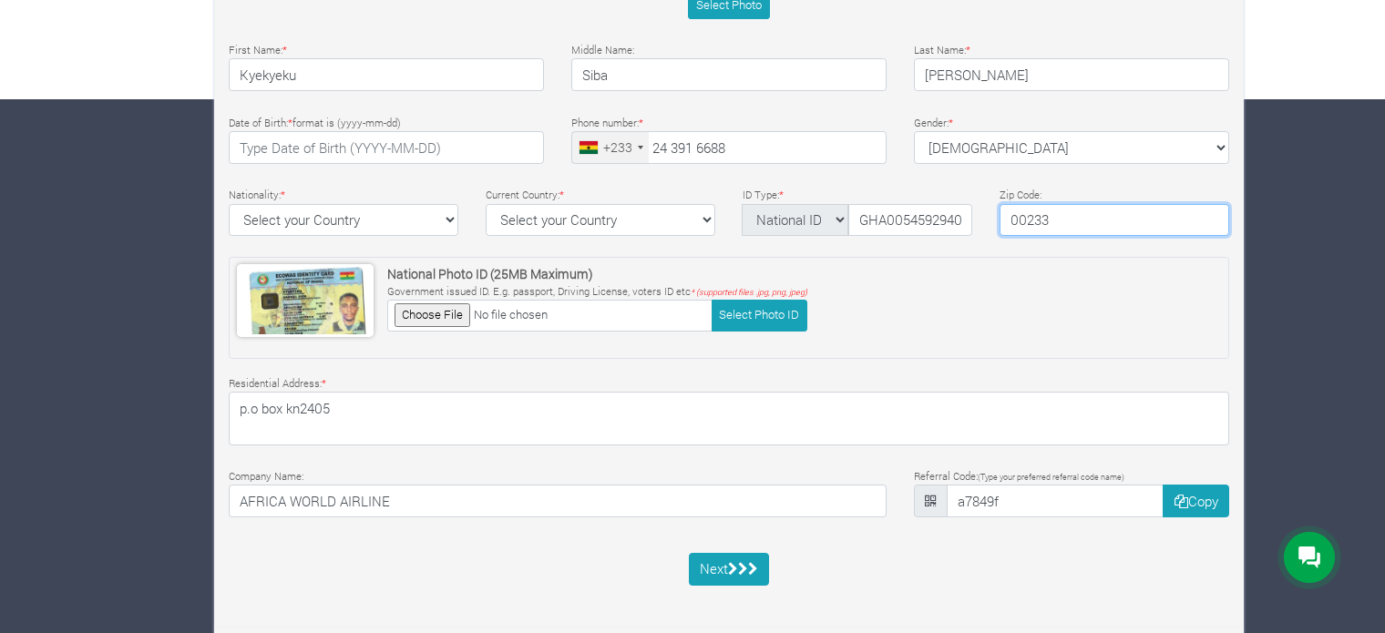
scroll to position [539, 0]
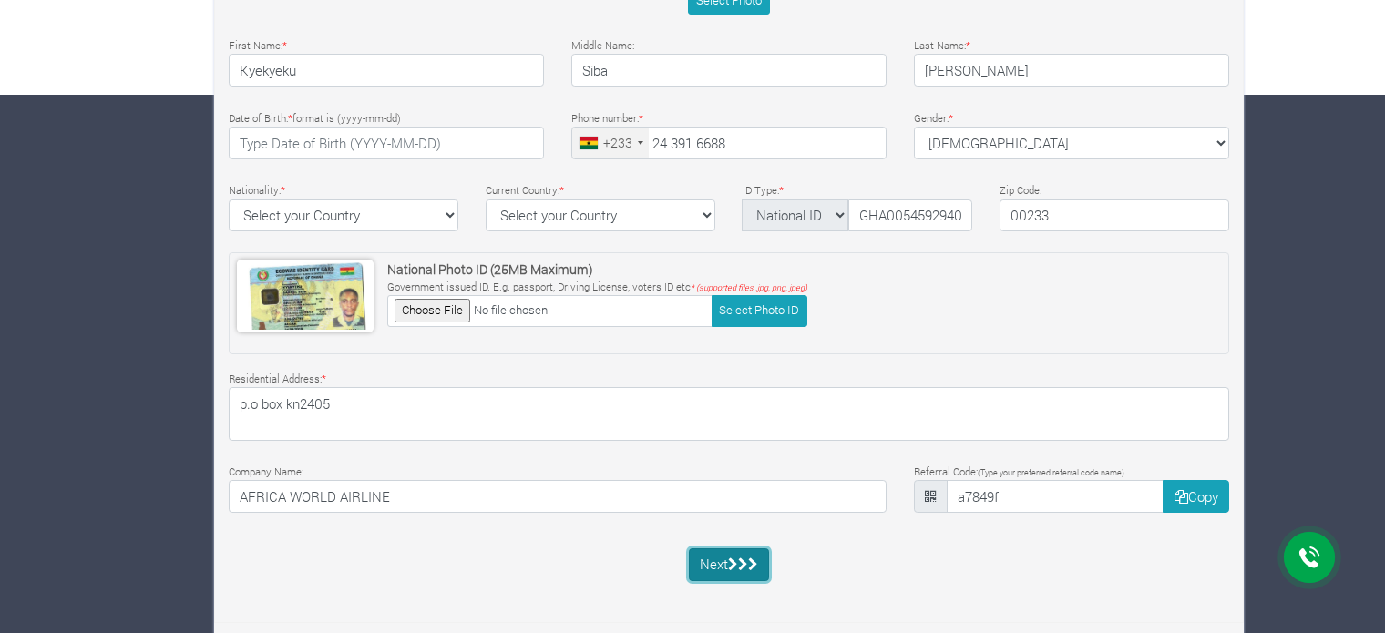
click at [742, 562] on icon "submit" at bounding box center [743, 565] width 10 height 14
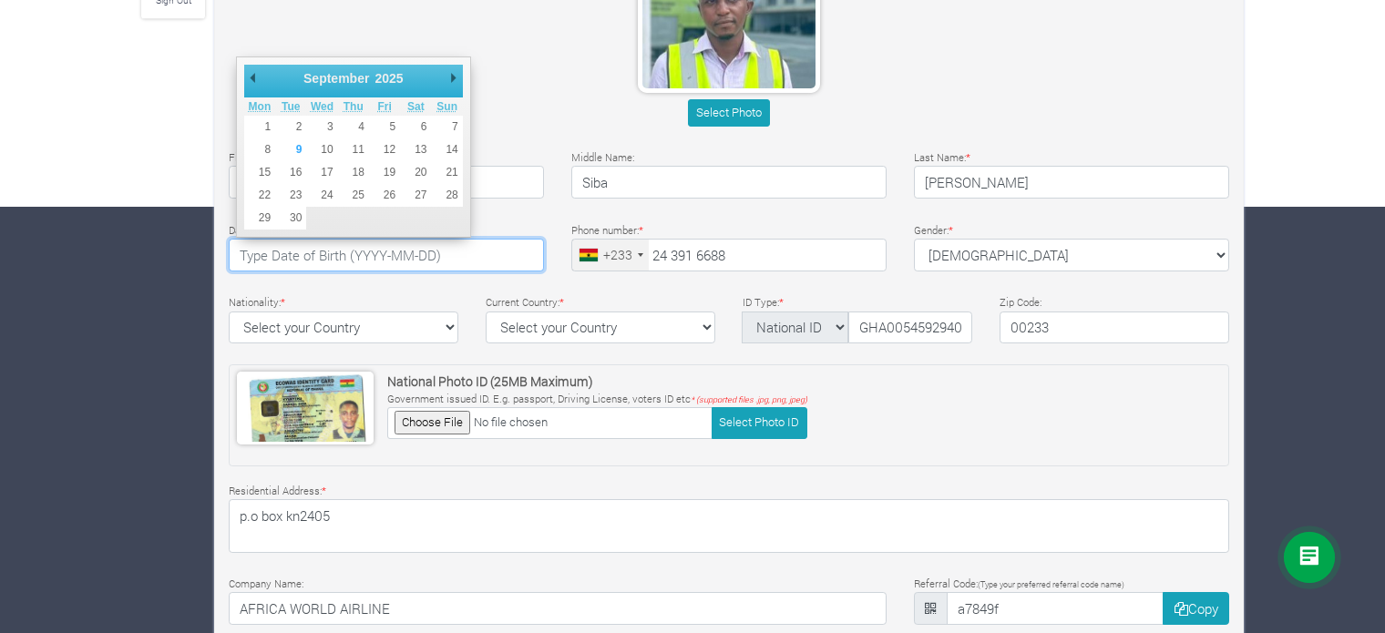
scroll to position [426, 0]
click at [476, 263] on input "text" at bounding box center [386, 256] width 315 height 33
type input "1999-06-02"
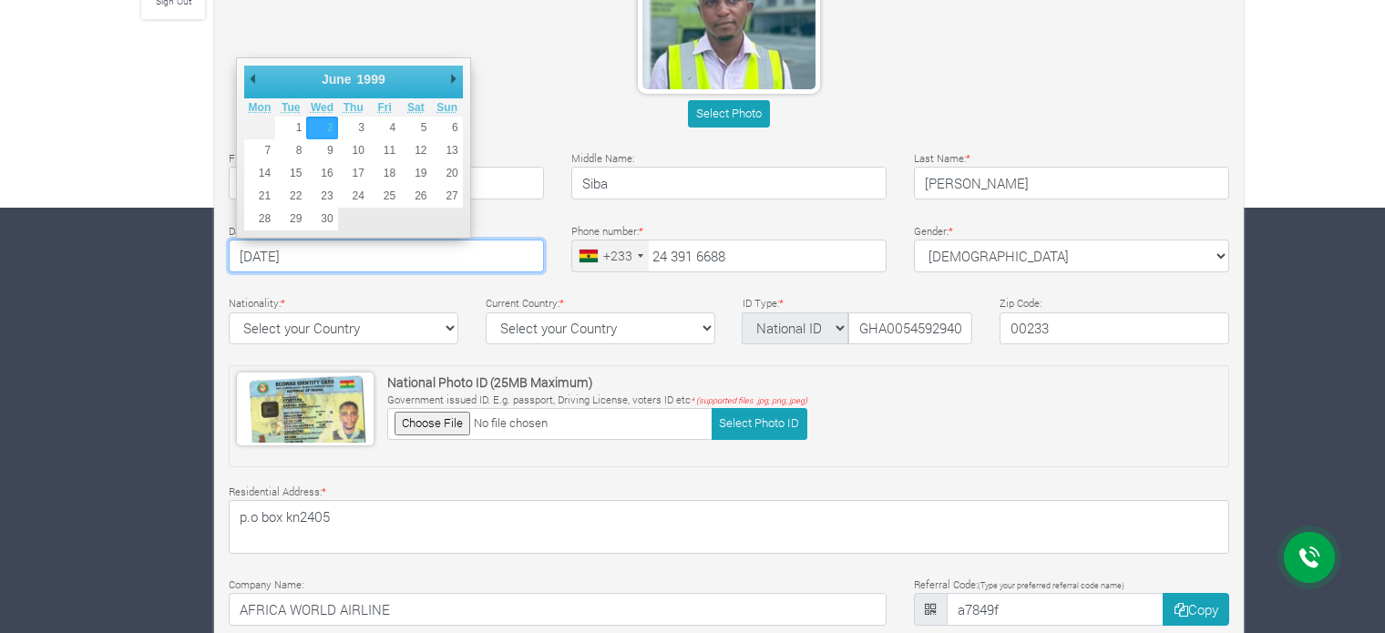
scroll to position [539, 0]
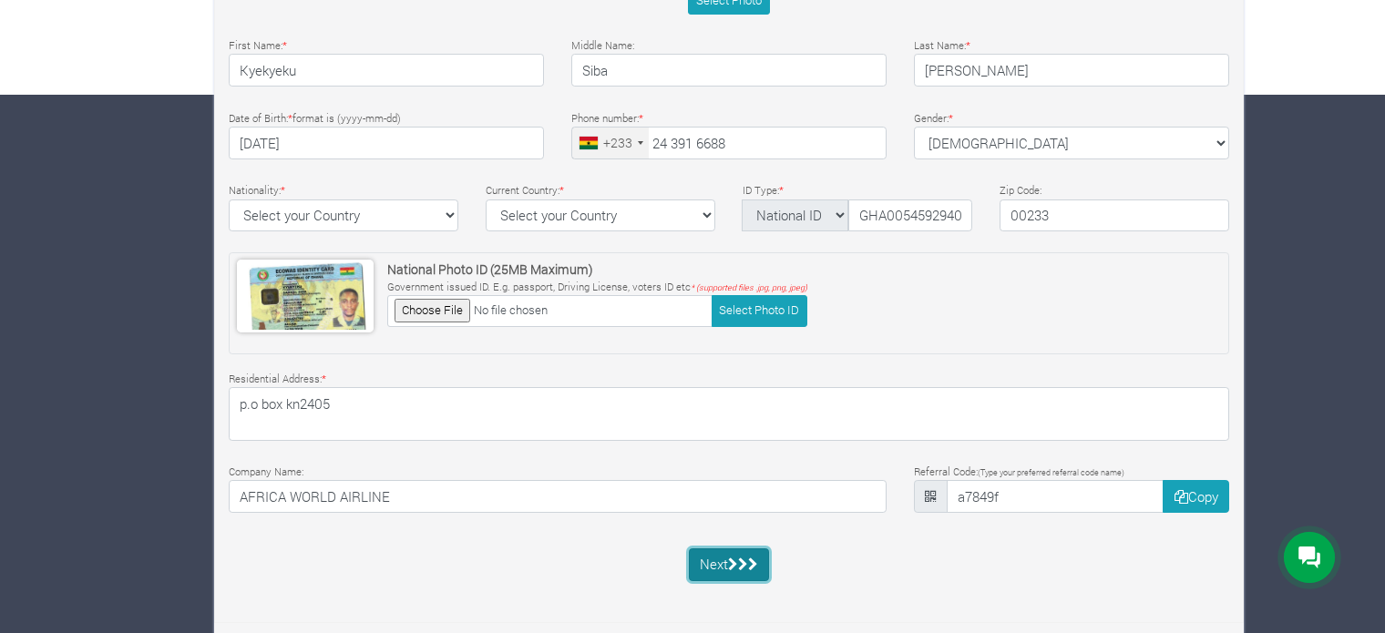
click at [734, 560] on icon "submit" at bounding box center [733, 565] width 10 height 14
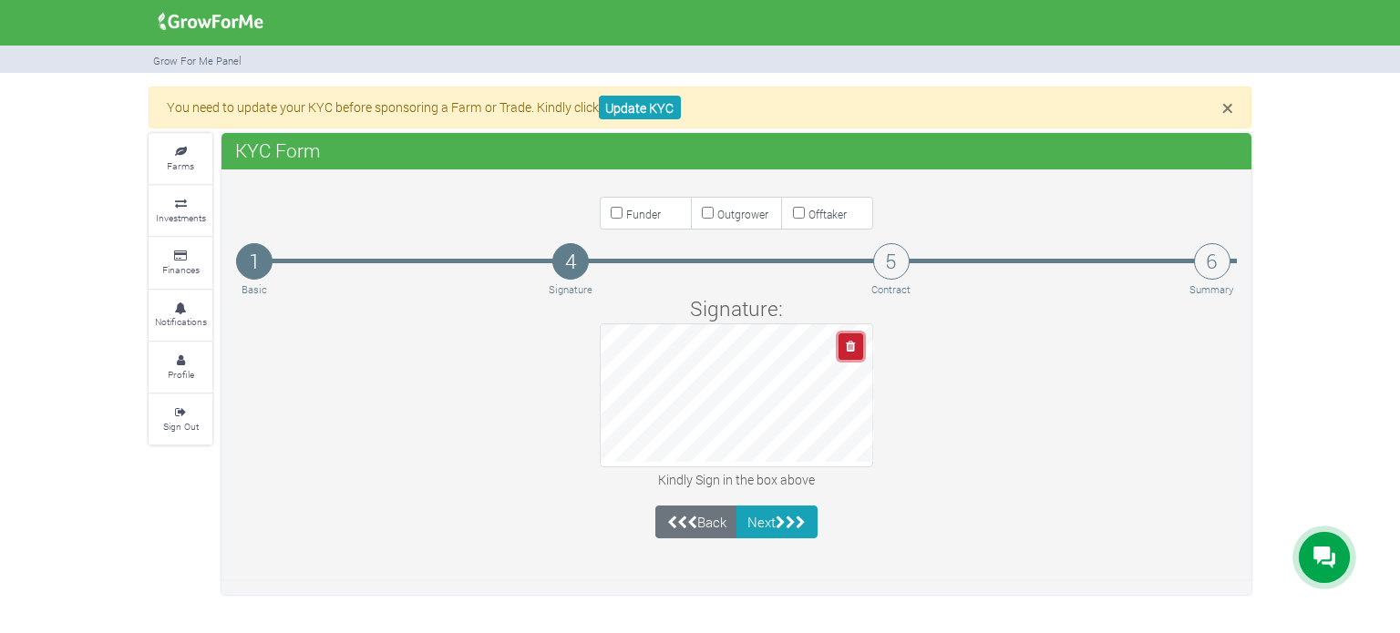
click at [847, 342] on icon "button" at bounding box center [850, 347] width 9 height 12
click at [842, 344] on button "button" at bounding box center [850, 347] width 25 height 26
click at [838, 350] on button "button" at bounding box center [850, 347] width 25 height 26
click at [732, 495] on div "Signature: Kindly Sign in the box above" at bounding box center [736, 426] width 1028 height 266
click at [853, 353] on button "button" at bounding box center [850, 347] width 25 height 26
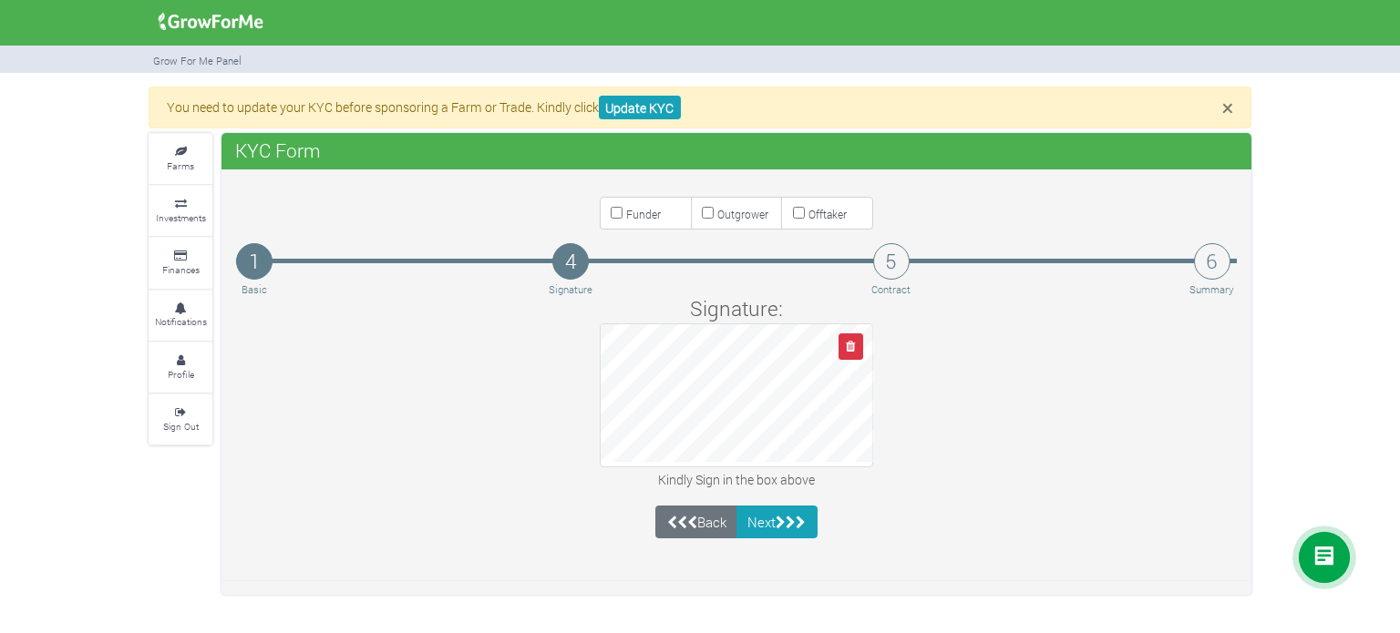
click at [753, 461] on div at bounding box center [736, 395] width 273 height 144
click at [725, 495] on div "Signature: Kindly Sign in the box above" at bounding box center [736, 426] width 1028 height 266
click at [758, 520] on button "Next" at bounding box center [776, 522] width 81 height 33
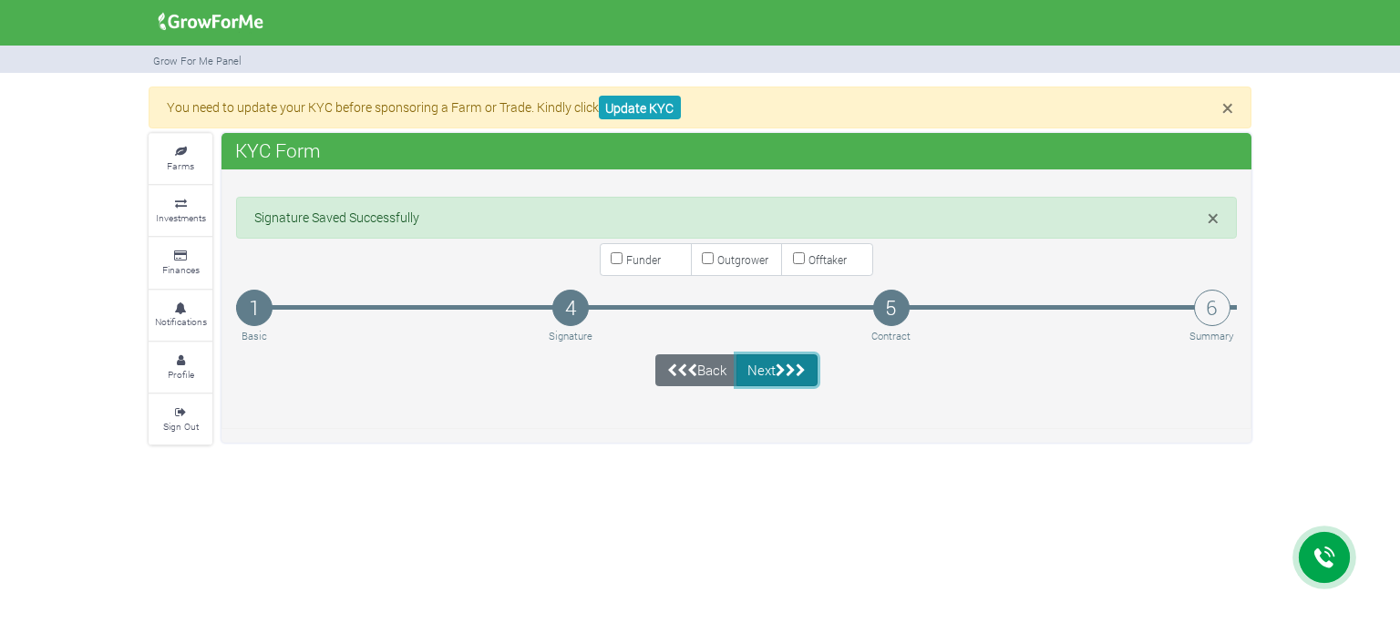
click at [791, 373] on icon "submit" at bounding box center [790, 371] width 10 height 14
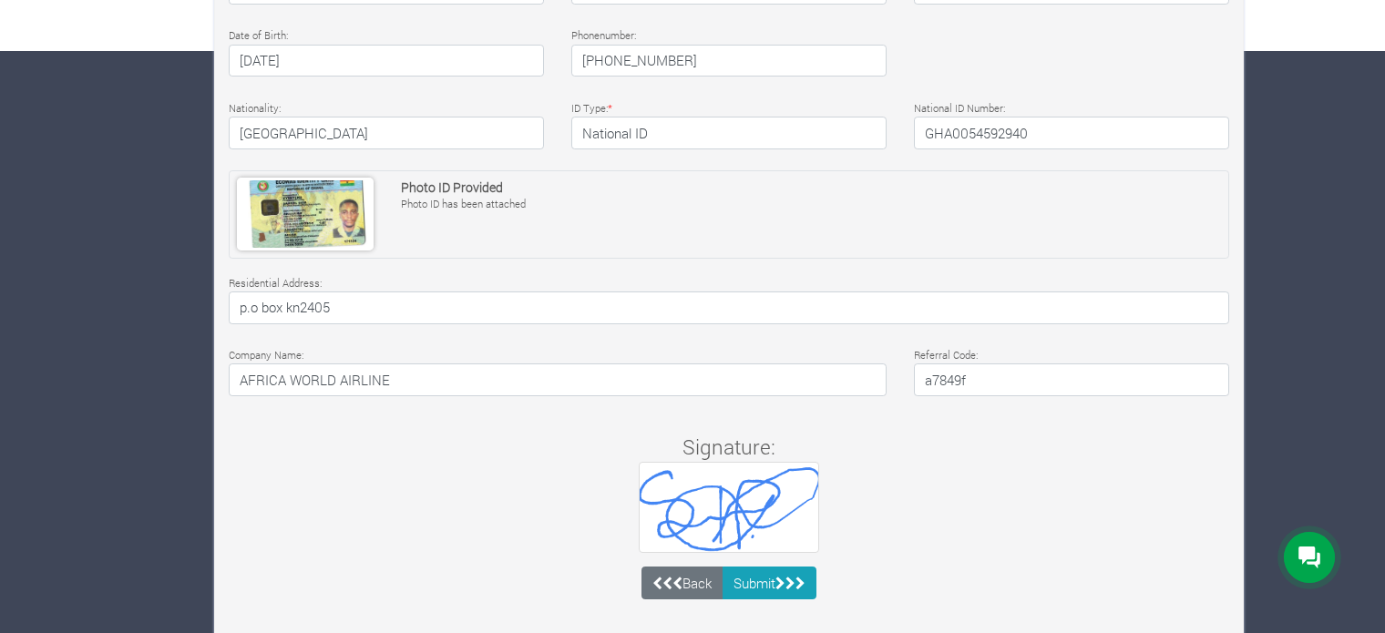
scroll to position [601, 0]
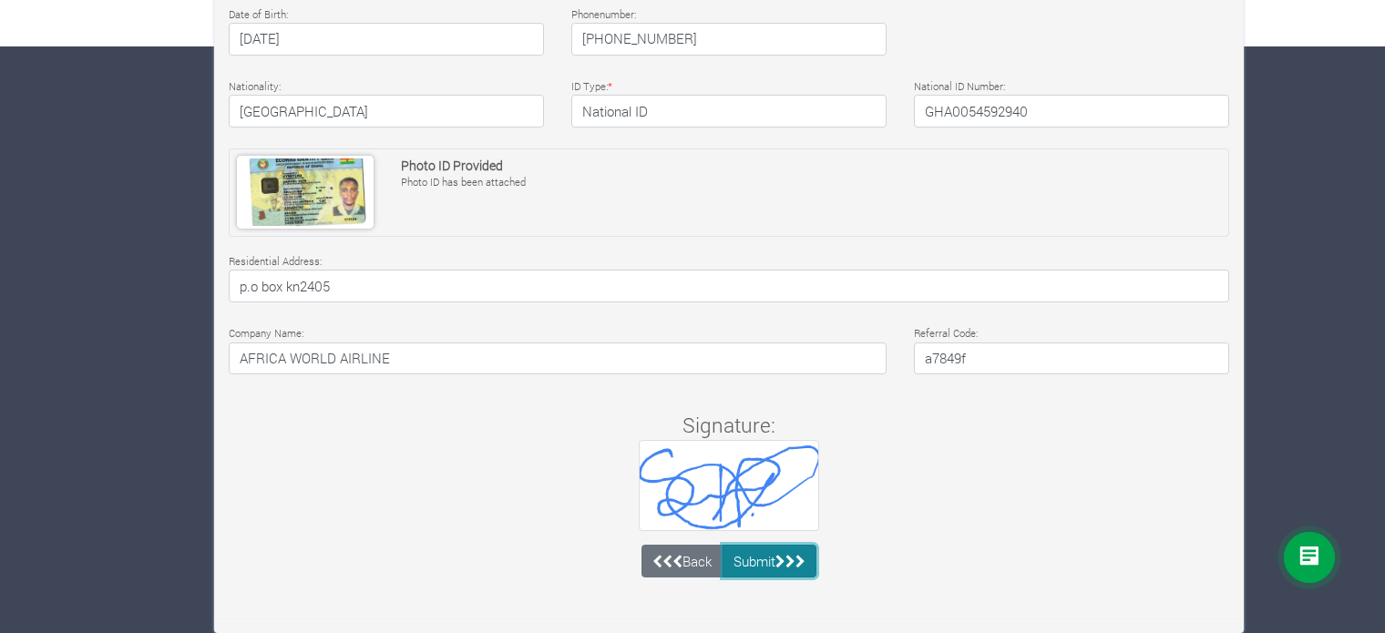
click at [772, 560] on button "Submit" at bounding box center [770, 561] width 95 height 33
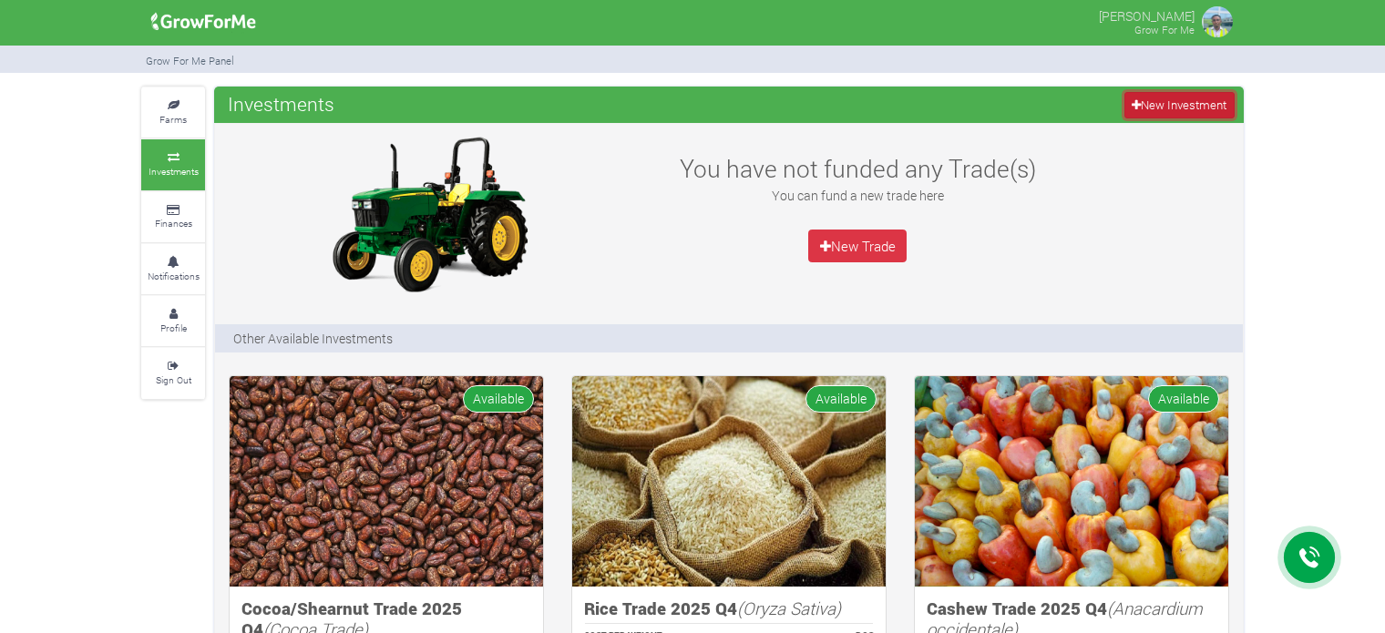
click at [1155, 98] on link "New Investment" at bounding box center [1179, 105] width 110 height 26
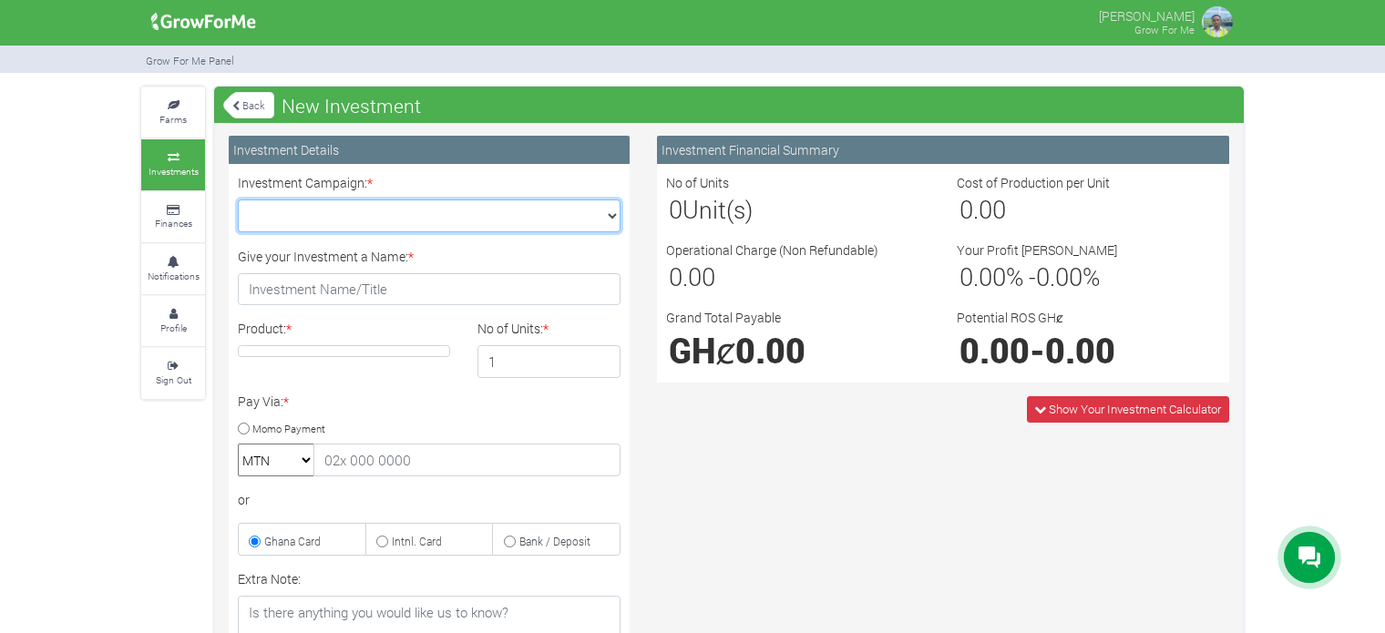
click at [609, 216] on select "Maize Trade 2025 Q4 (Maize Trade :: 01st Oct 2025 - 31st Mar 2026) Cashew Trade…" at bounding box center [429, 216] width 383 height 33
click at [694, 444] on div "Investment Financial Summary No of Units 0 Unit(s) Cost of Production per Unit …" at bounding box center [943, 523] width 600 height 775
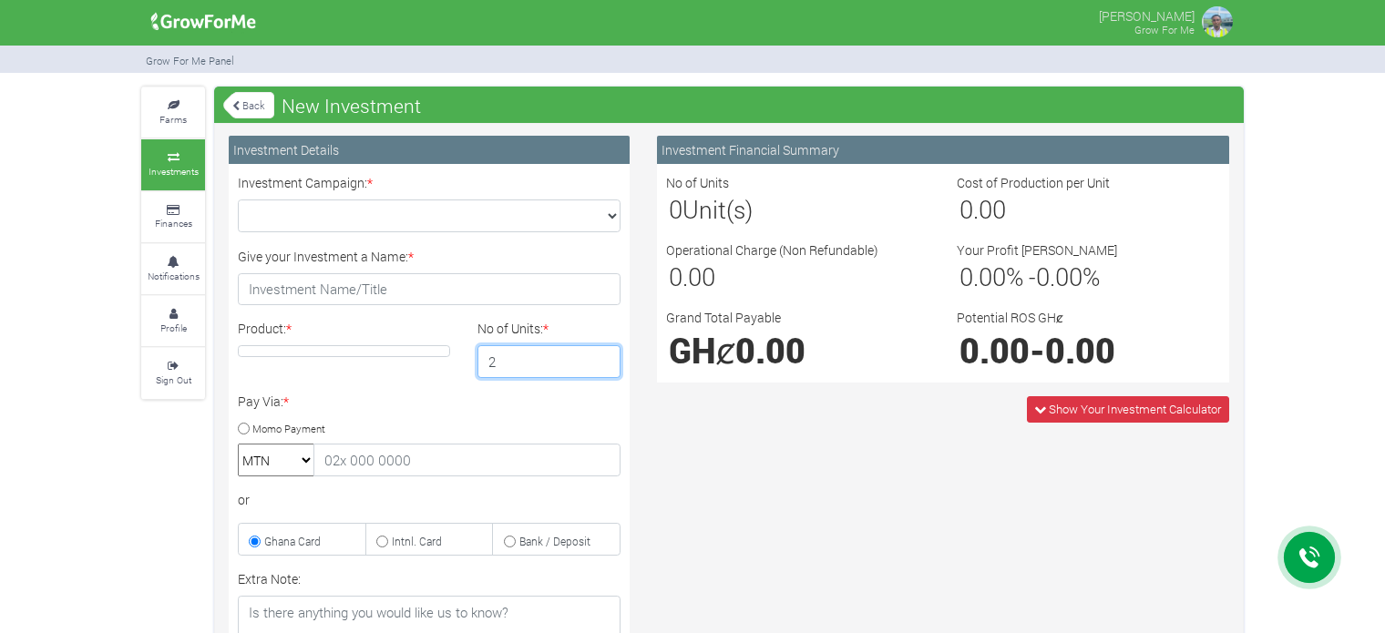
click at [601, 356] on input "2" at bounding box center [549, 361] width 144 height 33
type input "3"
click at [601, 356] on input "3" at bounding box center [549, 361] width 144 height 33
click at [1083, 406] on span "Show Your Investment Calculator" at bounding box center [1135, 409] width 172 height 16
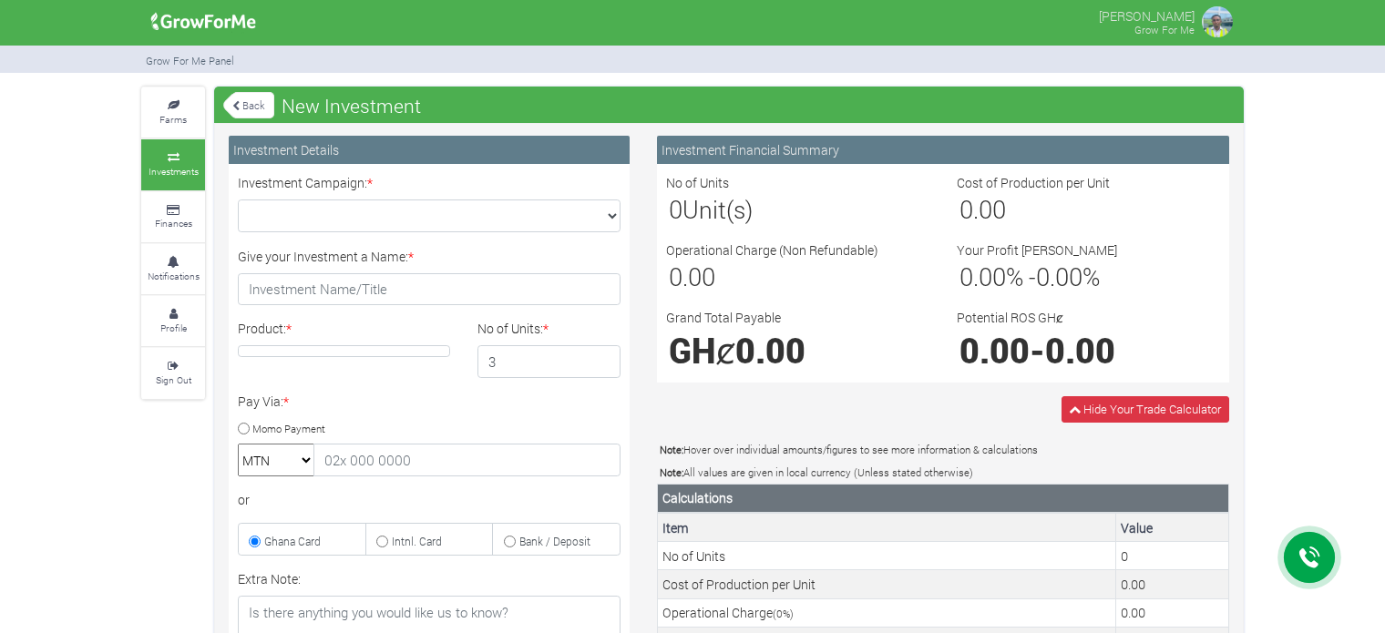
click at [243, 107] on link "Back" at bounding box center [248, 105] width 51 height 30
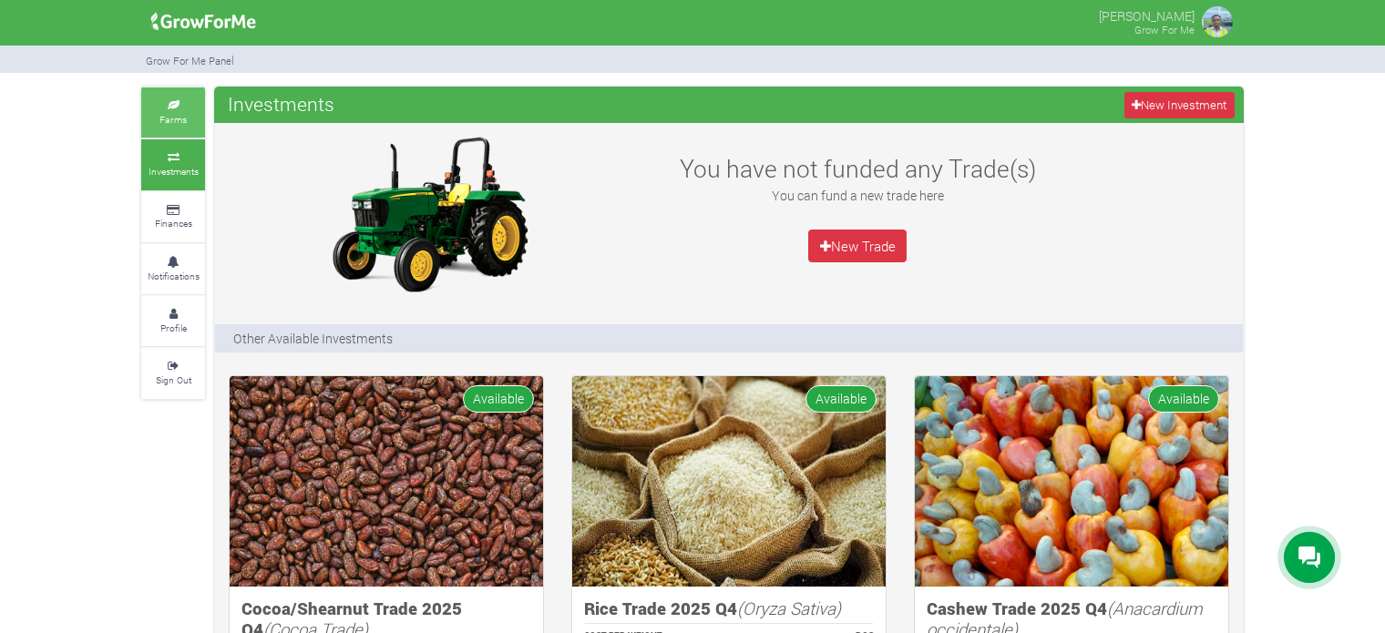
click at [180, 118] on small "Farms" at bounding box center [172, 119] width 27 height 13
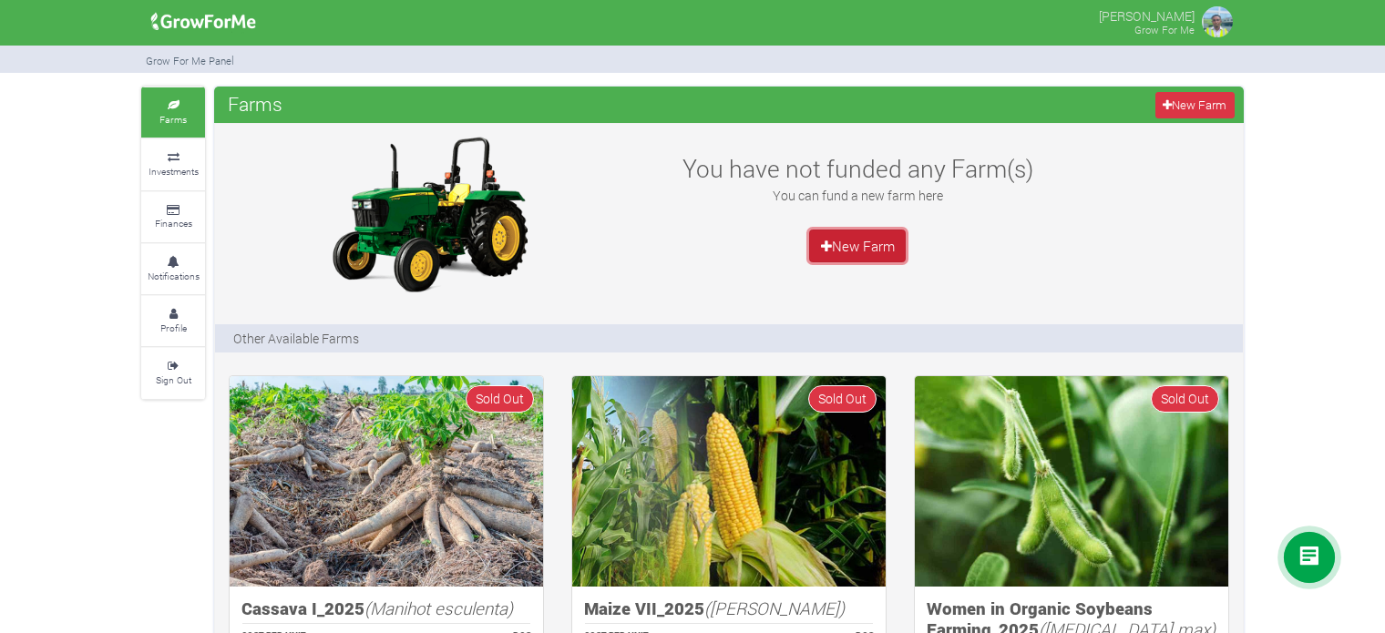
click at [841, 246] on link "New Farm" at bounding box center [857, 246] width 97 height 33
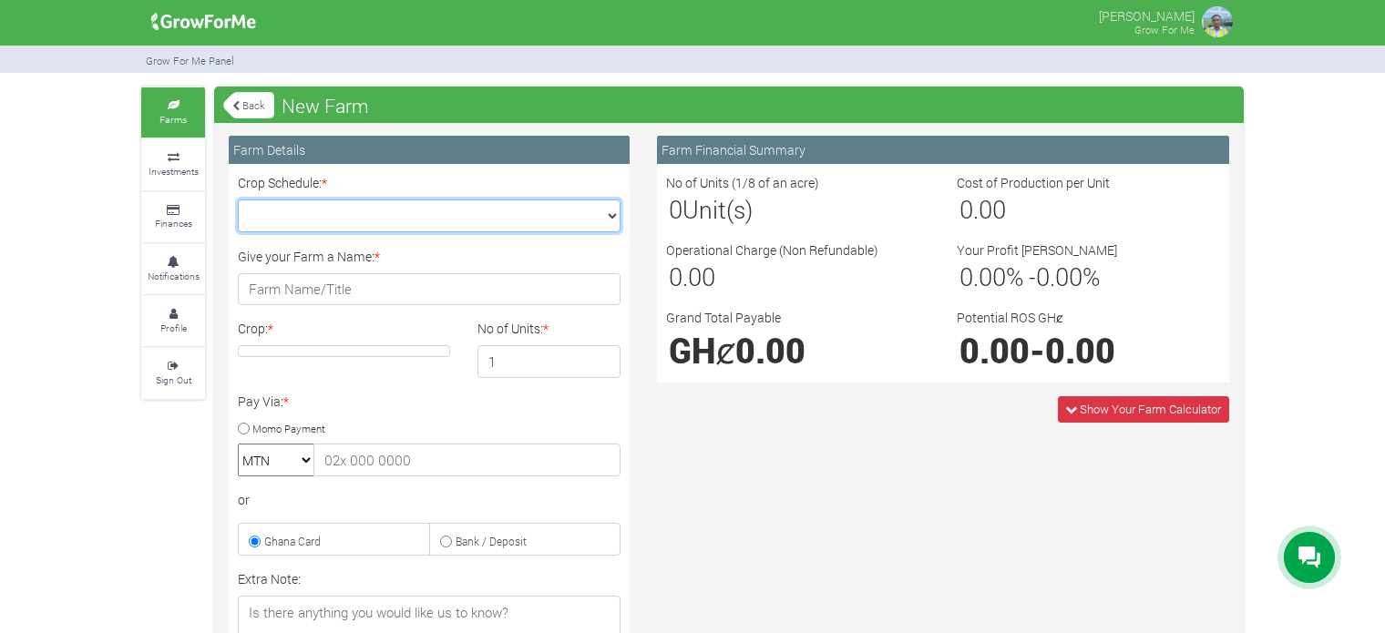
click at [618, 215] on select "Crop Schedule: *" at bounding box center [429, 216] width 383 height 33
click at [631, 280] on div "Give your Farm a Name: *" at bounding box center [429, 276] width 410 height 59
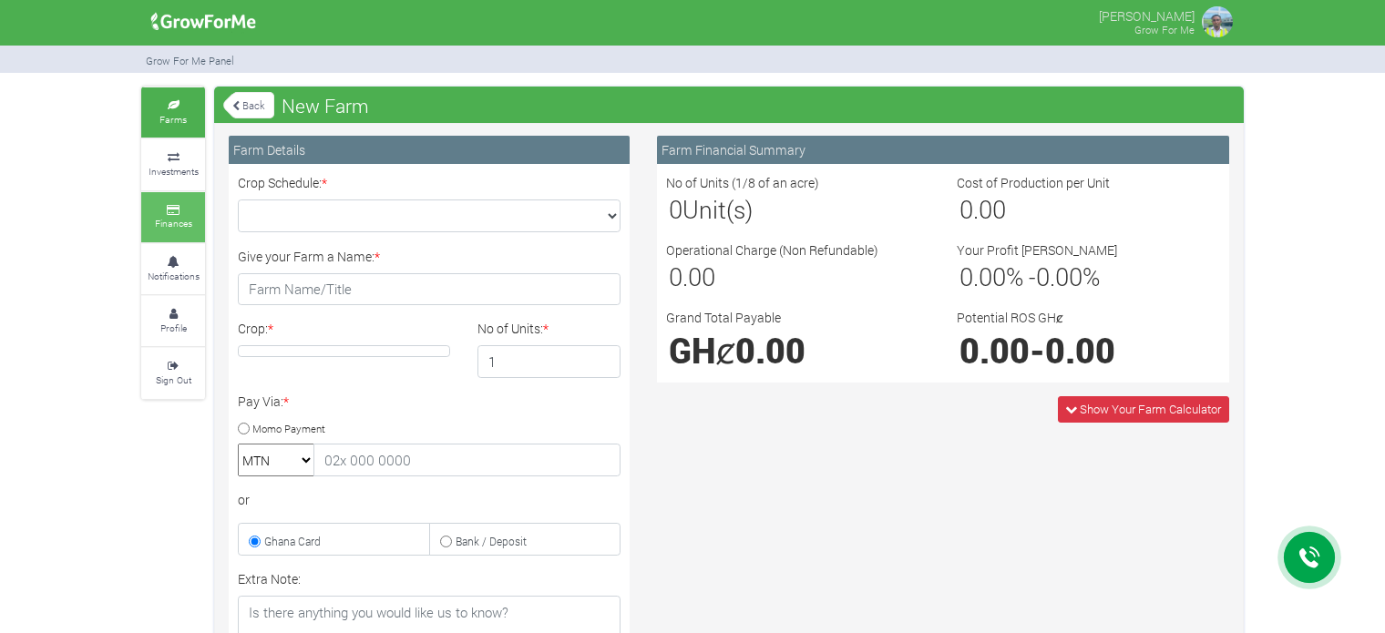
click at [170, 206] on icon at bounding box center [173, 210] width 55 height 9
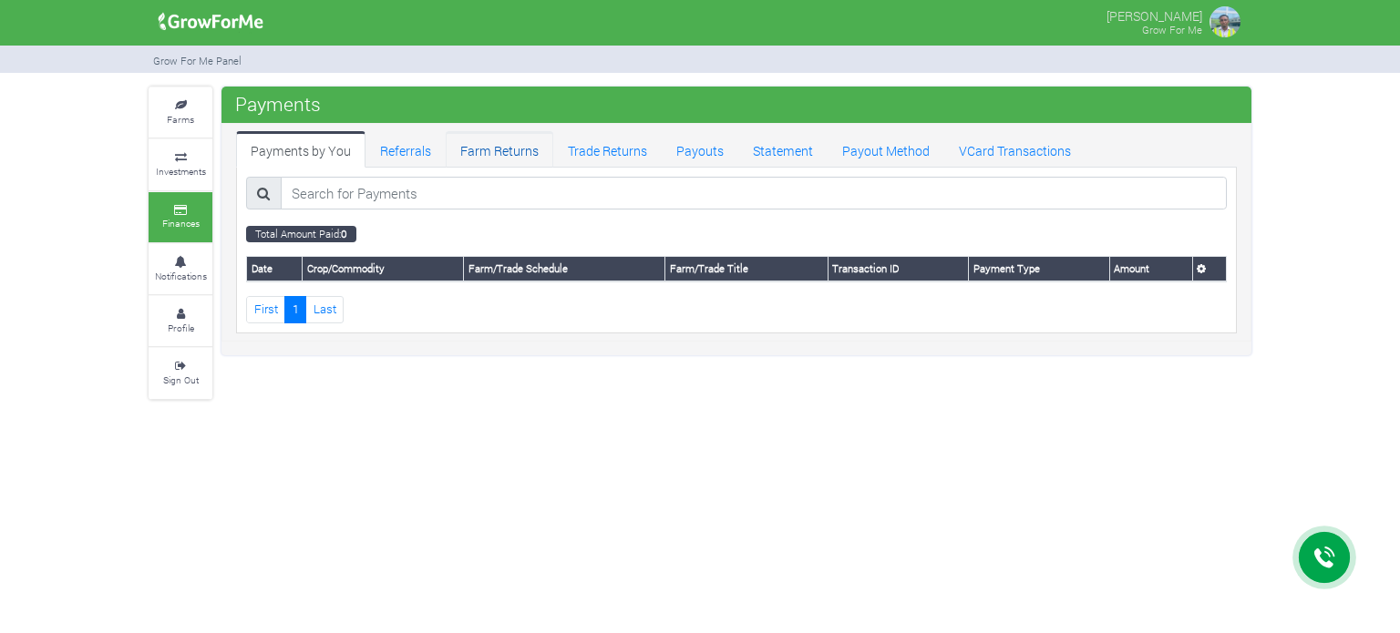
click at [478, 153] on link "Farm Returns" at bounding box center [500, 149] width 108 height 36
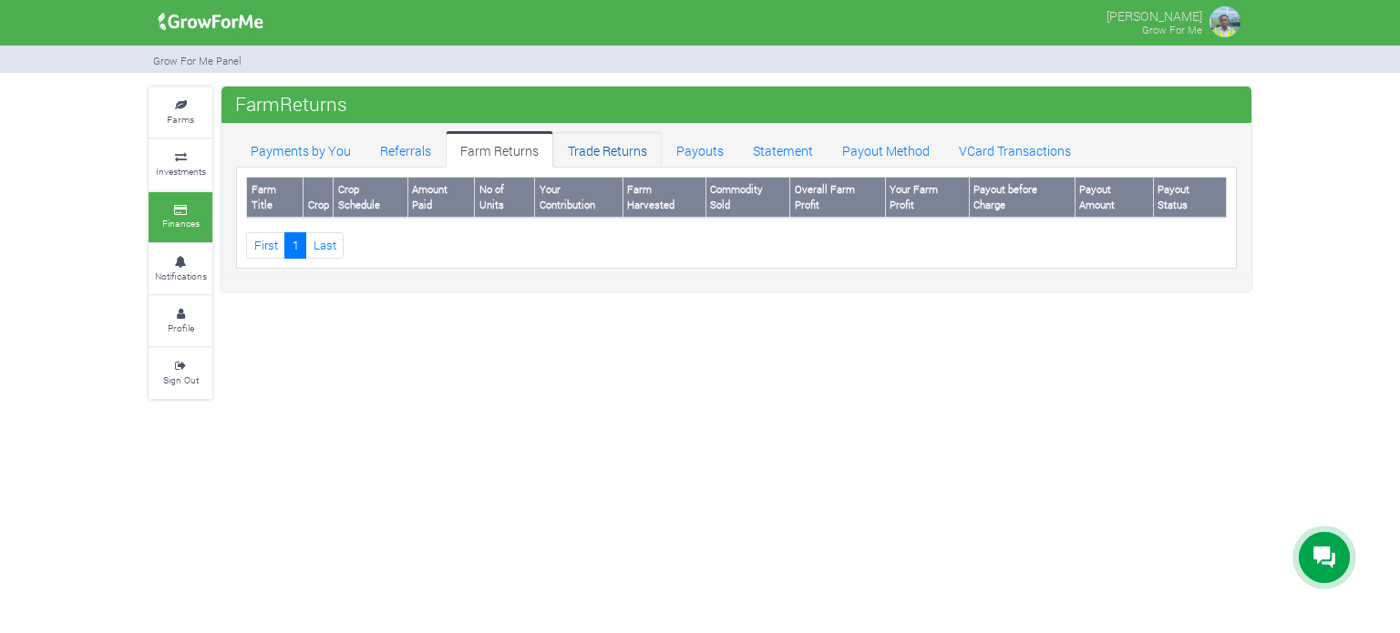
click at [595, 143] on link "Trade Returns" at bounding box center [607, 149] width 108 height 36
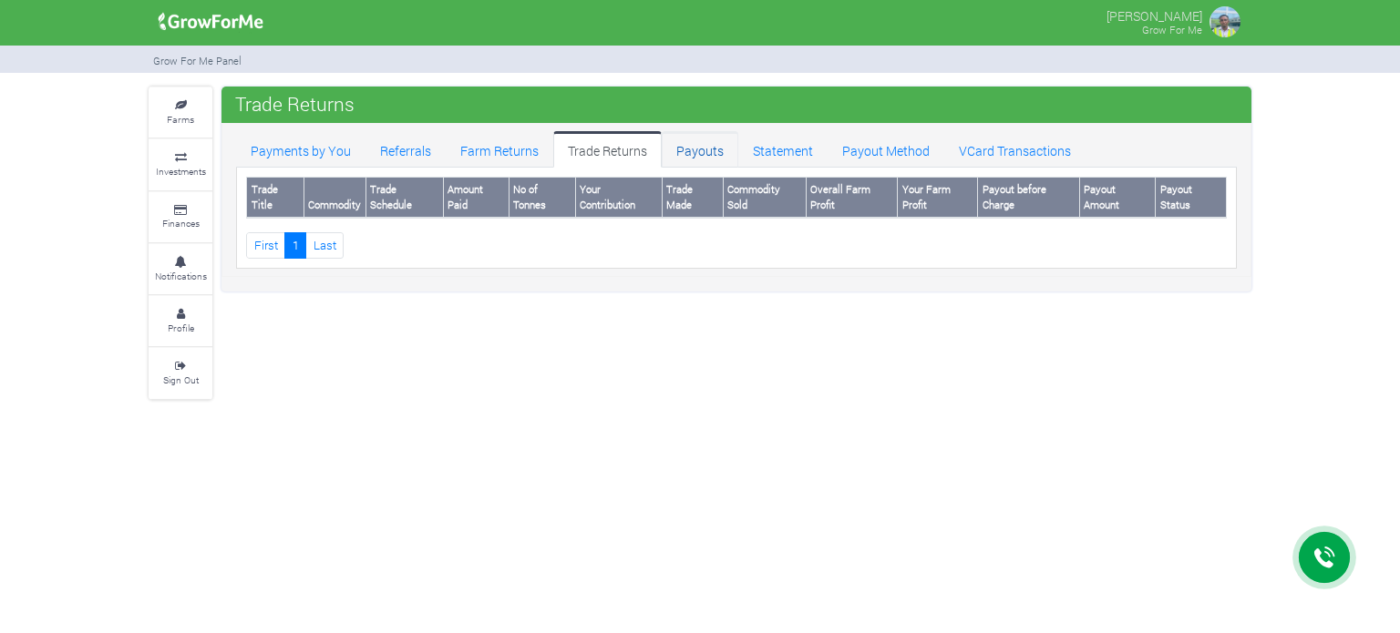
click at [693, 145] on link "Payouts" at bounding box center [700, 149] width 77 height 36
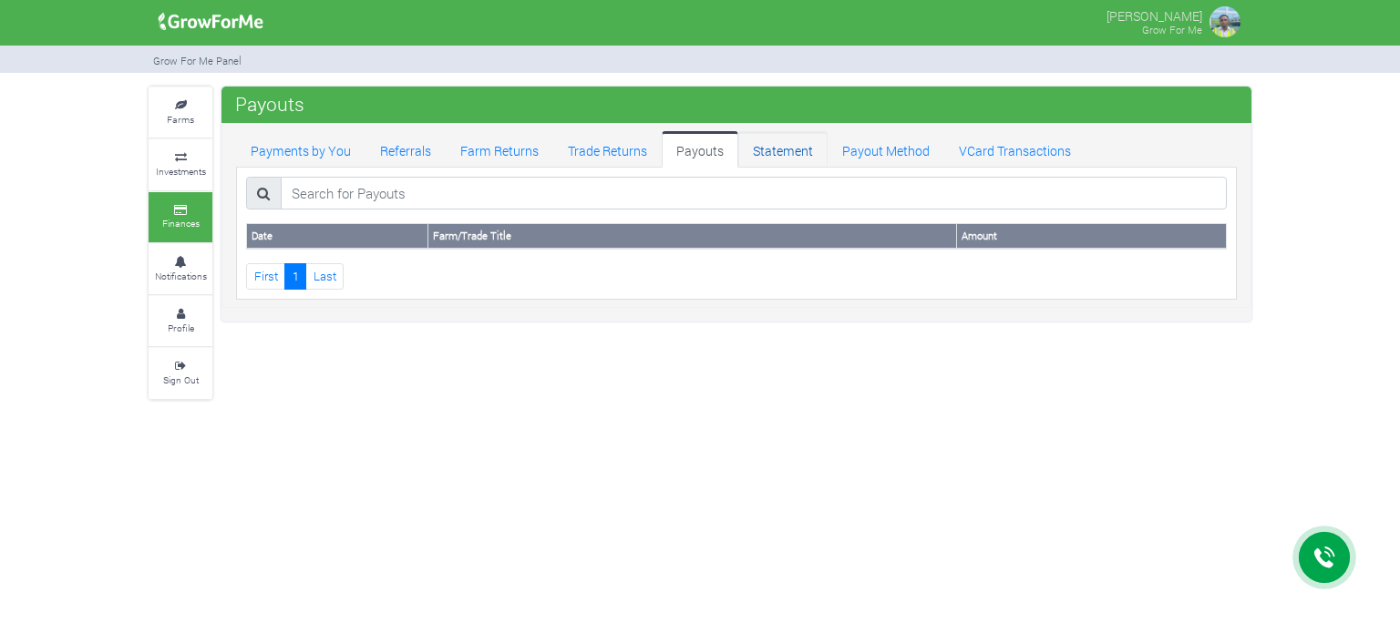
click at [755, 145] on link "Statement" at bounding box center [782, 149] width 89 height 36
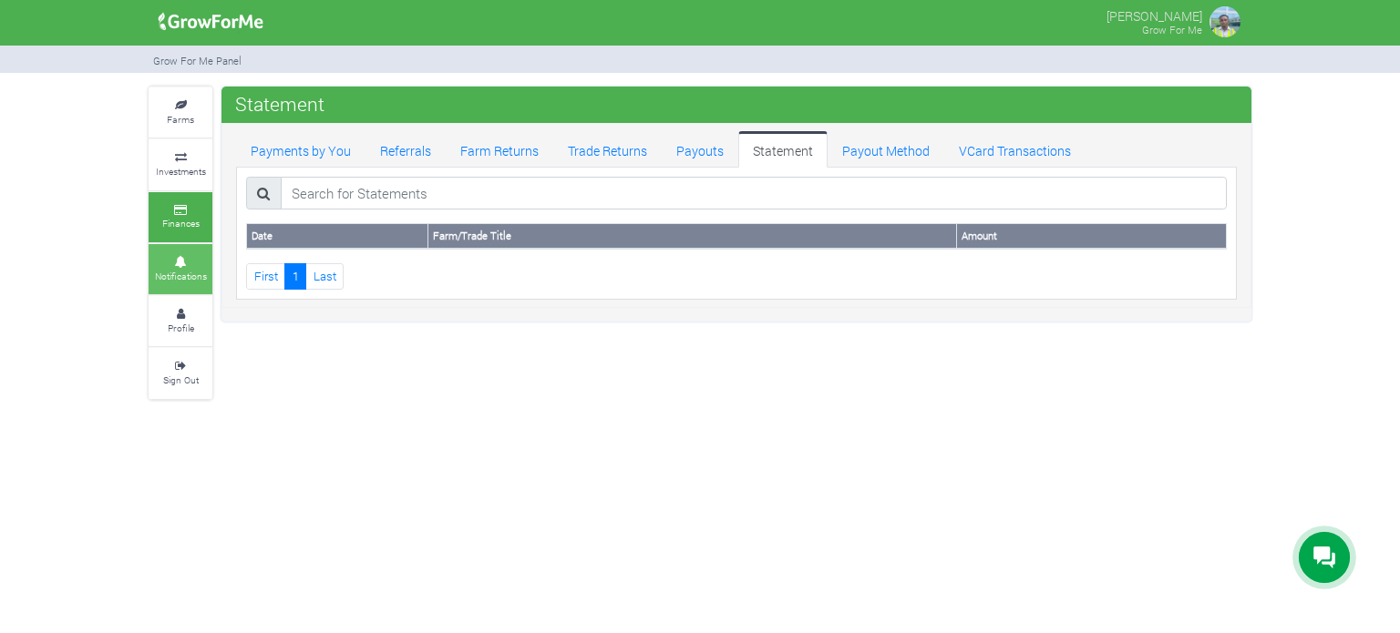
click at [190, 265] on link "Notifications" at bounding box center [181, 269] width 64 height 50
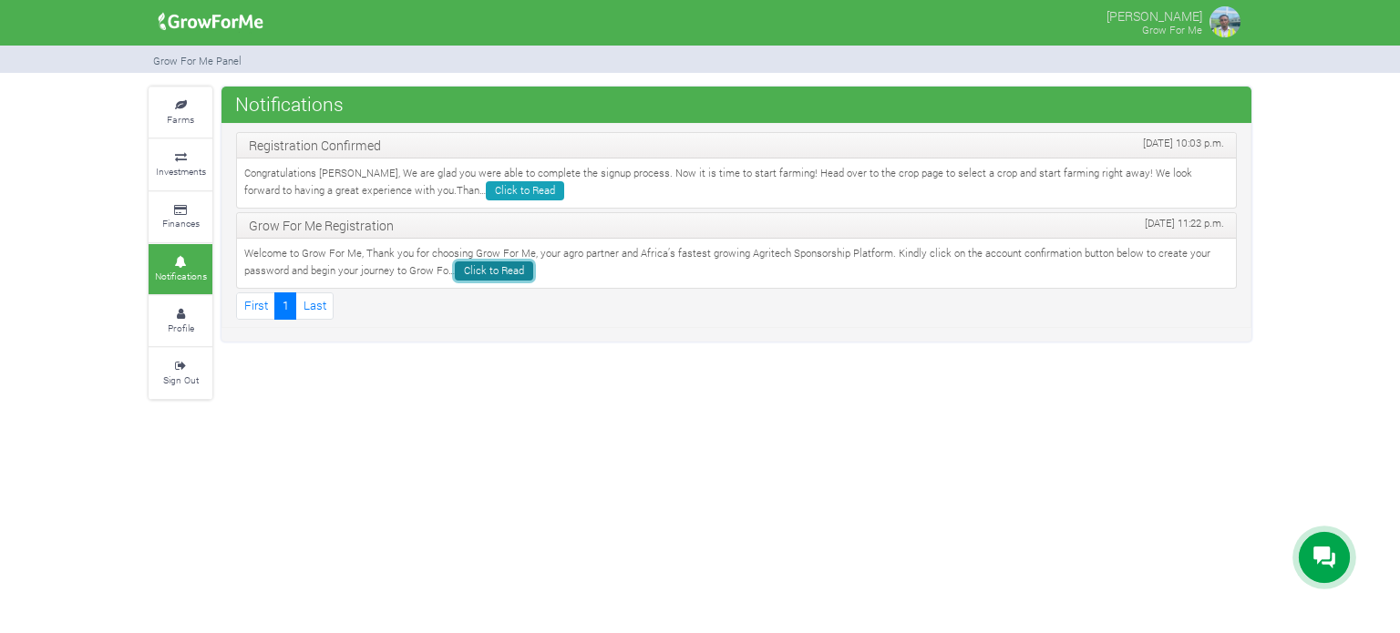
click at [471, 277] on link "Click to Read" at bounding box center [494, 271] width 78 height 19
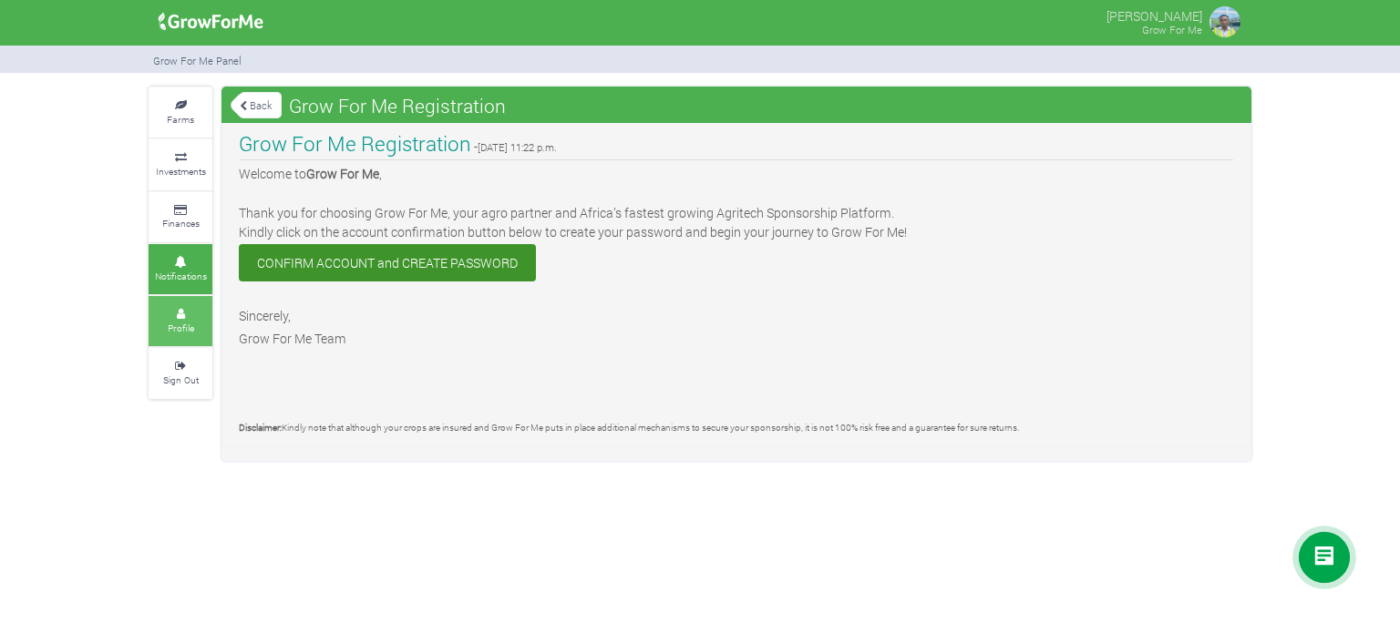
click at [172, 310] on icon at bounding box center [180, 314] width 55 height 9
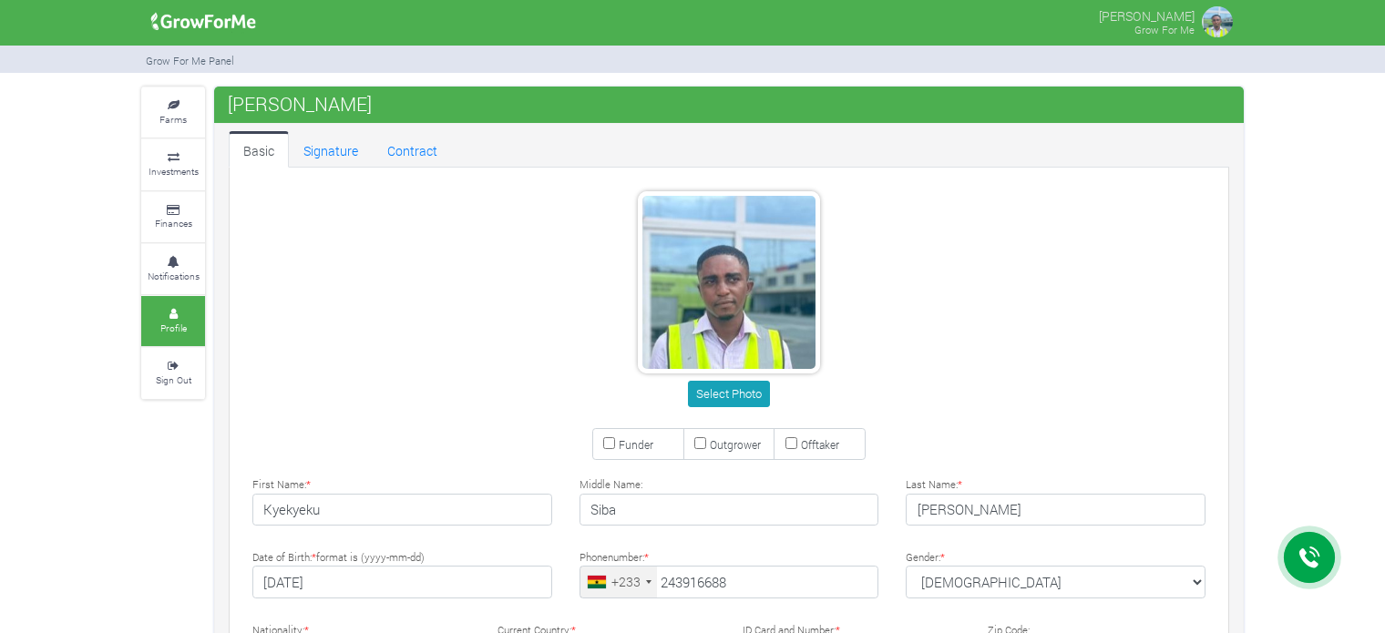
type input "24 391 6688"
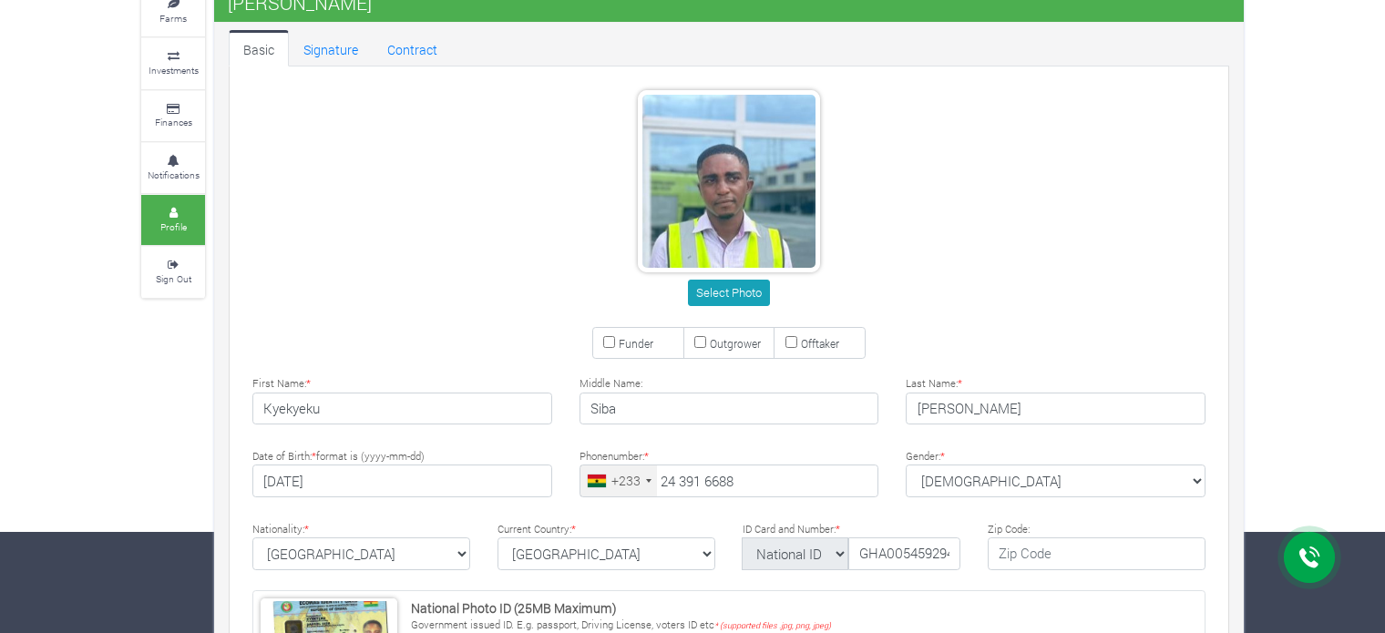
scroll to position [105, 0]
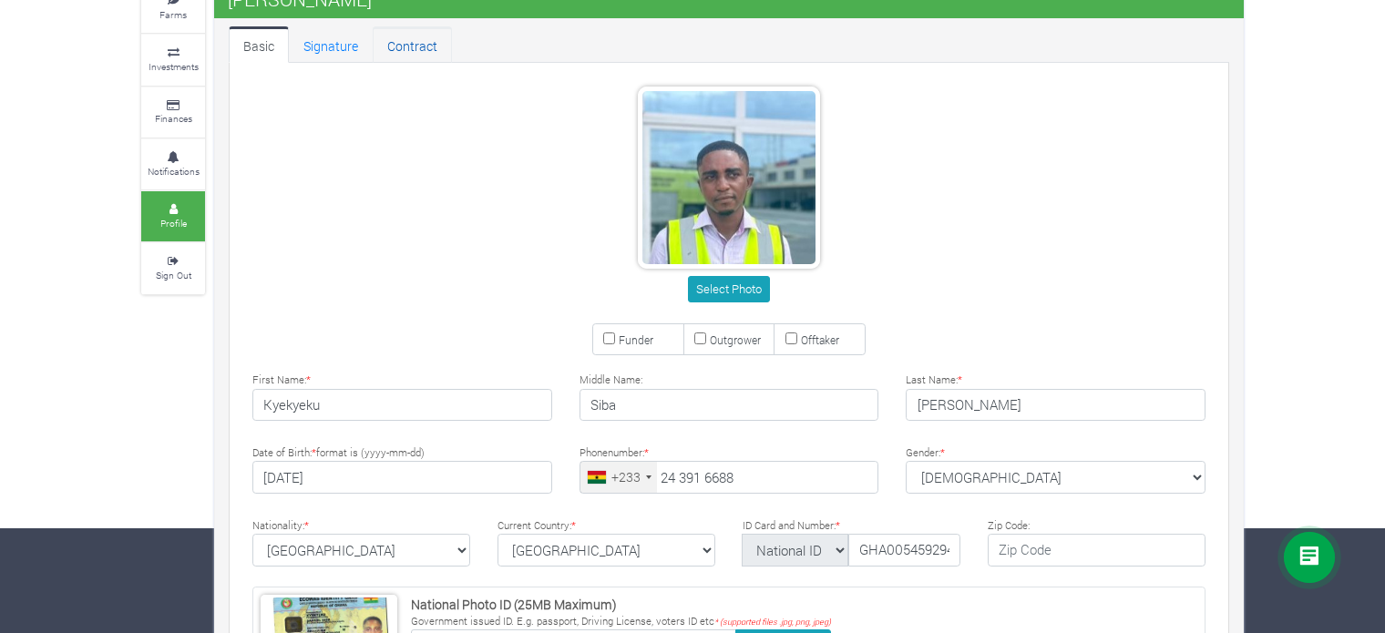
click at [416, 54] on link "Contract" at bounding box center [412, 44] width 79 height 36
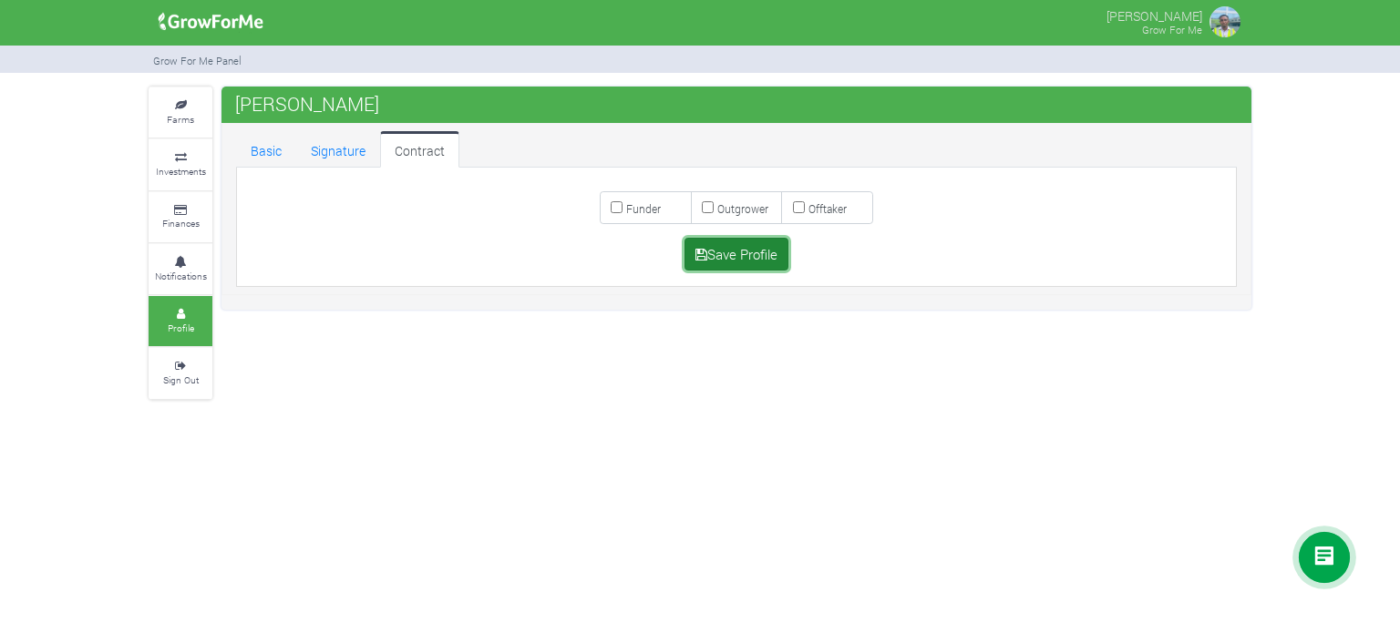
click at [741, 258] on button "Save Profile" at bounding box center [736, 254] width 105 height 33
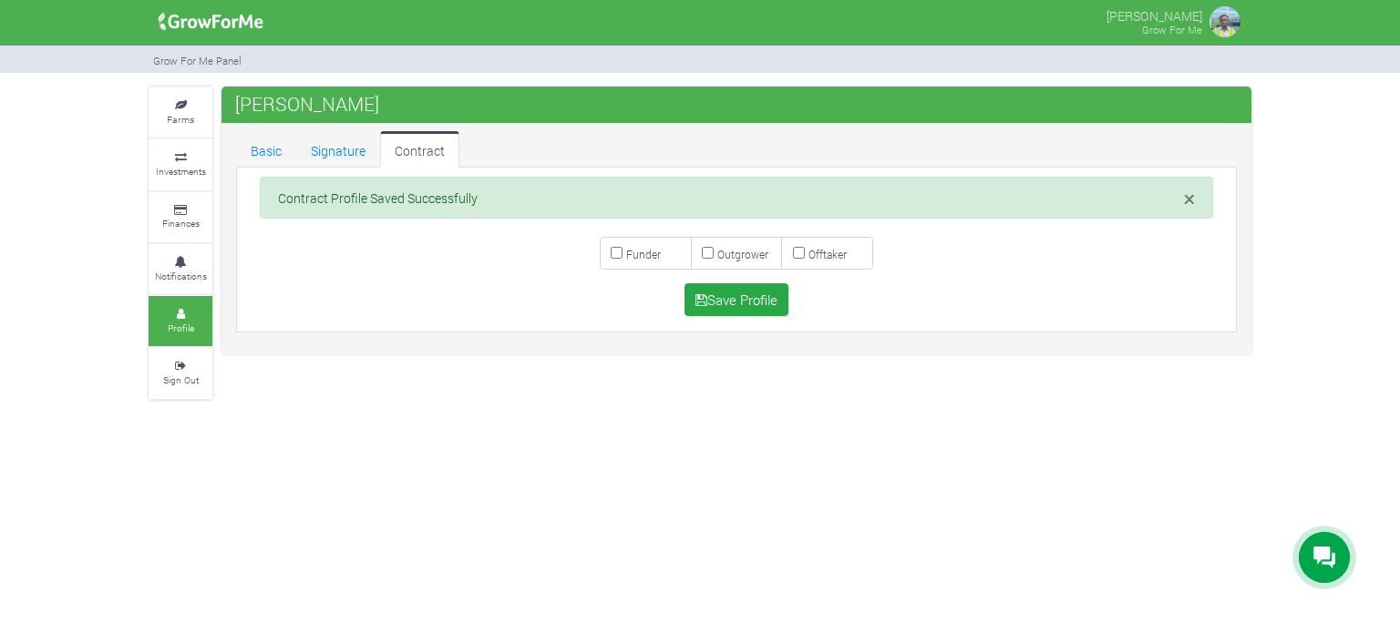
click at [707, 254] on input "Outgrower" at bounding box center [708, 253] width 12 height 12
checkbox input "true"
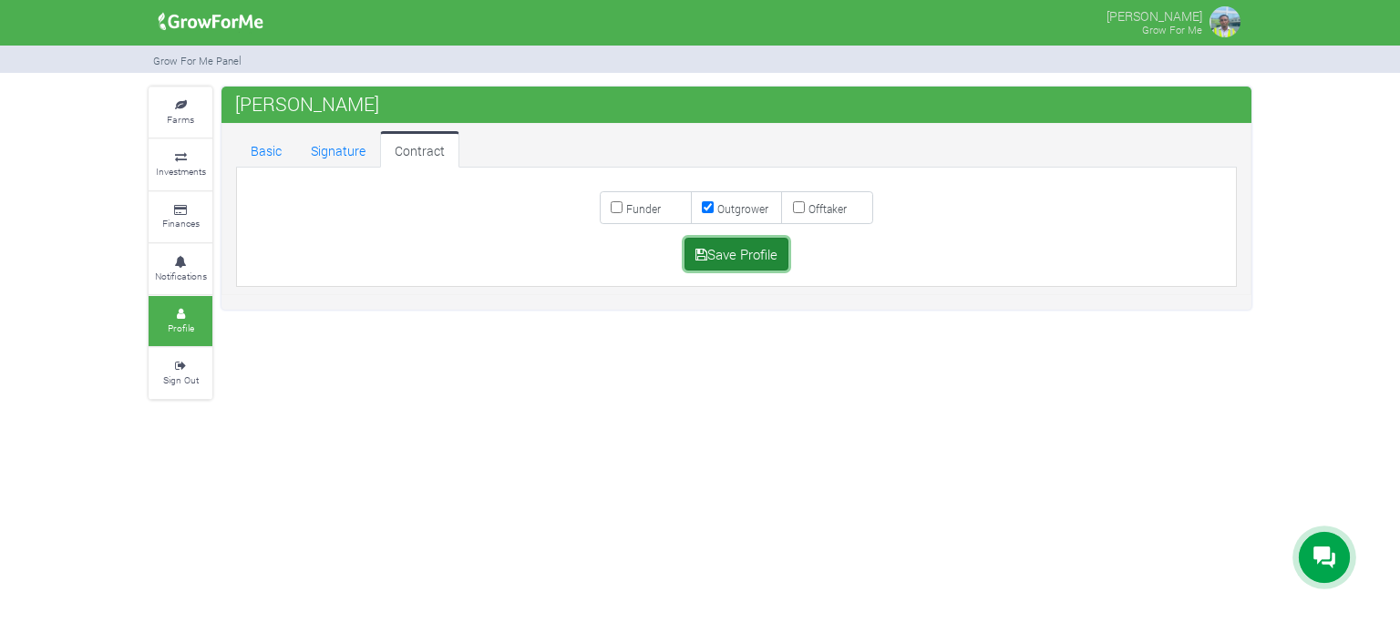
click at [731, 256] on button "Save Profile" at bounding box center [736, 254] width 105 height 33
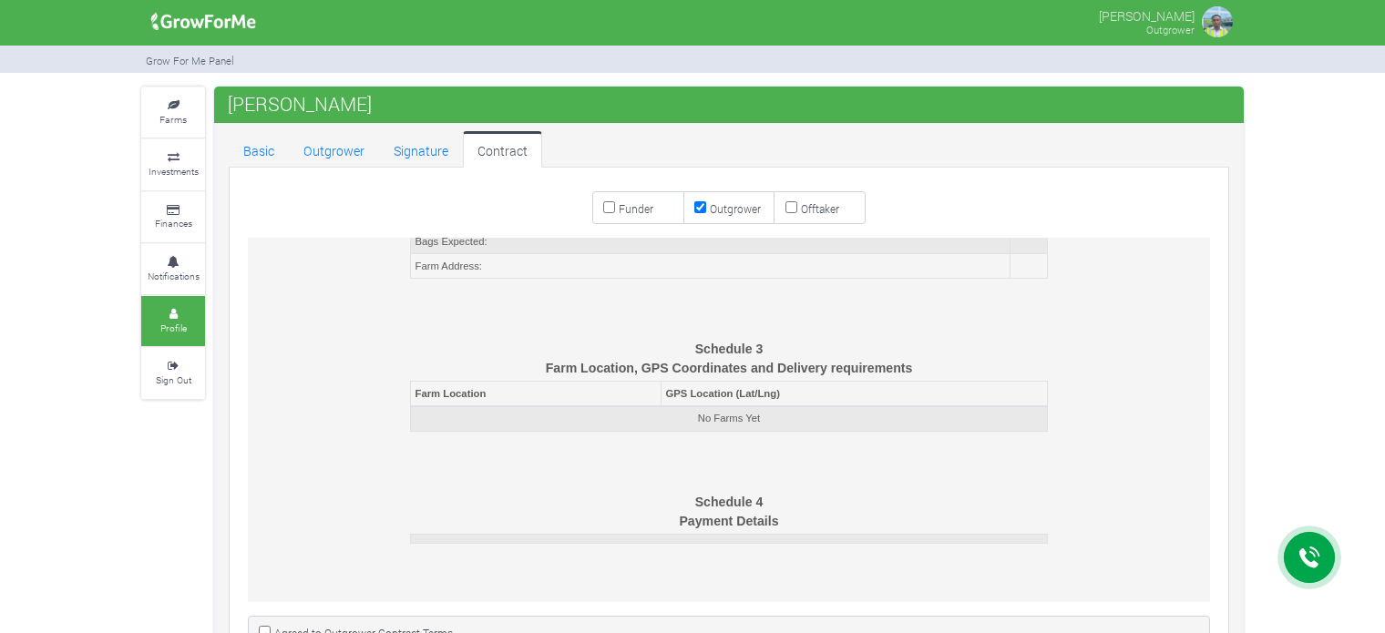
scroll to position [4361, 0]
drag, startPoint x: 745, startPoint y: 447, endPoint x: 726, endPoint y: 488, distance: 44.4
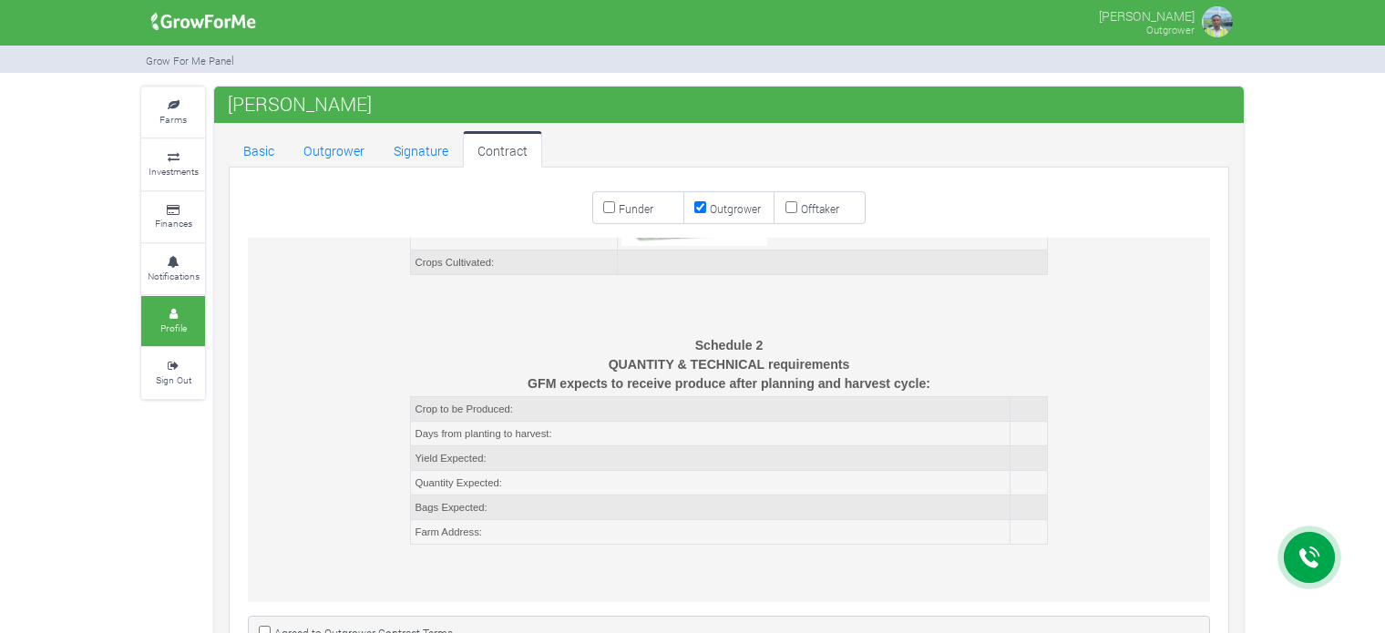
scroll to position [4092, 0]
click at [747, 424] on td "Crop to be Produced:" at bounding box center [711, 411] width 600 height 25
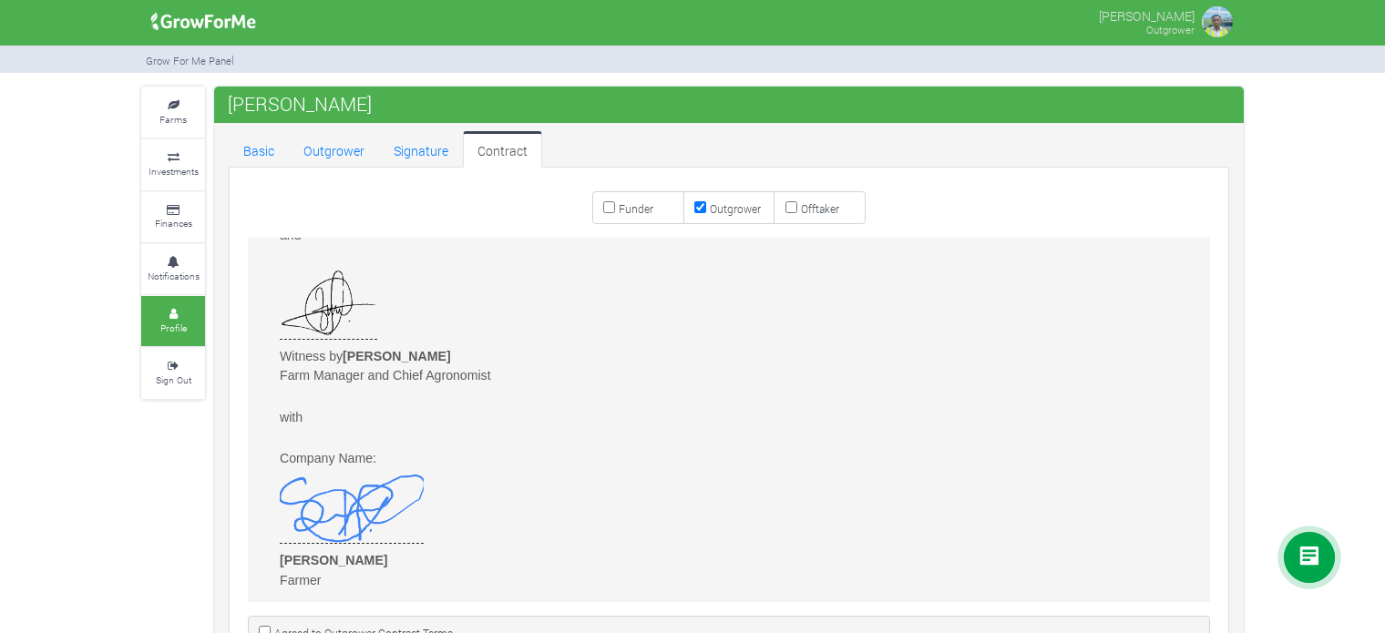
scroll to position [98, 0]
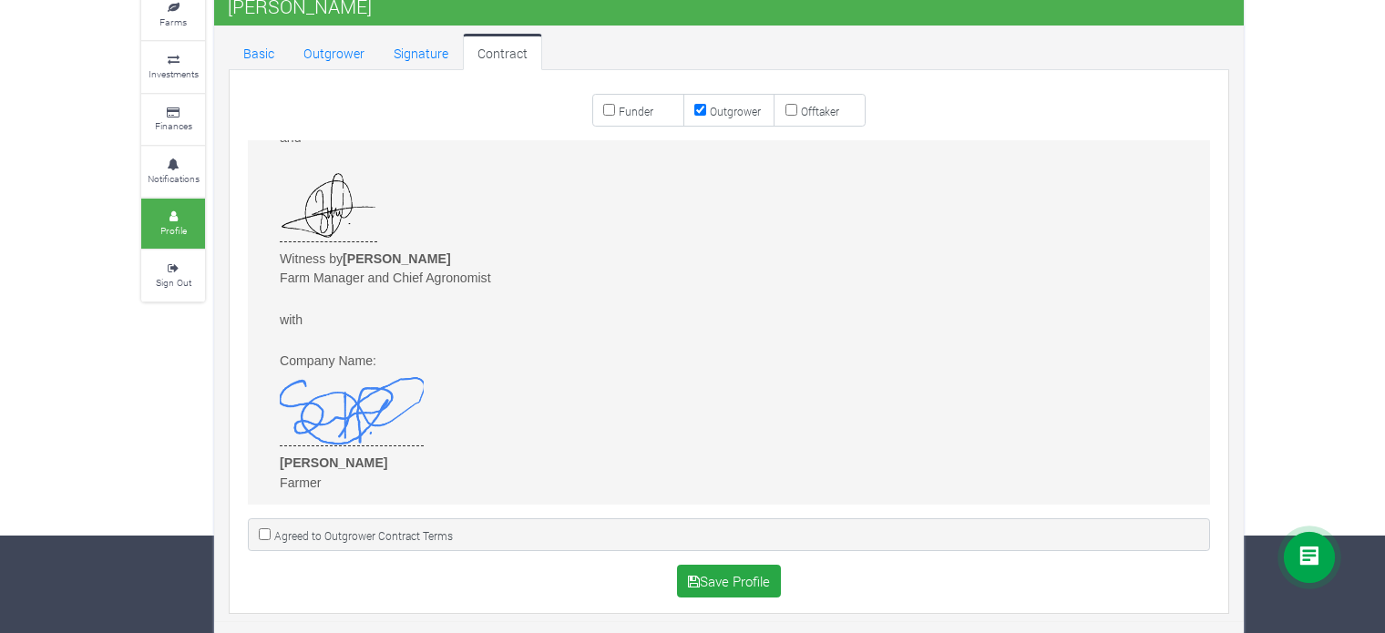
click at [265, 533] on input "Agreed to Outgrower Contract Terms" at bounding box center [265, 535] width 12 height 12
checkbox input "true"
click at [722, 575] on button "Save Profile" at bounding box center [729, 581] width 105 height 33
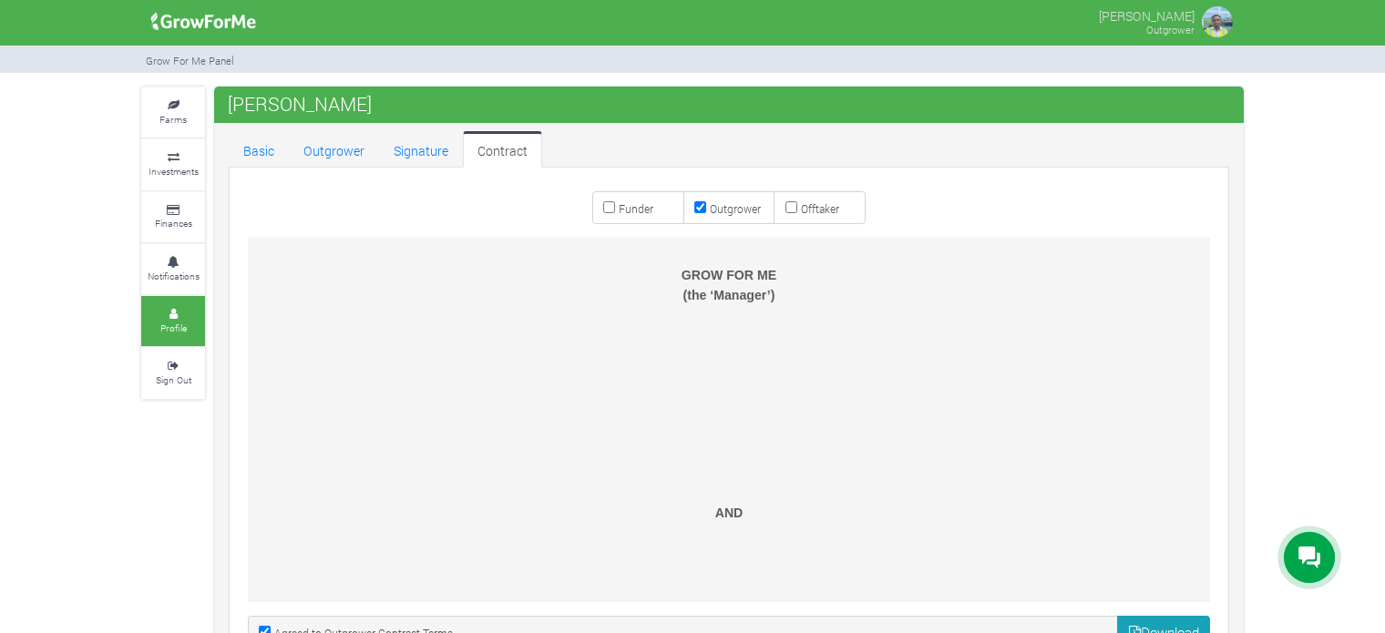
scroll to position [179, 0]
click at [792, 206] on input "Offtaker" at bounding box center [791, 207] width 12 height 12
checkbox input "true"
click at [703, 207] on input "Outgrower" at bounding box center [700, 207] width 12 height 12
checkbox input "false"
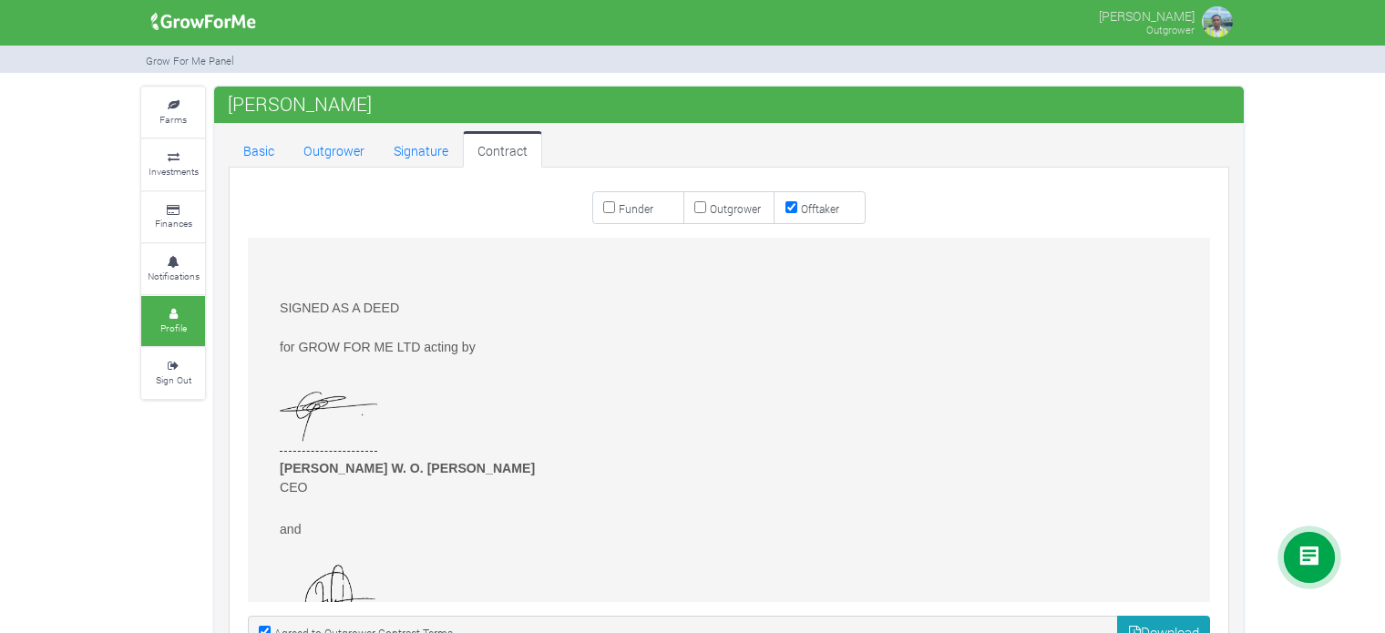
scroll to position [5109, 0]
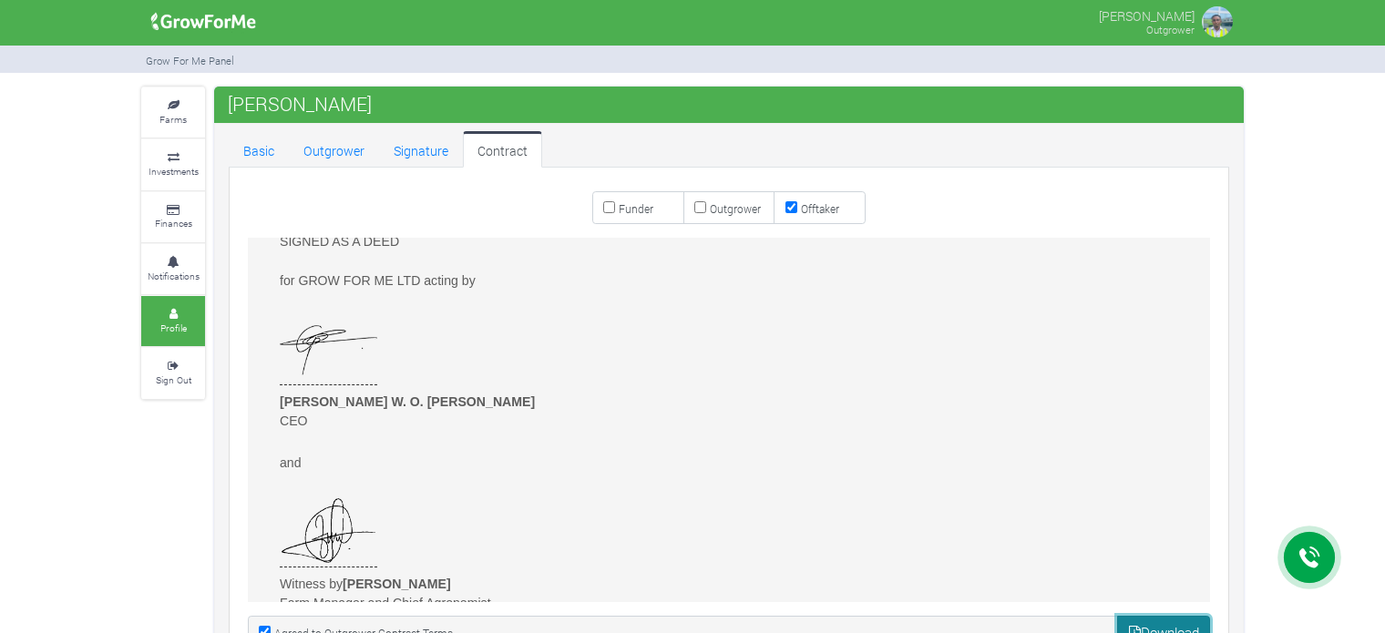
click at [1148, 617] on link "Download" at bounding box center [1163, 632] width 93 height 33
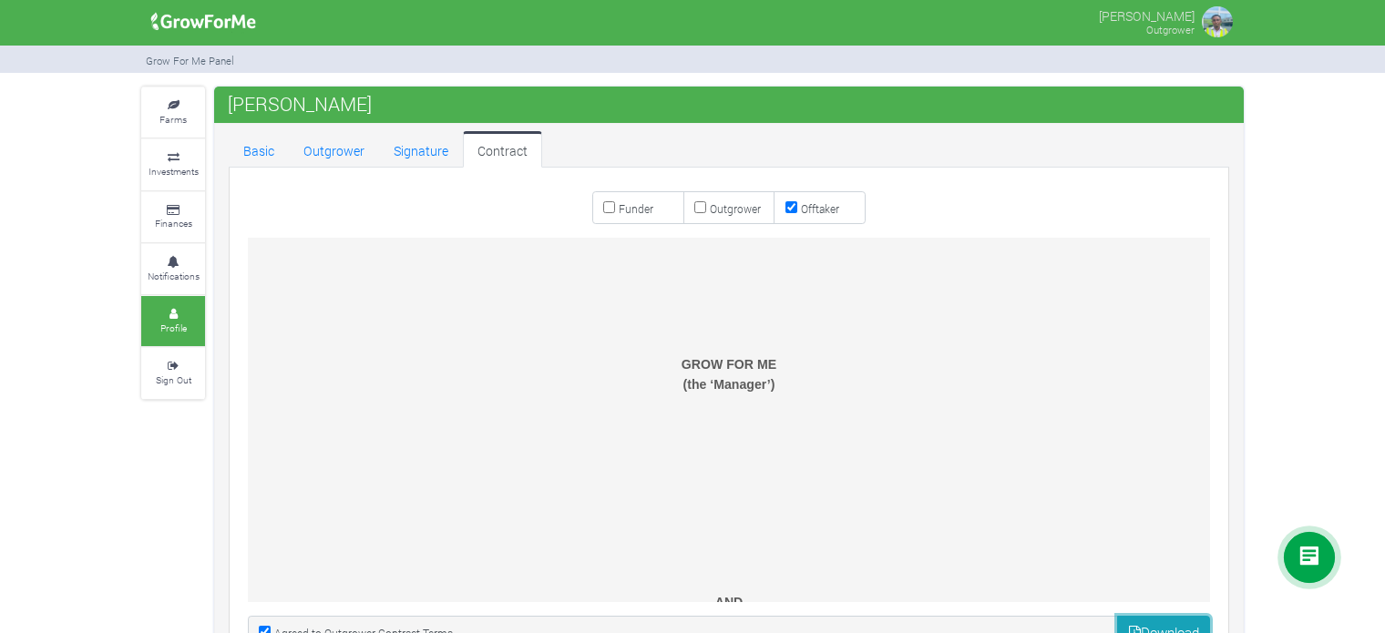
scroll to position [0, 0]
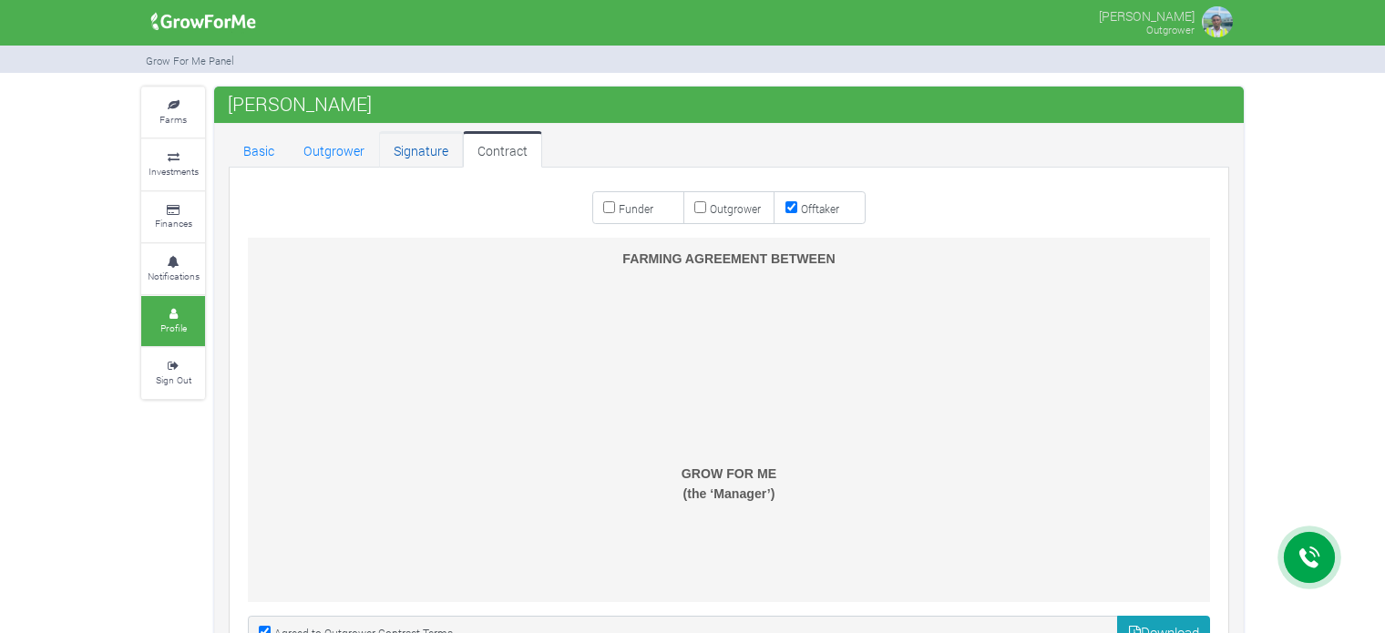
click at [414, 155] on link "Signature" at bounding box center [421, 149] width 84 height 36
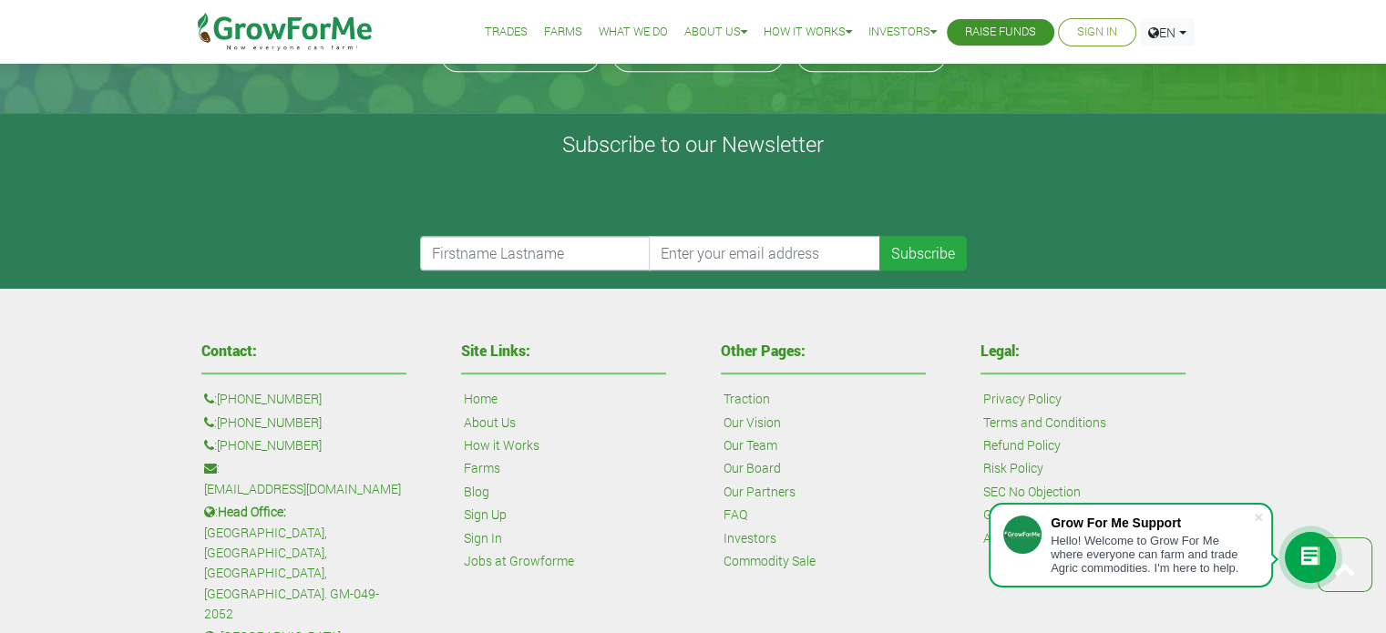
scroll to position [1039, 0]
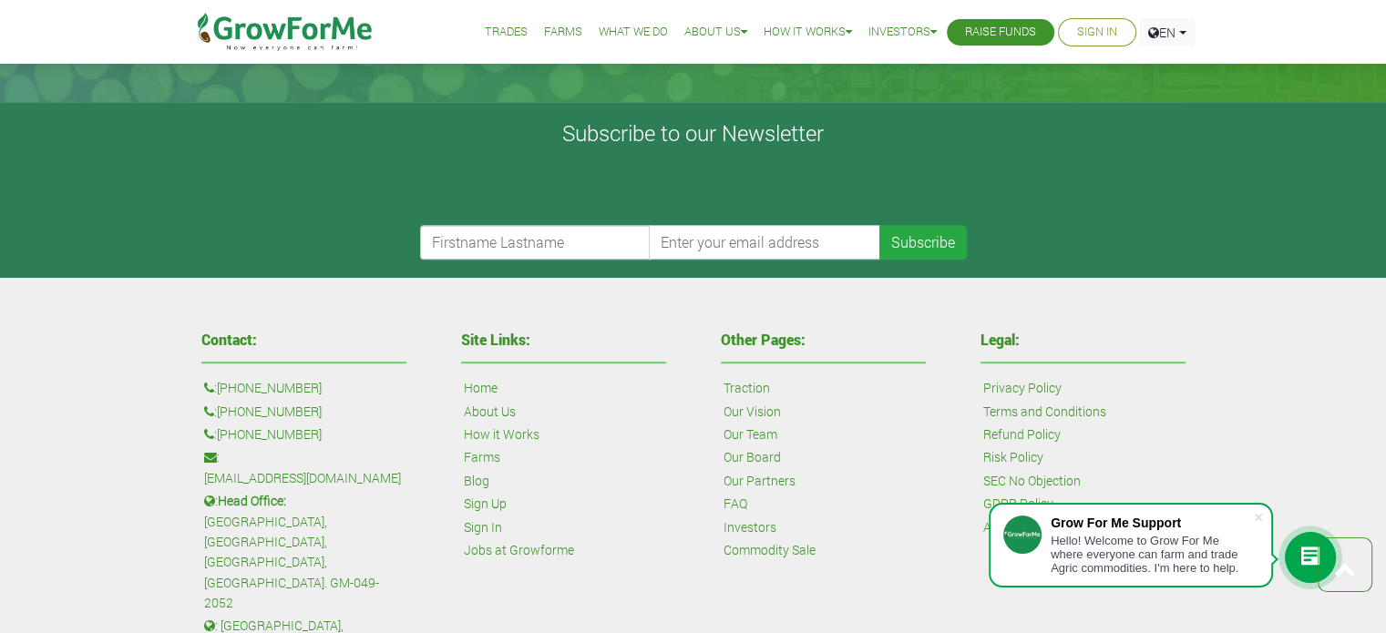
drag, startPoint x: 248, startPoint y: 434, endPoint x: 140, endPoint y: 376, distance: 121.9
click at [140, 376] on div "Contact: : +1 38 532 73478 : +447868813772 : +233 24 243 6884 : sales@growforme…" at bounding box center [693, 588] width 1386 height 620
drag, startPoint x: 217, startPoint y: 431, endPoint x: 353, endPoint y: 427, distance: 135.8
click at [353, 427] on p ": +233 24 243 6884" at bounding box center [304, 435] width 200 height 20
copy p ": +233 24 243 6884"
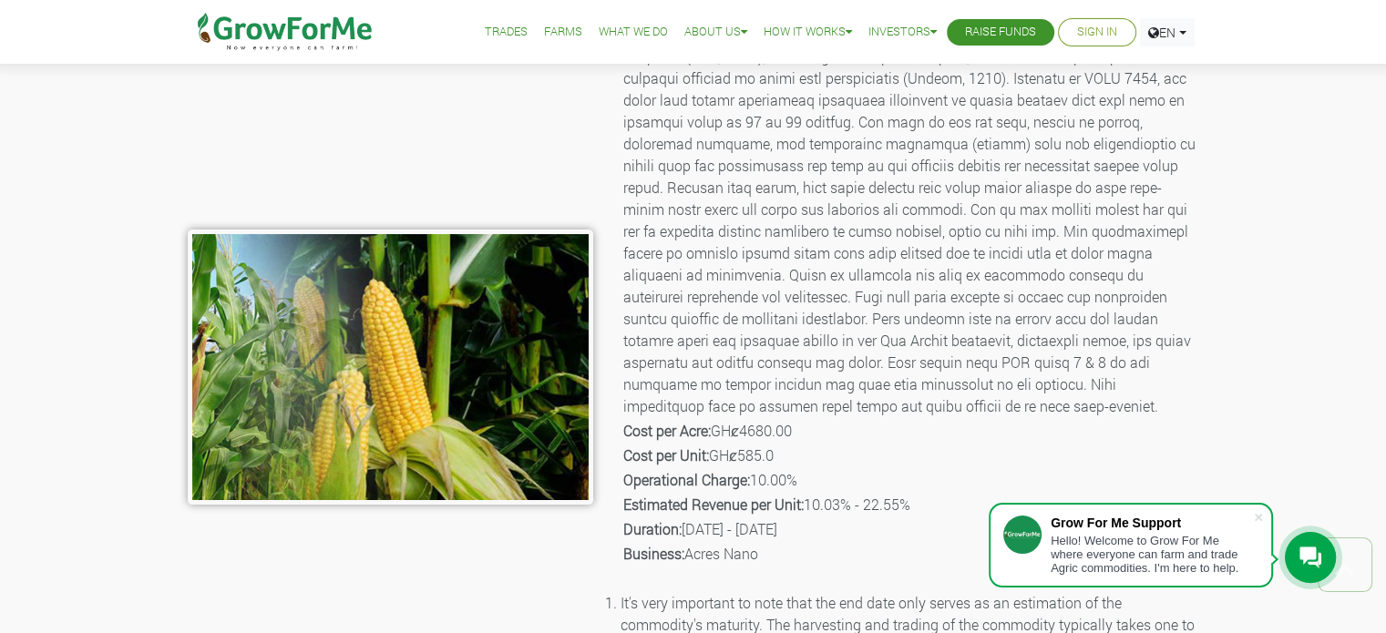
scroll to position [0, 0]
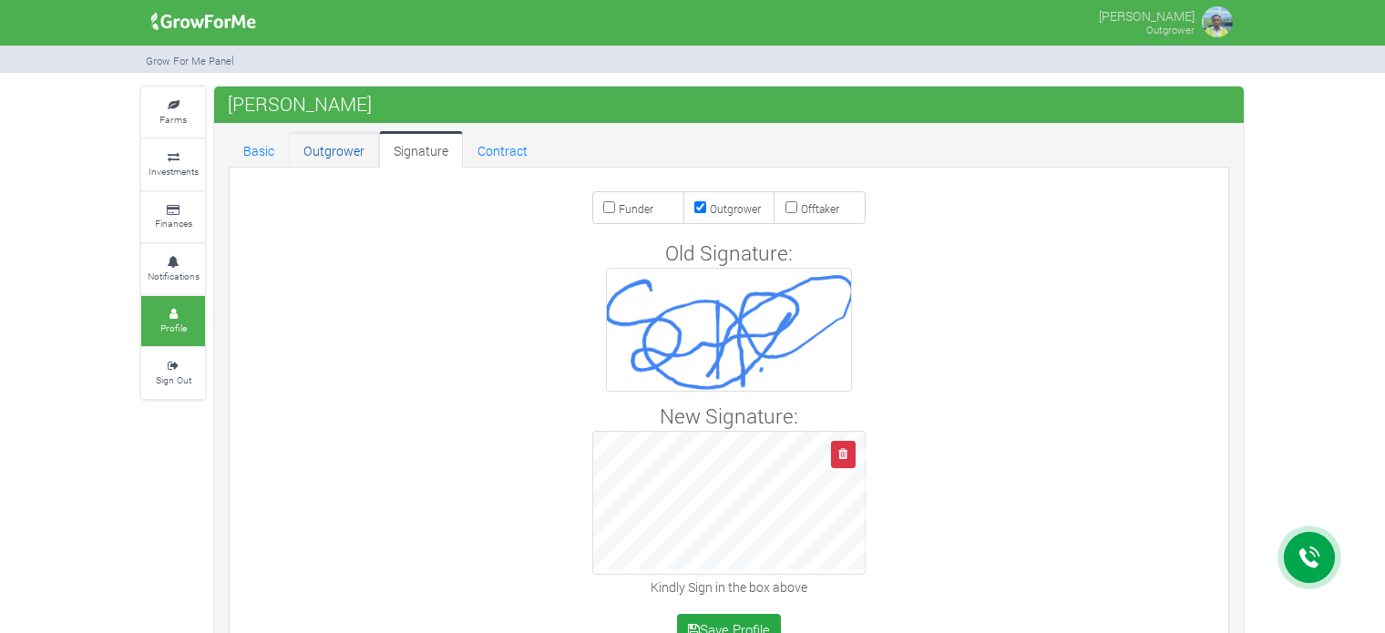
click at [351, 139] on link "Outgrower" at bounding box center [334, 149] width 90 height 36
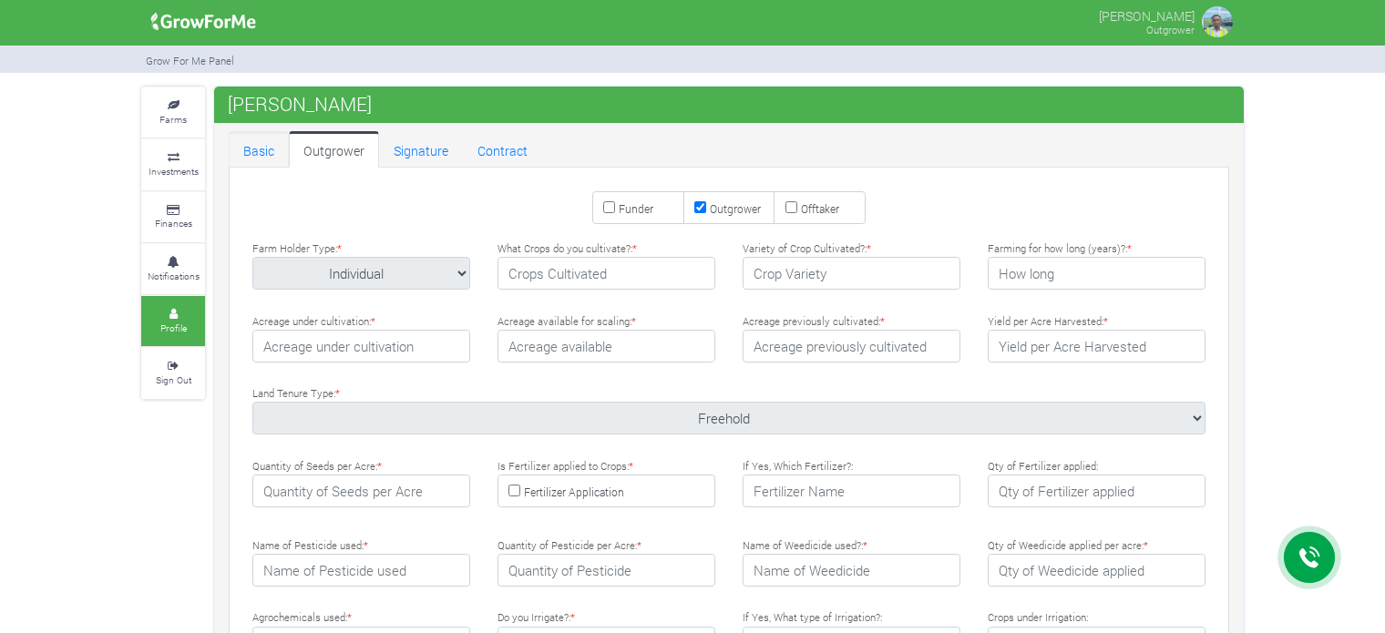
click at [256, 149] on link "Basic" at bounding box center [259, 149] width 60 height 36
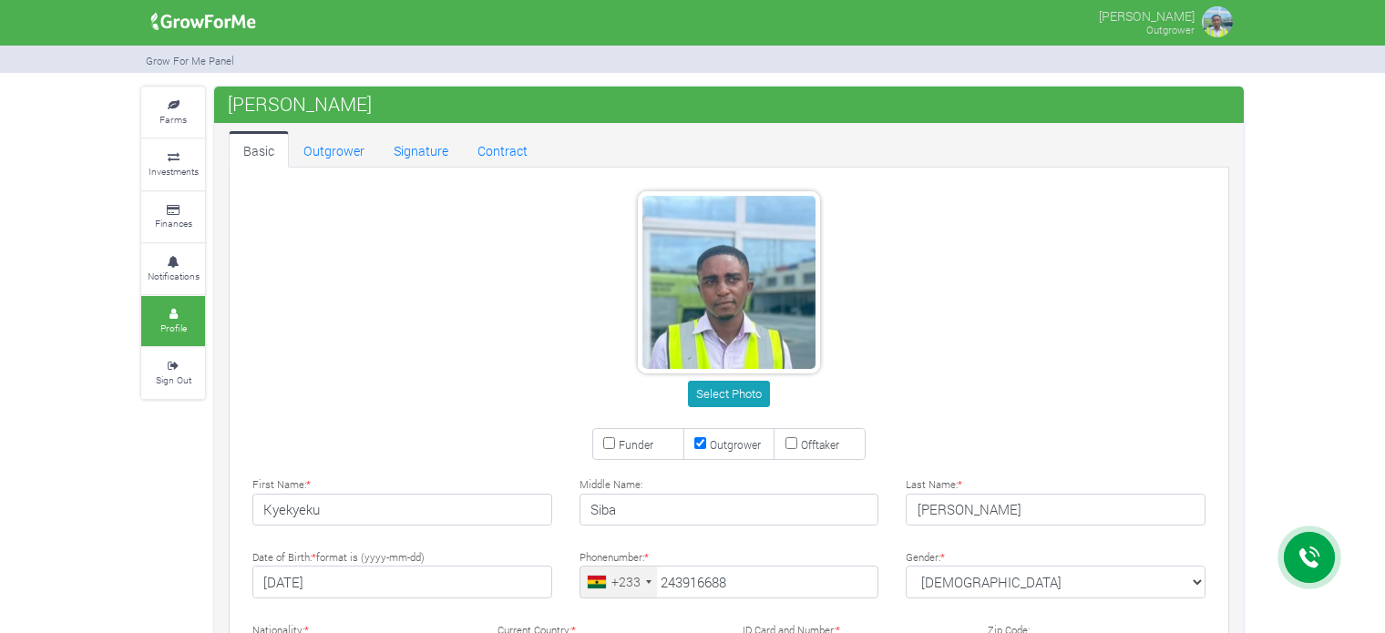
type input "24 391 6688"
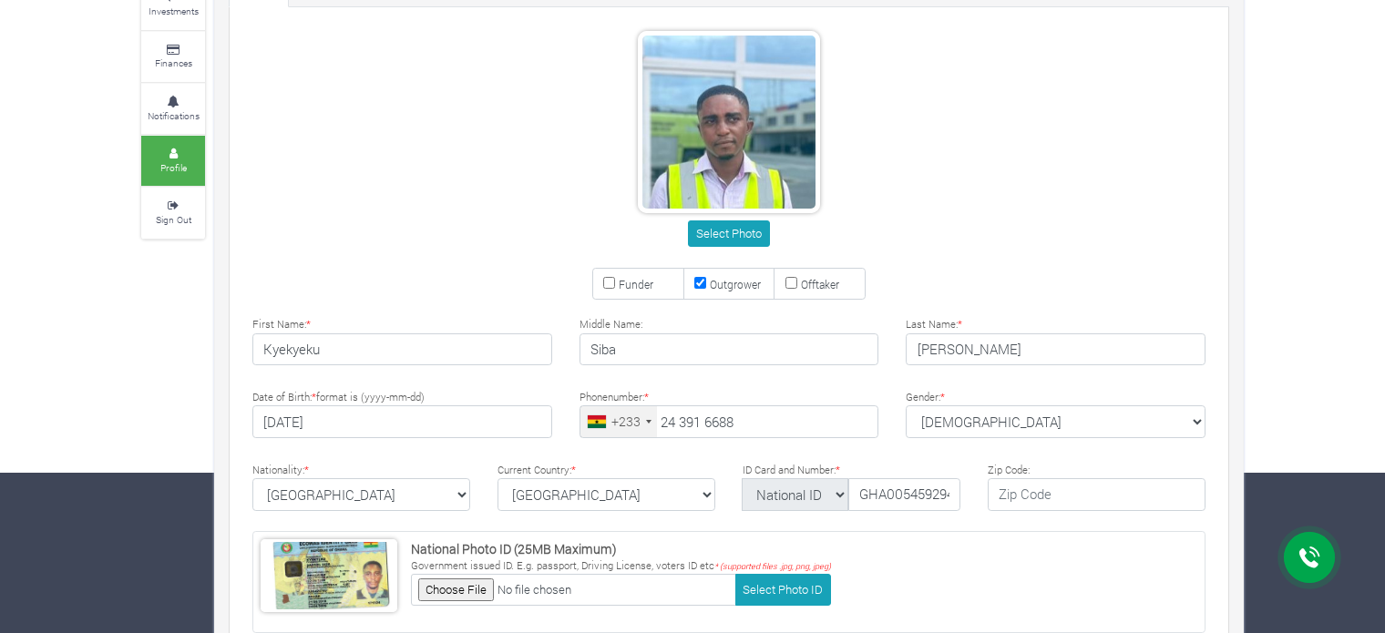
scroll to position [163, 0]
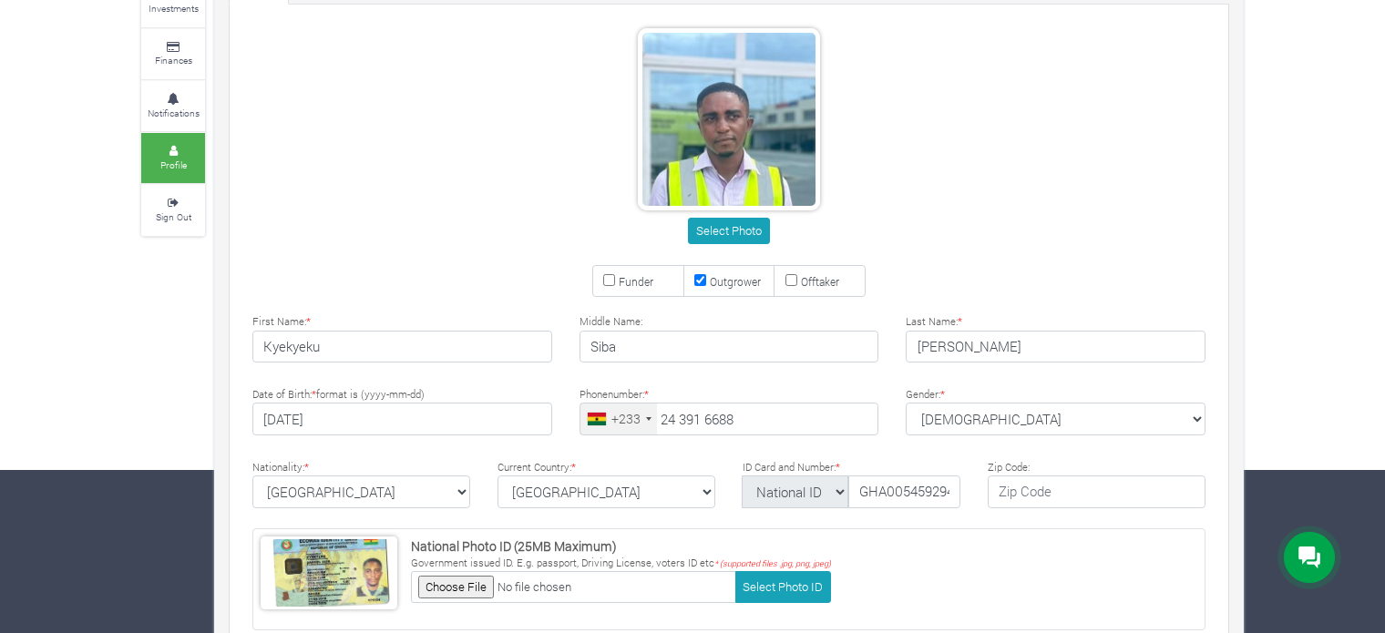
click at [343, 79] on div "Select Photo" at bounding box center [729, 139] width 1008 height 222
